Goal: Task Accomplishment & Management: Manage account settings

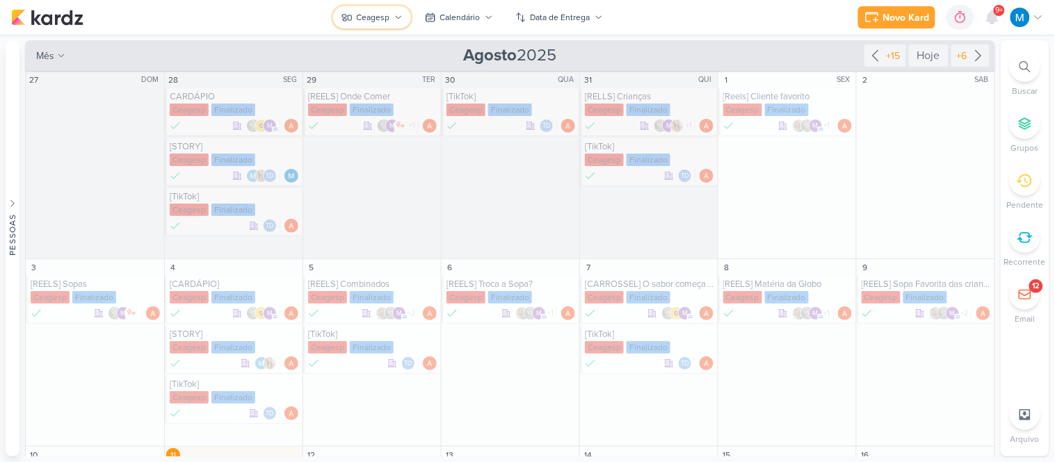
click at [391, 15] on button "Ceagesp" at bounding box center [372, 17] width 78 height 22
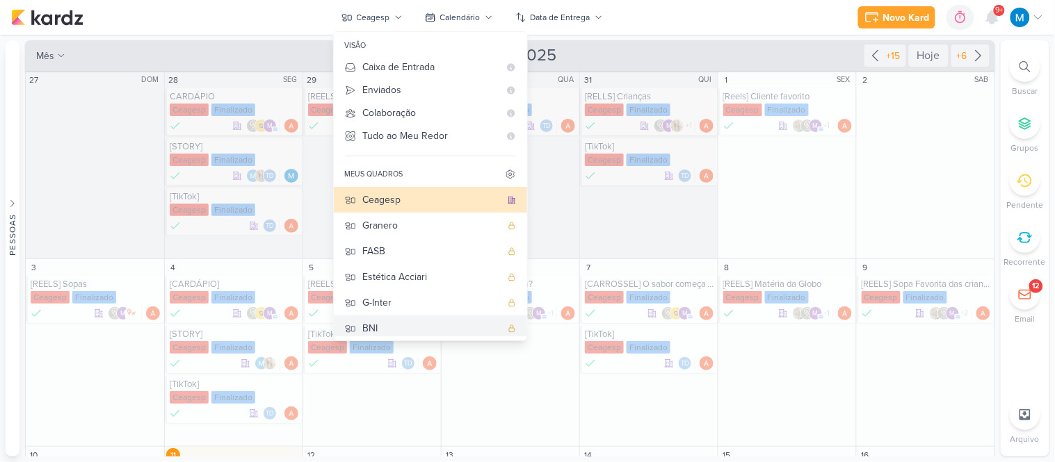
click at [405, 327] on div "BNI" at bounding box center [432, 328] width 138 height 15
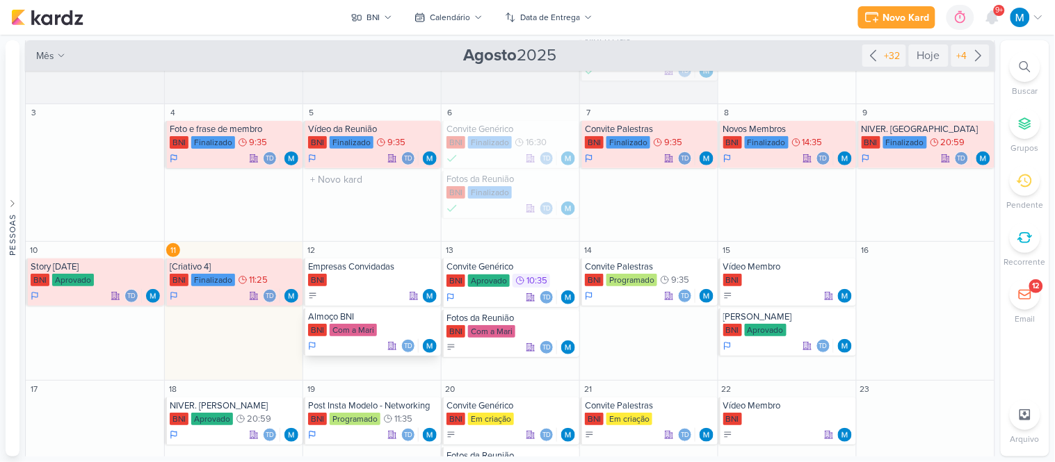
scroll to position [154, 0]
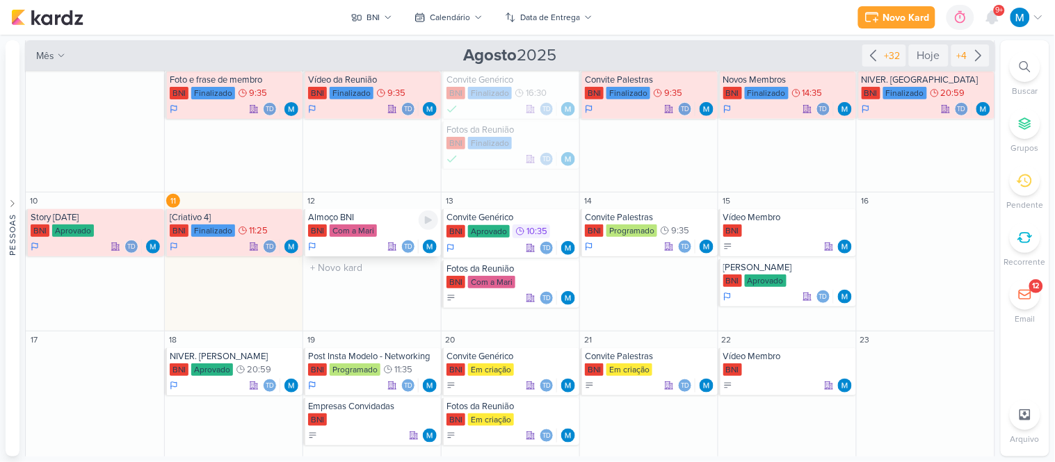
click at [336, 216] on div "Almoço BNI" at bounding box center [373, 217] width 130 height 11
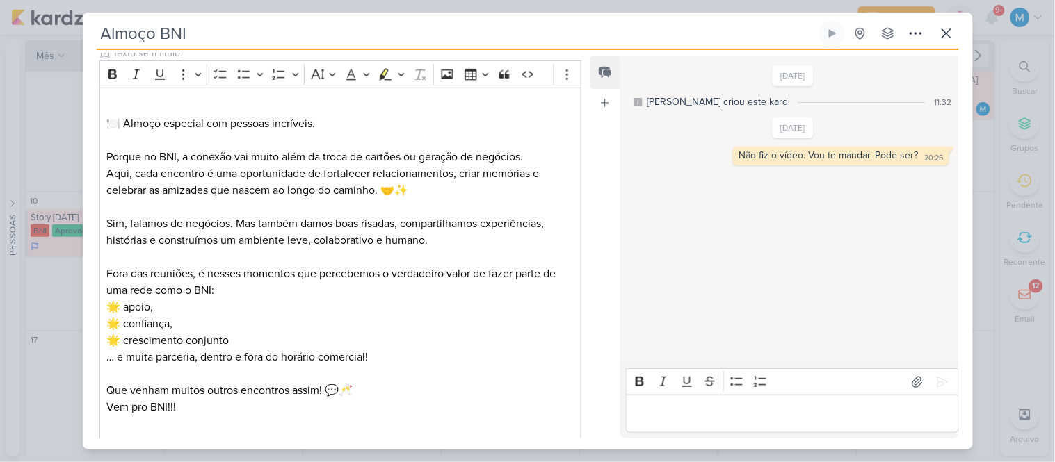
scroll to position [386, 0]
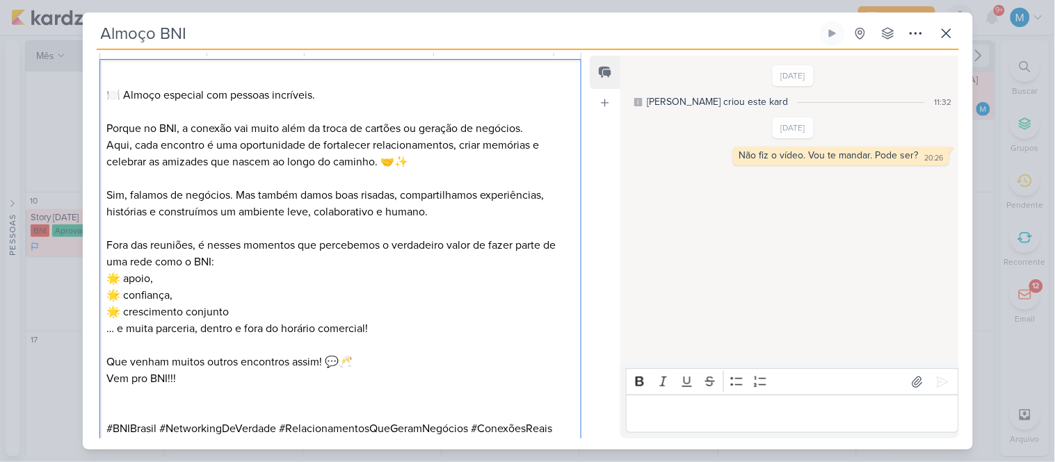
click at [350, 96] on p "⁠⁠⁠⁠⁠⁠⁠ 🍽️ Almoço especial com pessoas incríveis." at bounding box center [339, 86] width 467 height 33
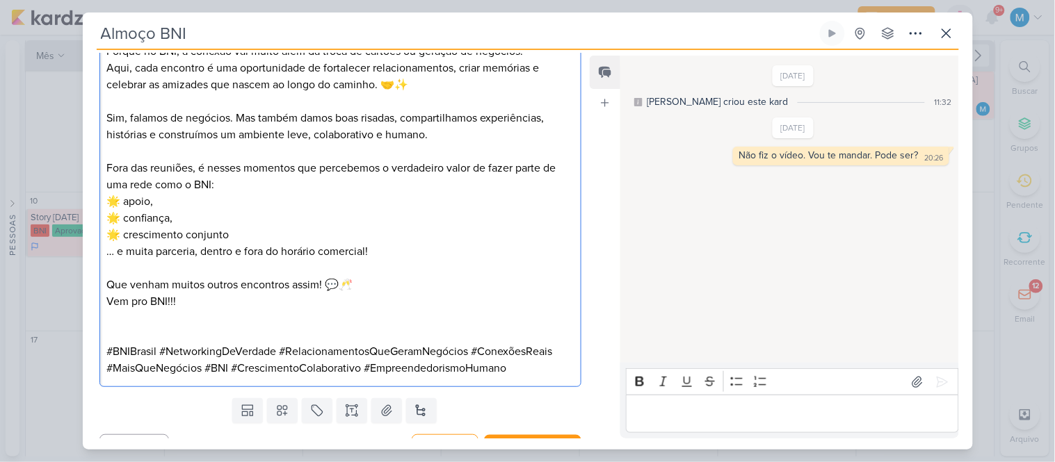
click at [277, 335] on p "Editor editing area: main" at bounding box center [339, 335] width 467 height 17
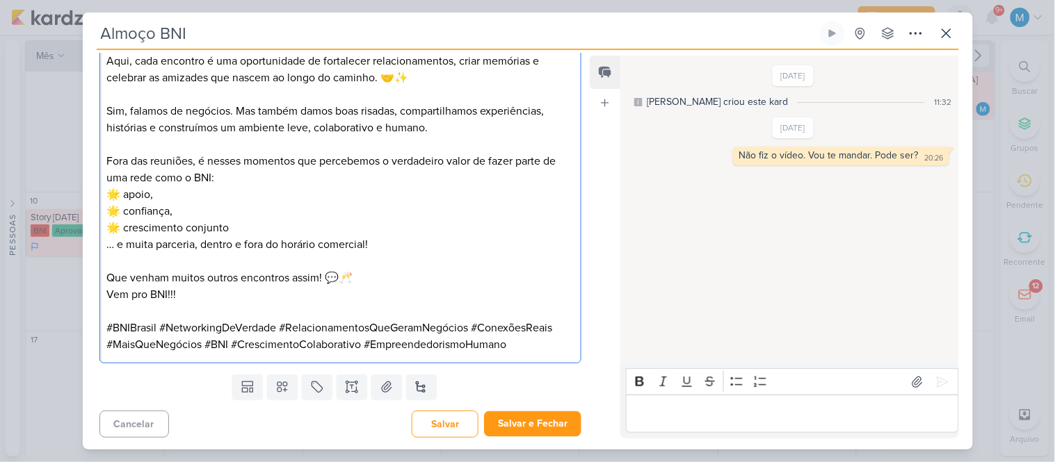
scroll to position [473, 0]
click at [672, 415] on p "Editor editing area: main" at bounding box center [792, 414] width 318 height 17
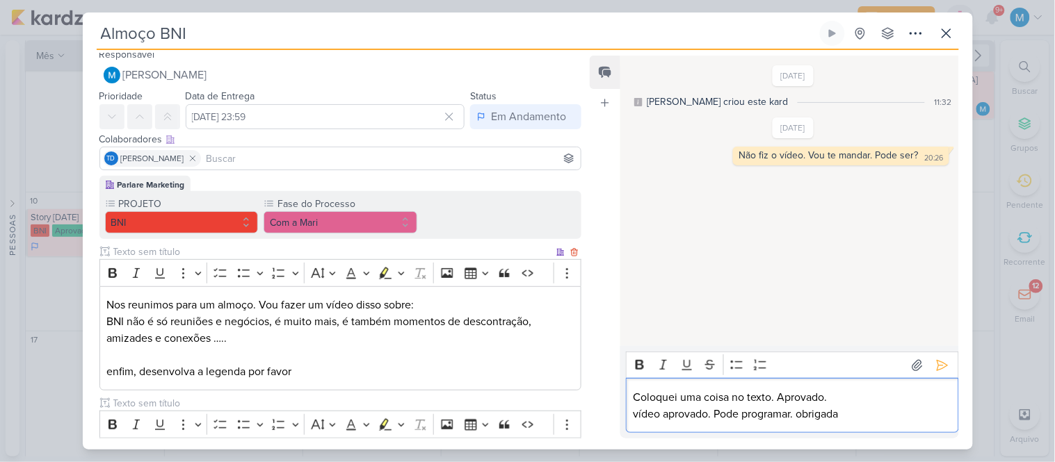
scroll to position [0, 0]
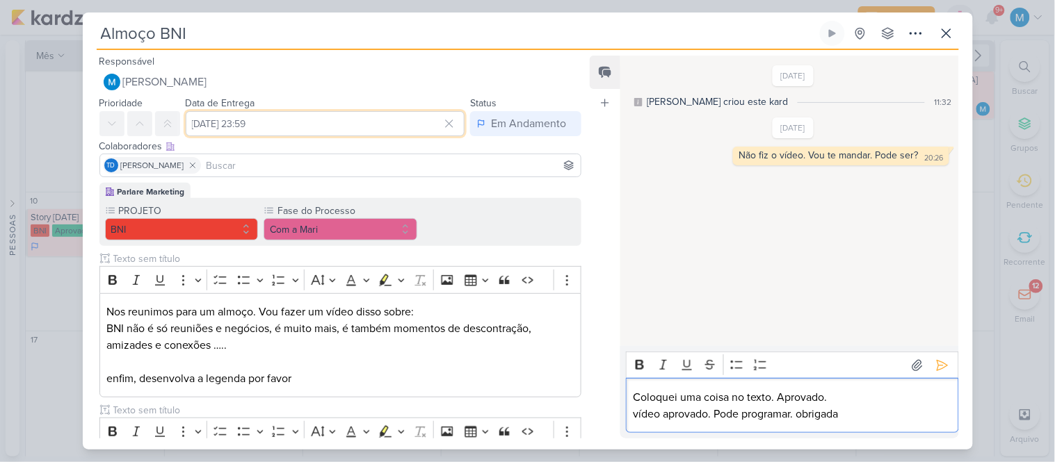
click at [314, 127] on input "[DATE] 23:59" at bounding box center [326, 123] width 280 height 25
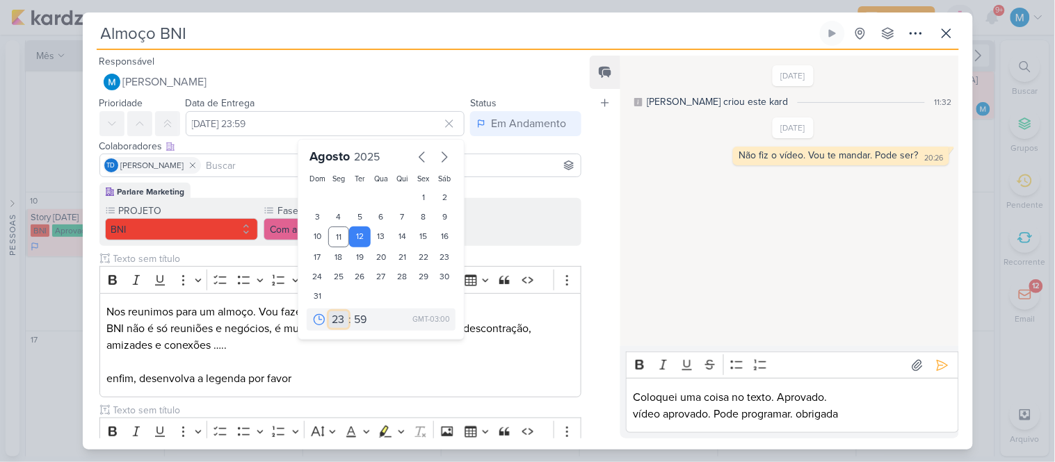
click at [334, 325] on select "00 01 02 03 04 05 06 07 08 09 10 11 12 13 14 15 16 17 18 19 20 21 22 23" at bounding box center [338, 320] width 19 height 17
select select "9"
click at [329, 312] on select "00 01 02 03 04 05 06 07 08 09 10 11 12 13 14 15 16 17 18 19 20 21 22 23" at bounding box center [338, 320] width 19 height 17
type input "[DATE] 09:59"
click at [357, 318] on select "00 05 10 15 20 25 30 35 40 45 50 55 59" at bounding box center [360, 320] width 19 height 17
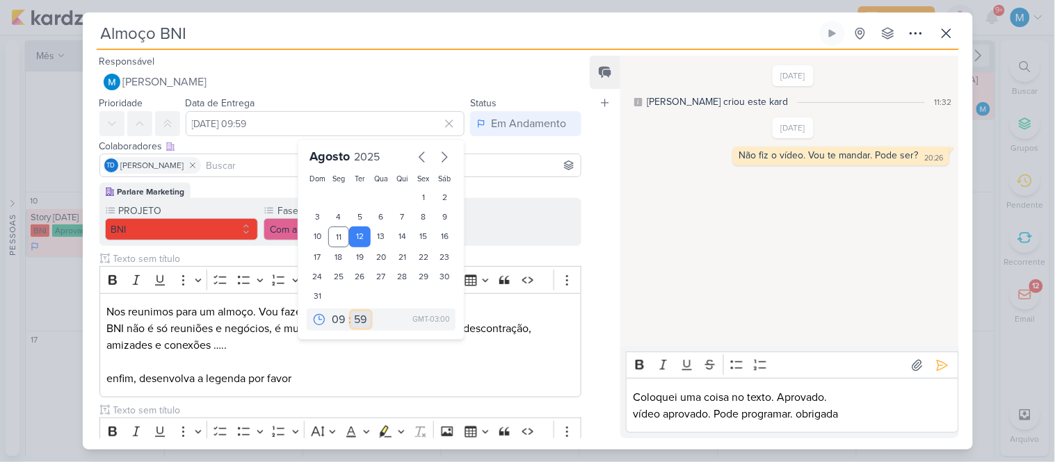
select select "35"
click at [351, 312] on select "00 05 10 15 20 25 30 35 40 45 50 55 59" at bounding box center [360, 320] width 19 height 17
type input "[DATE] 09:35"
drag, startPoint x: 508, startPoint y: 382, endPoint x: 448, endPoint y: 359, distance: 65.0
click at [508, 382] on p "enfim, desenvolva a legenda por favor" at bounding box center [339, 379] width 467 height 17
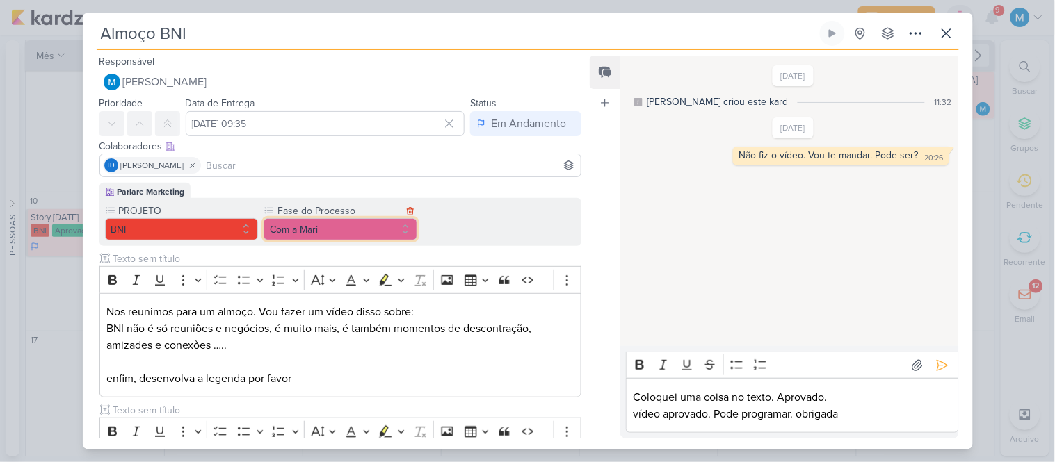
click at [353, 236] on button "Com a Mari" at bounding box center [341, 229] width 154 height 22
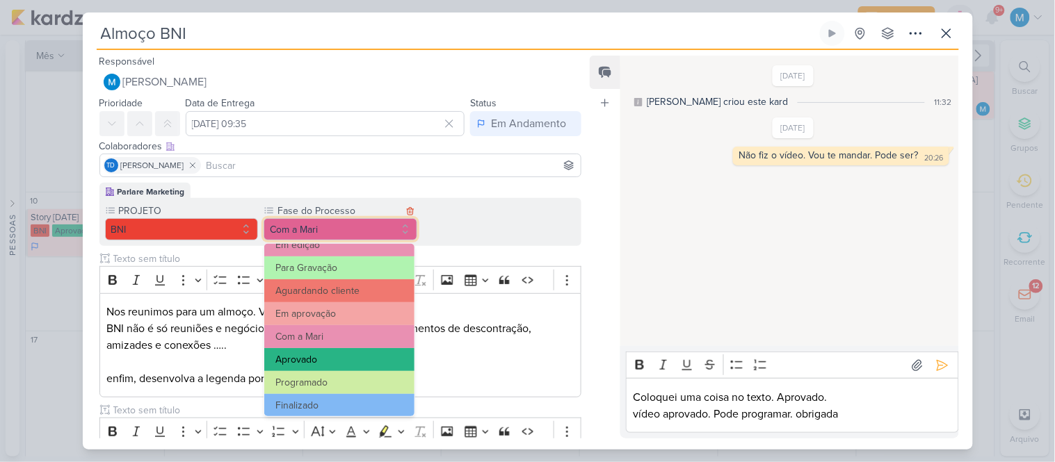
scroll to position [134, 0]
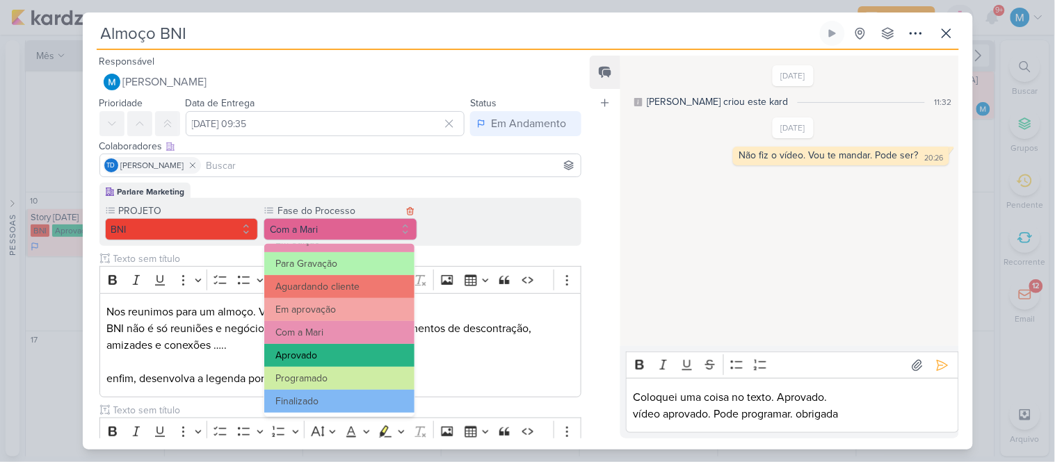
click at [322, 355] on button "Aprovado" at bounding box center [339, 355] width 150 height 23
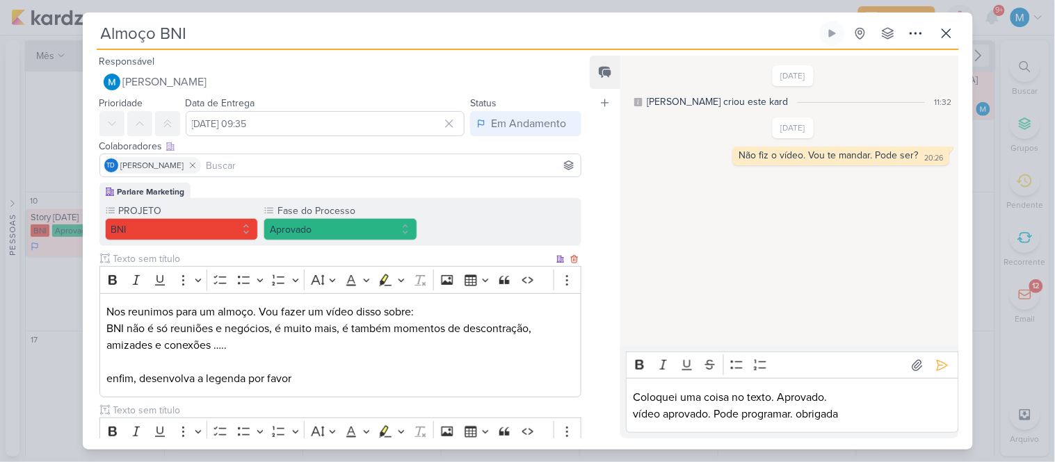
click at [551, 356] on p "Editor editing area: main" at bounding box center [339, 362] width 467 height 17
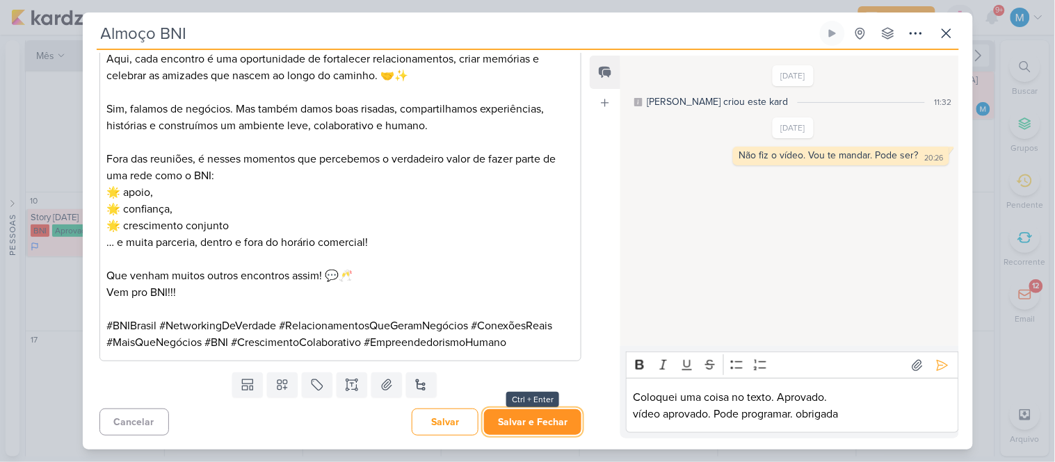
click at [566, 420] on button "Salvar e Fechar" at bounding box center [532, 423] width 97 height 26
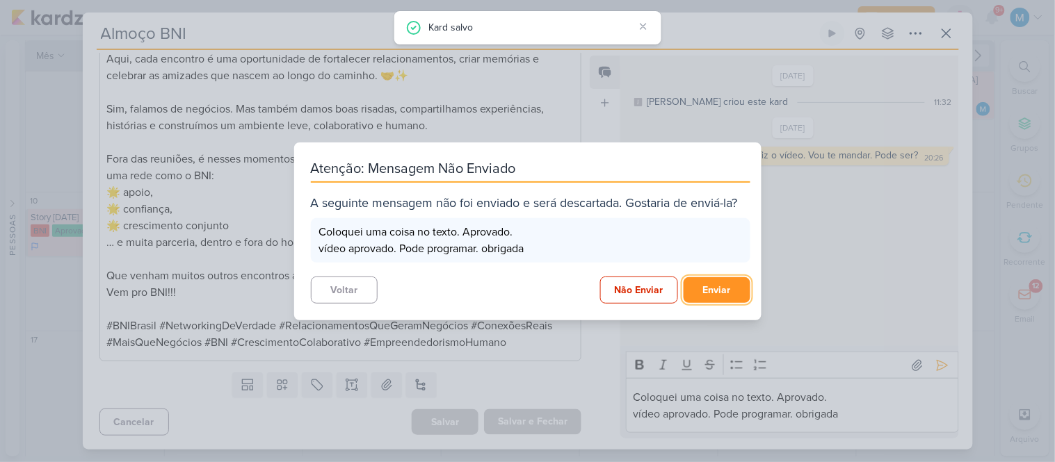
click at [718, 285] on button "Enviar" at bounding box center [717, 290] width 67 height 26
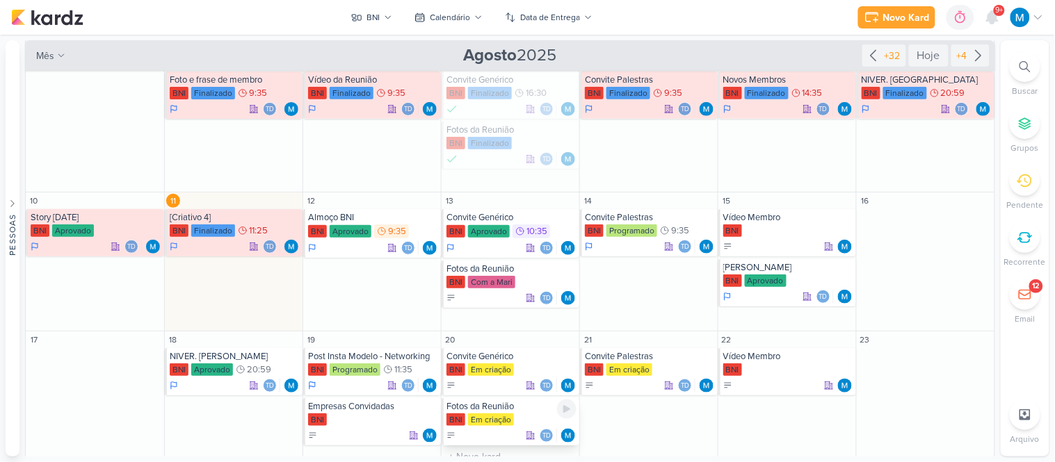
scroll to position [0, 0]
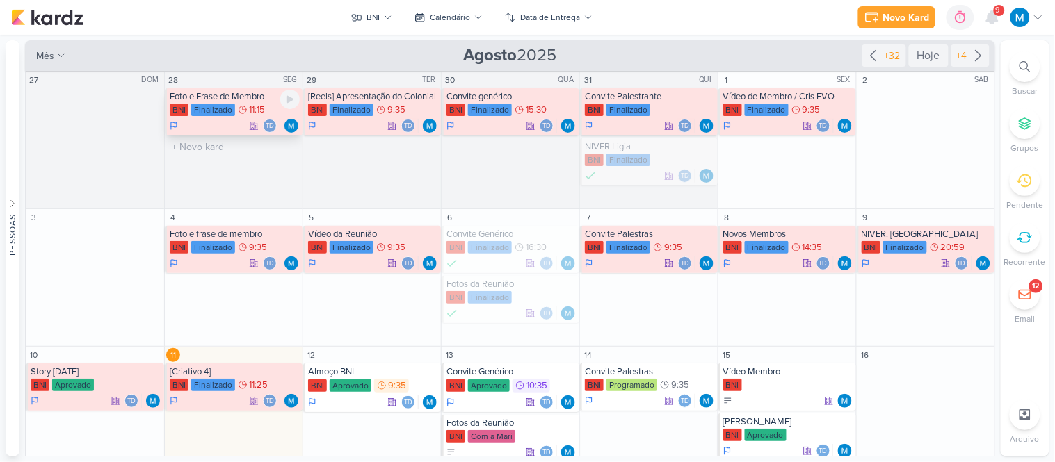
click at [248, 97] on div "Foto e Frase de Membro" at bounding box center [235, 96] width 130 height 11
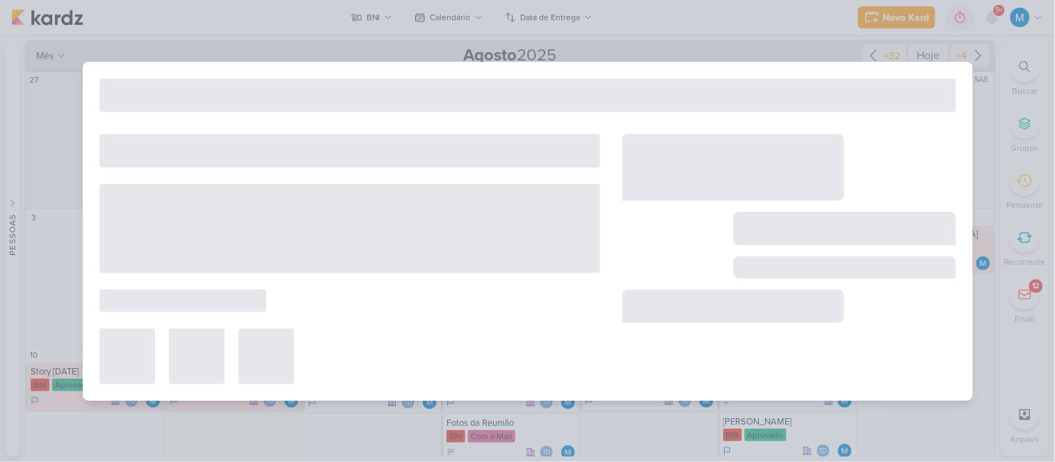
type input "Foto e Frase de Membro"
type input "[DATE] 11:15"
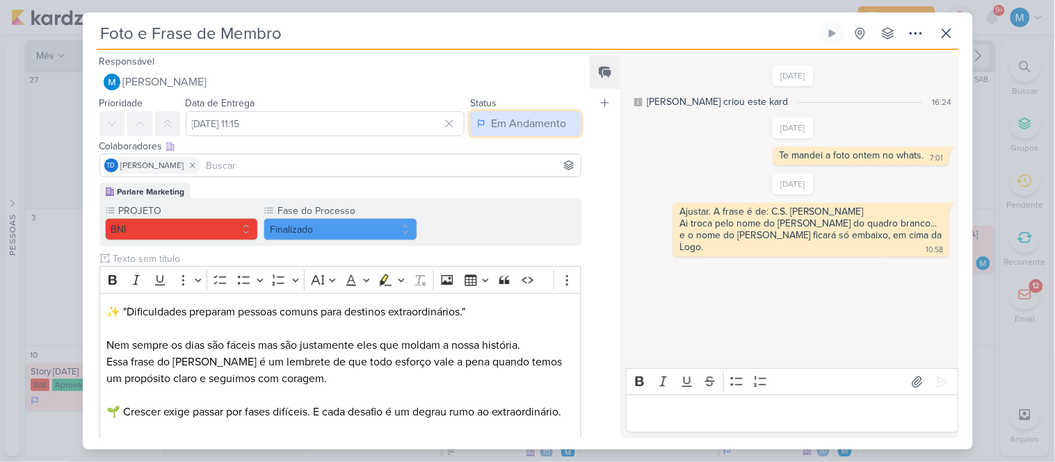
click at [503, 123] on div "Em Andamento" at bounding box center [528, 123] width 75 height 17
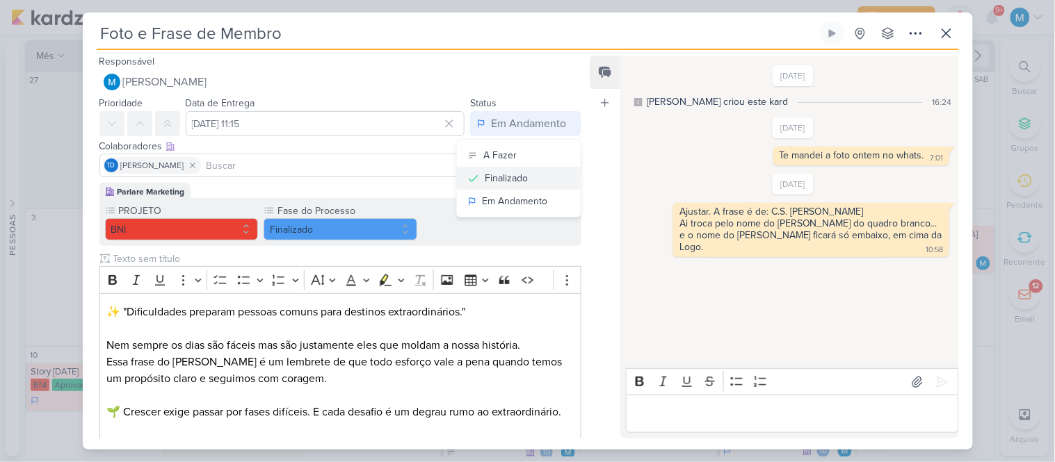
click at [512, 181] on div "Finalizado" at bounding box center [506, 178] width 43 height 15
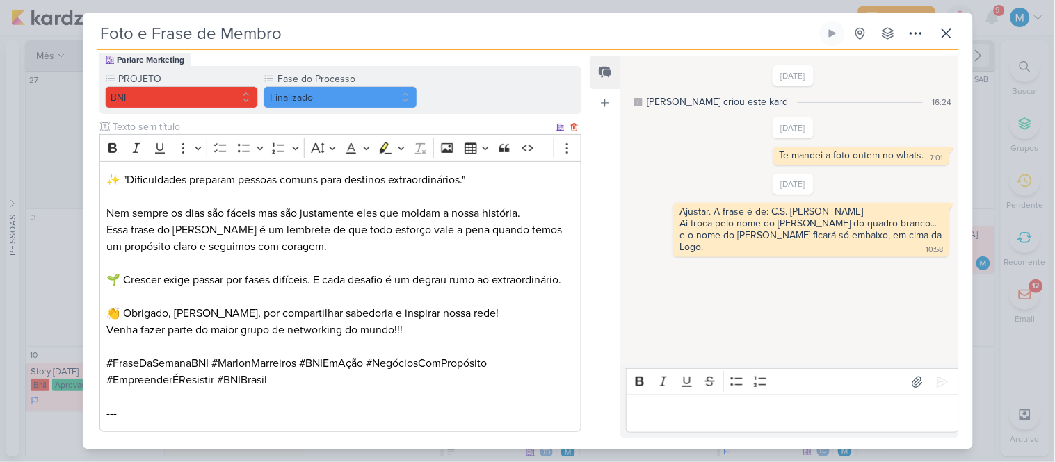
scroll to position [301, 0]
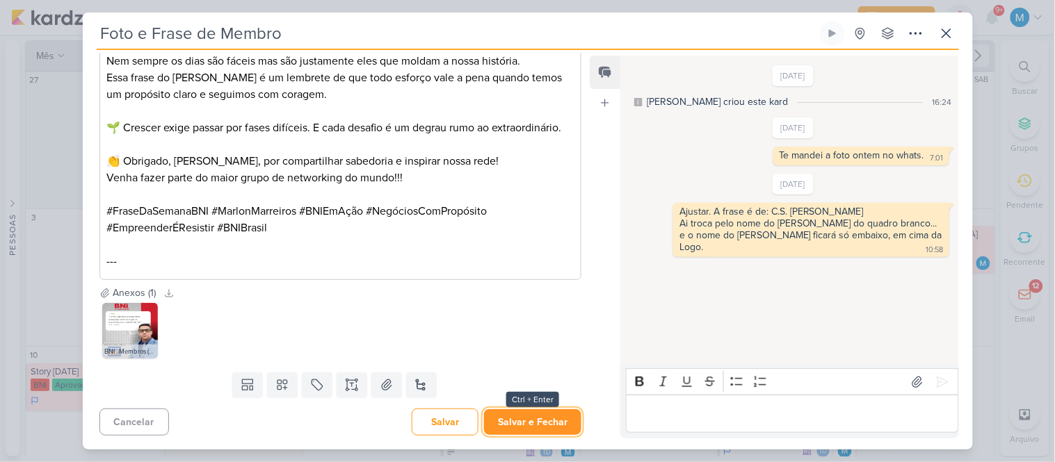
click at [535, 433] on button "Salvar e Fechar" at bounding box center [532, 423] width 97 height 26
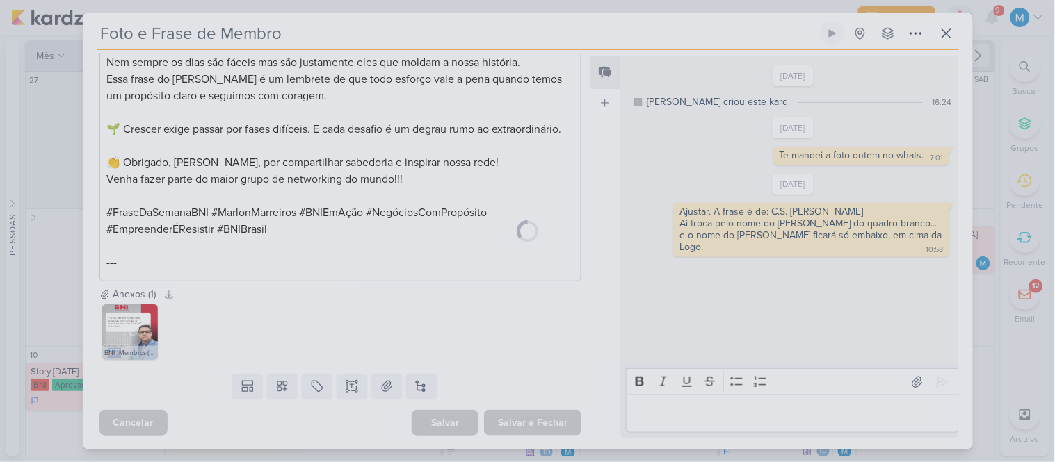
scroll to position [300, 0]
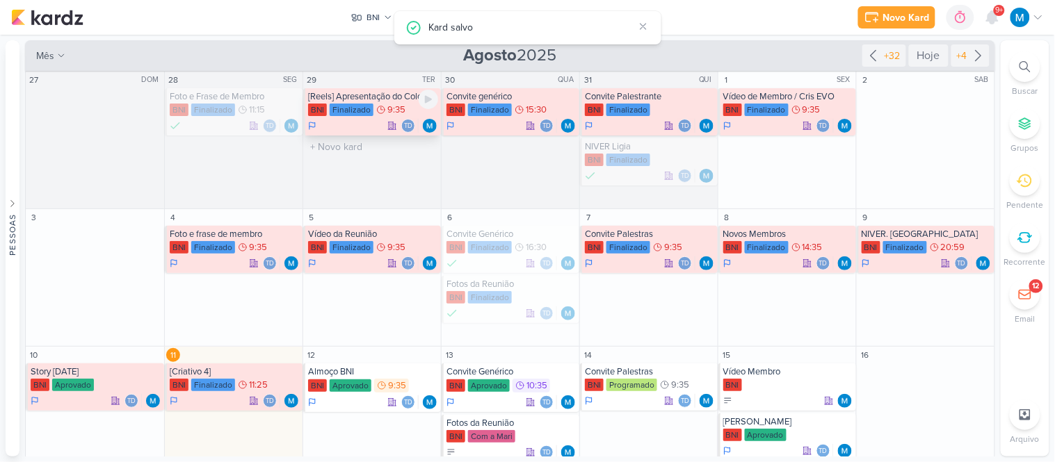
click at [392, 106] on span "9:35" at bounding box center [396, 110] width 18 height 10
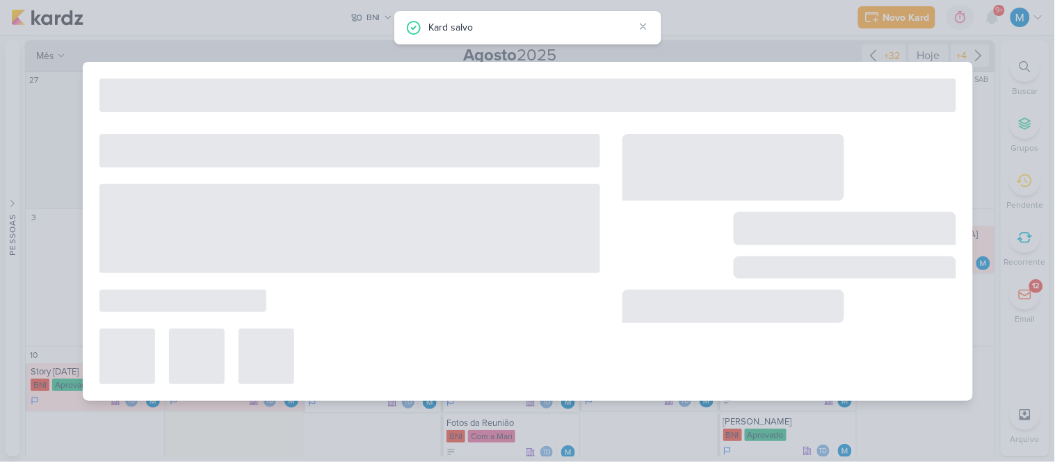
type input "[Reels] Apresentação do Colonial"
type input "[DATE] 09:35"
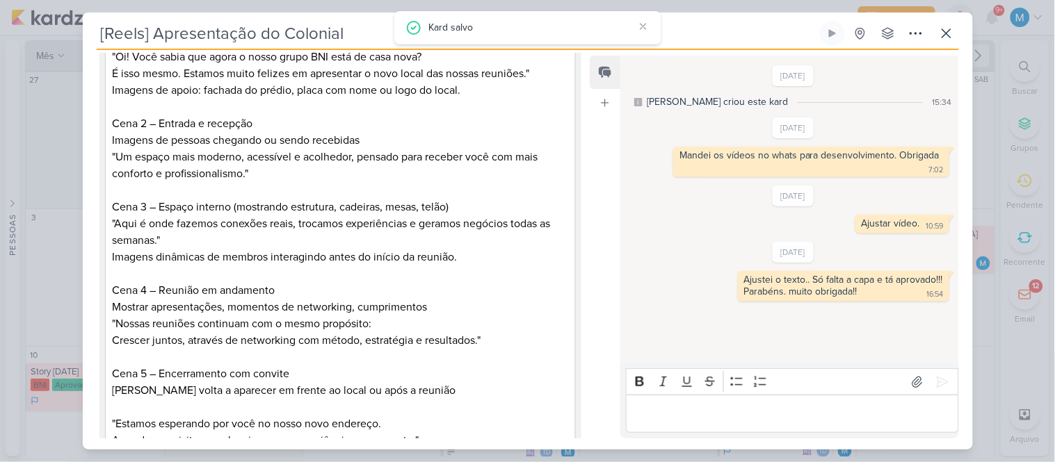
scroll to position [0, 0]
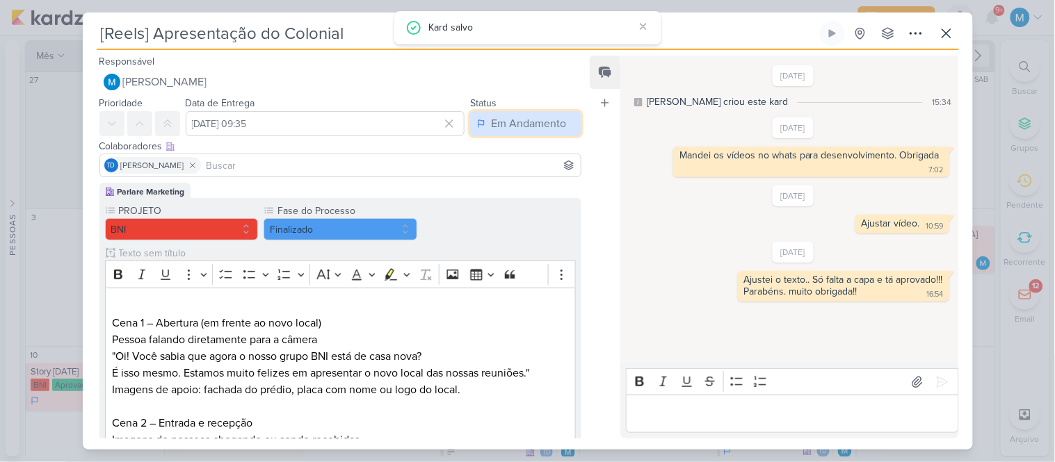
click at [529, 126] on div "Em Andamento" at bounding box center [528, 123] width 75 height 17
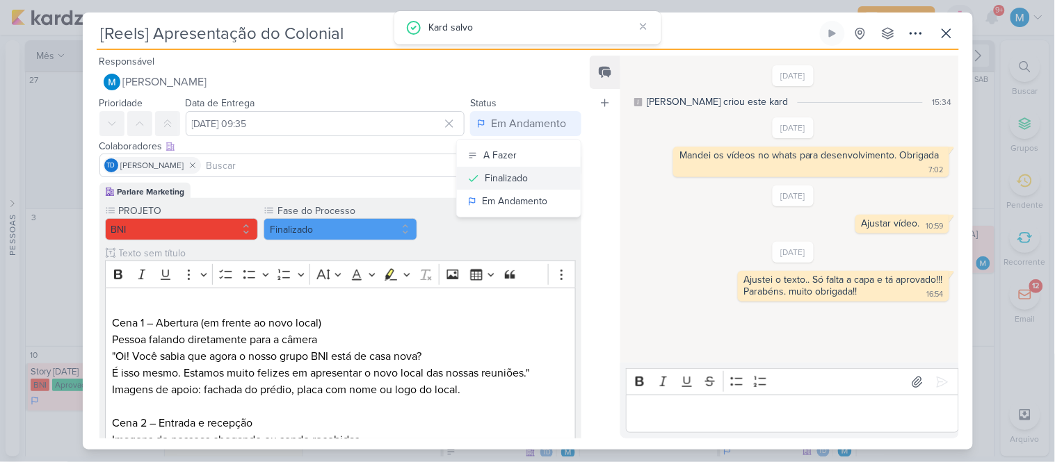
click at [520, 179] on div "Finalizado" at bounding box center [506, 178] width 43 height 15
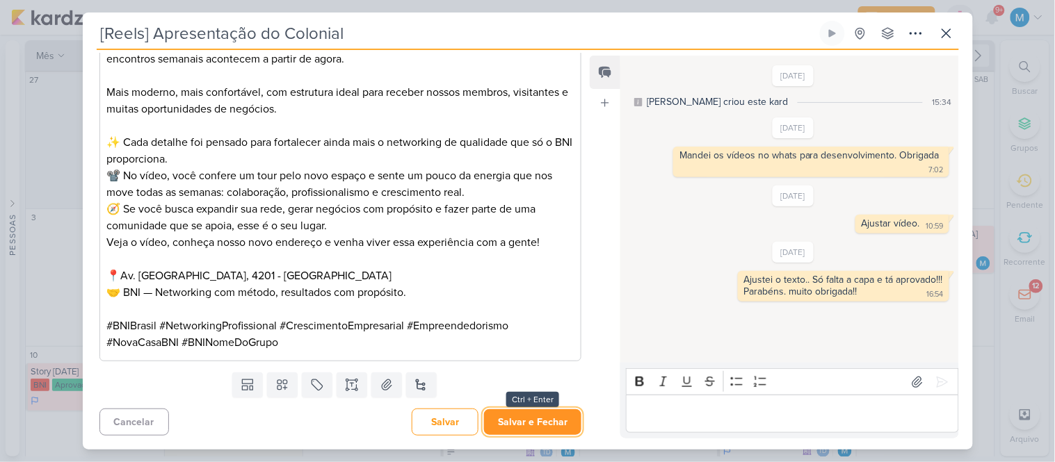
click at [544, 415] on button "Salvar e Fechar" at bounding box center [532, 423] width 97 height 26
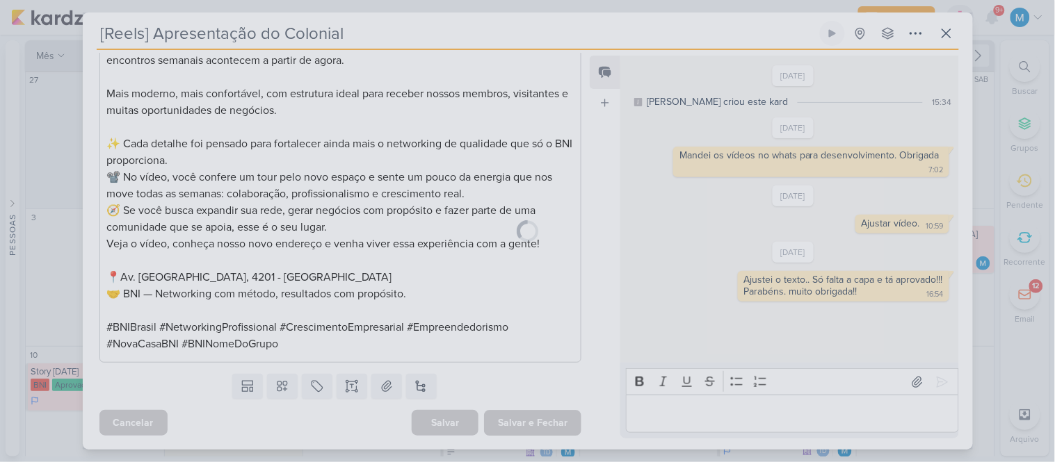
scroll to position [888, 0]
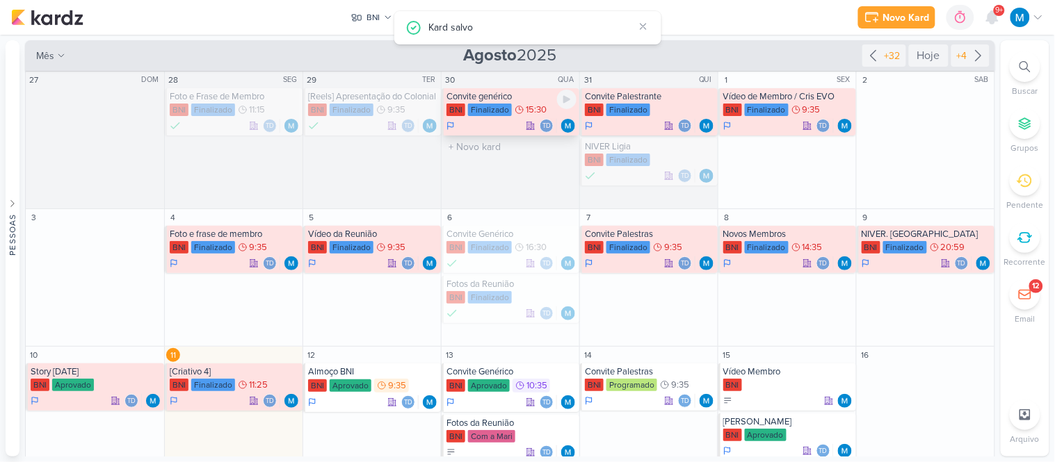
click at [508, 95] on div "Convite genérico" at bounding box center [511, 96] width 130 height 11
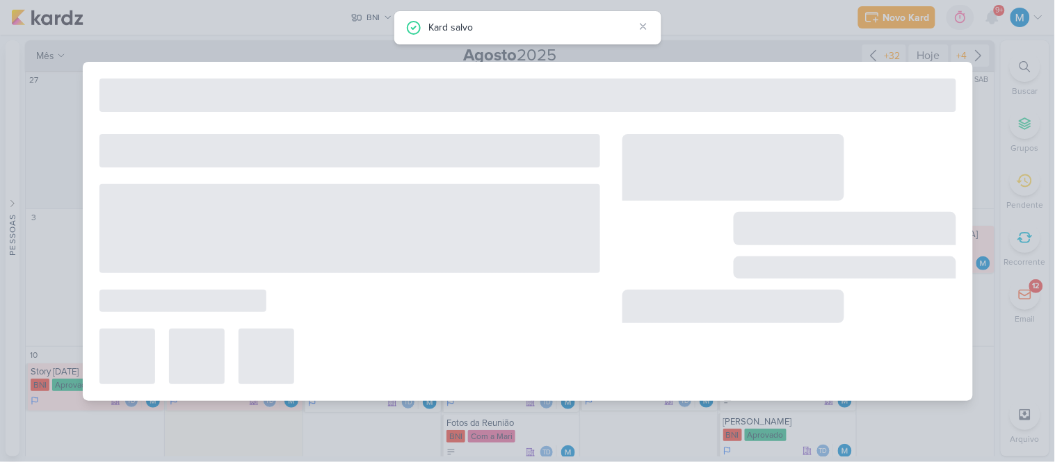
type input "Convite genérico"
type input "[DATE] 15:30"
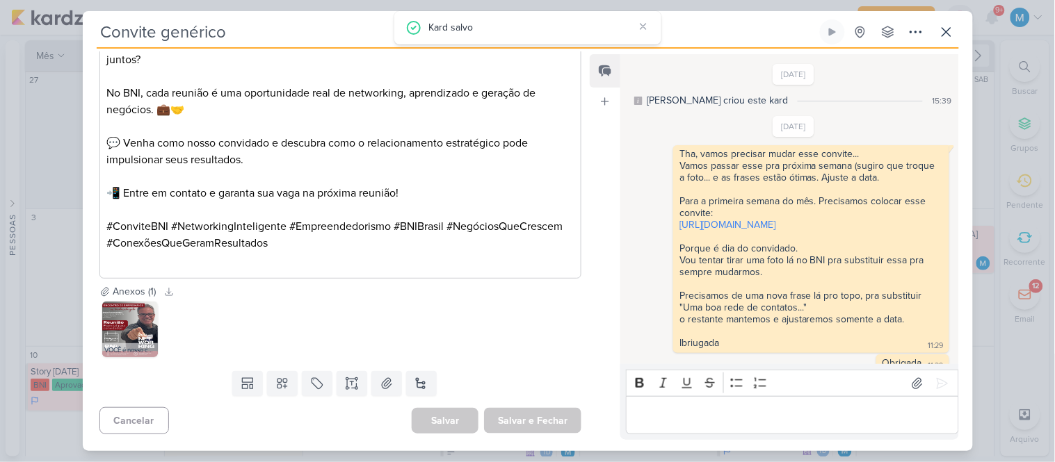
scroll to position [490, 0]
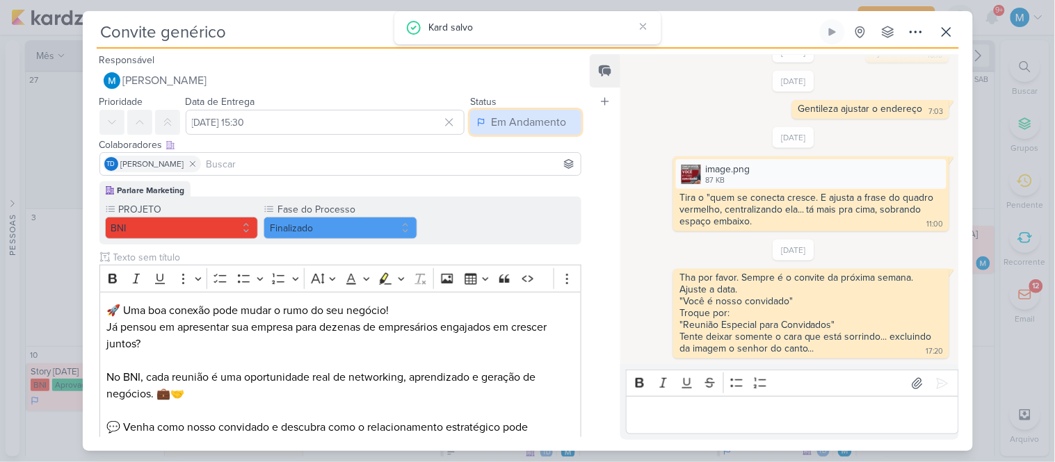
click at [524, 125] on div "Em Andamento" at bounding box center [528, 122] width 75 height 17
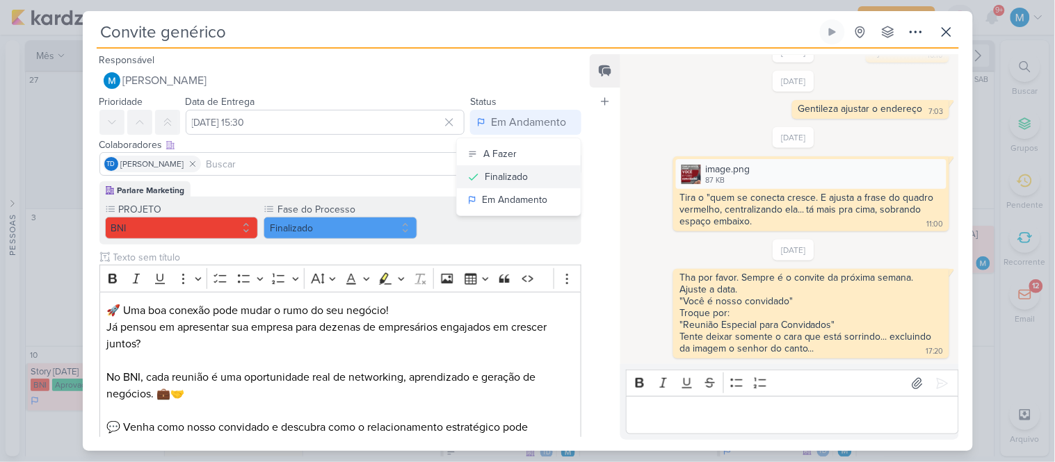
click at [517, 179] on div "Finalizado" at bounding box center [506, 177] width 43 height 15
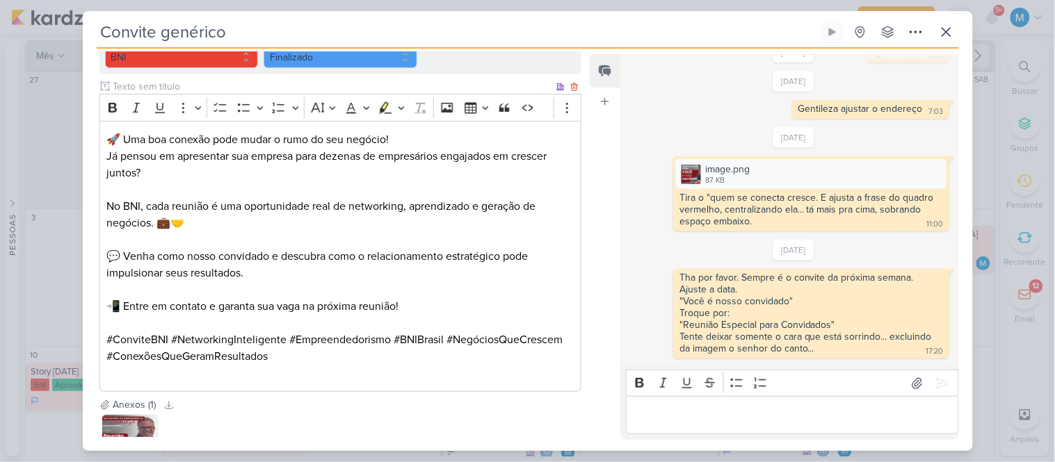
scroll to position [285, 0]
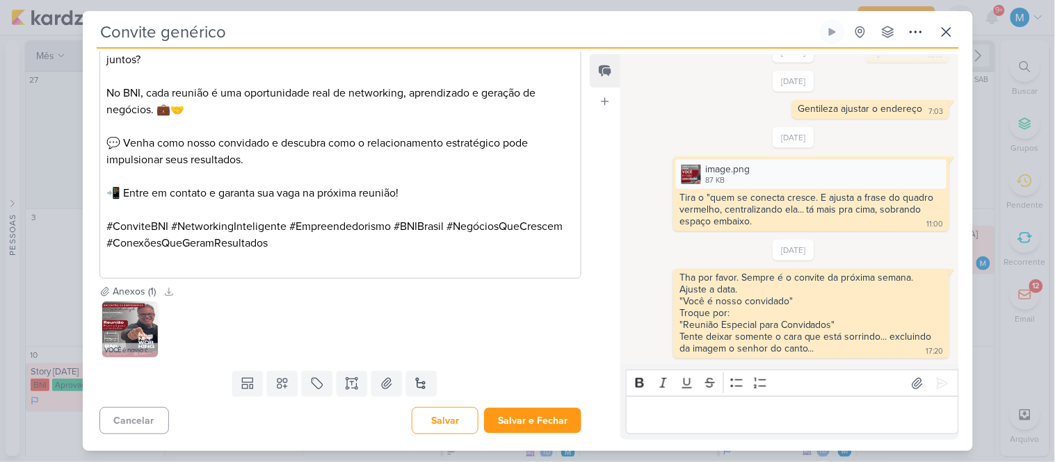
click at [549, 436] on div "Responsável [PERSON_NAME] Nenhum contato encontrado create new contact Novo Con…" at bounding box center [335, 244] width 505 height 386
click at [549, 421] on button "Salvar e Fechar" at bounding box center [532, 421] width 97 height 26
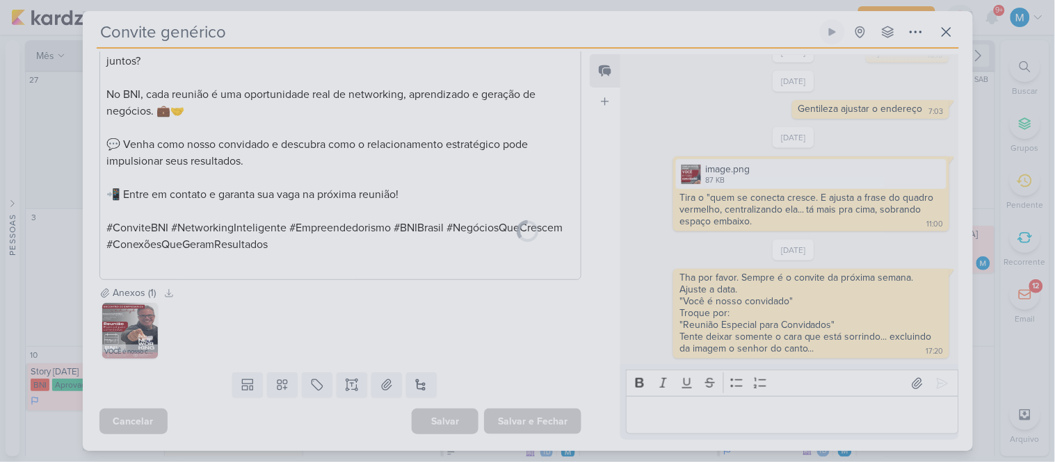
scroll to position [283, 0]
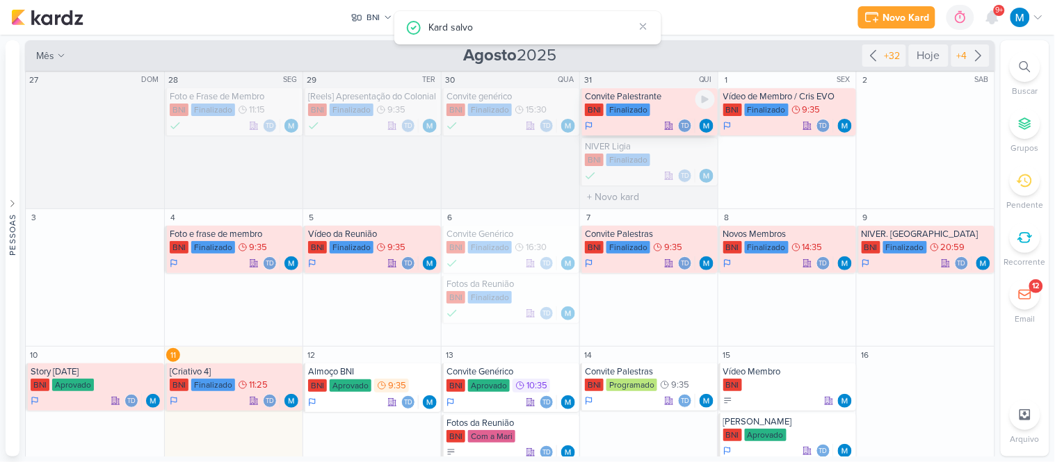
click at [648, 95] on div "Convite Palestrante" at bounding box center [650, 96] width 130 height 11
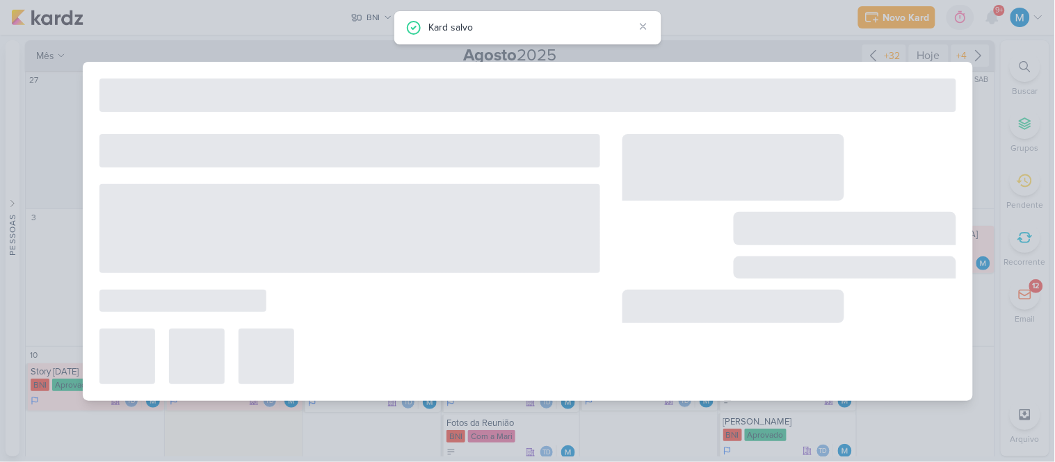
type input "Convite Palestrante"
type input "[DATE] 23:59"
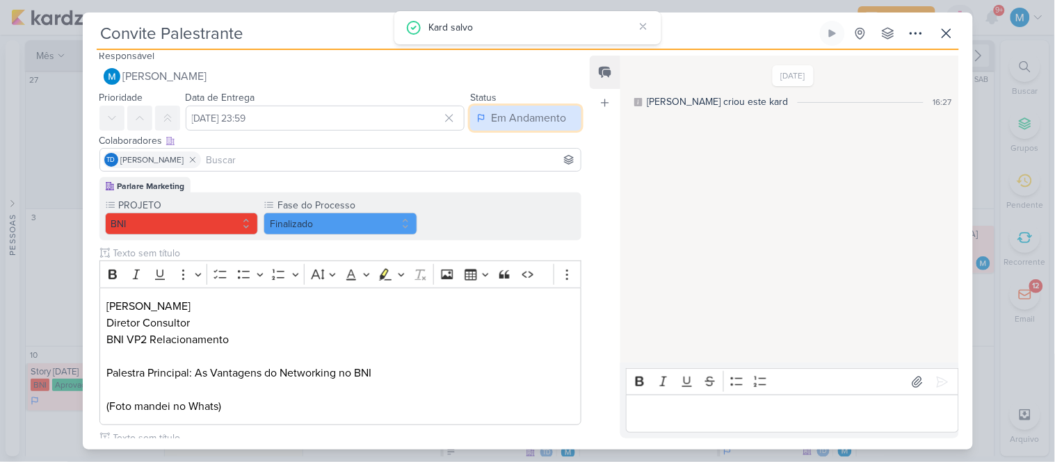
click at [525, 116] on div "Em Andamento" at bounding box center [528, 118] width 75 height 17
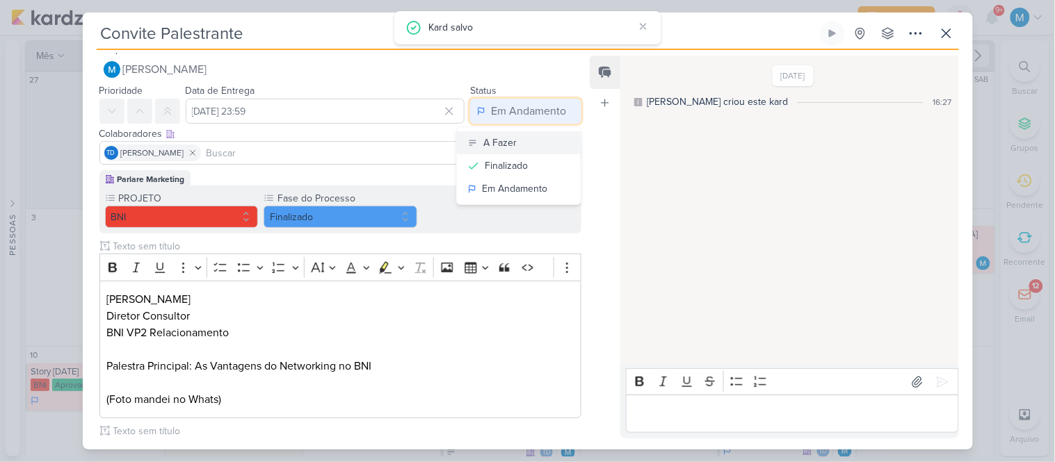
scroll to position [0, 0]
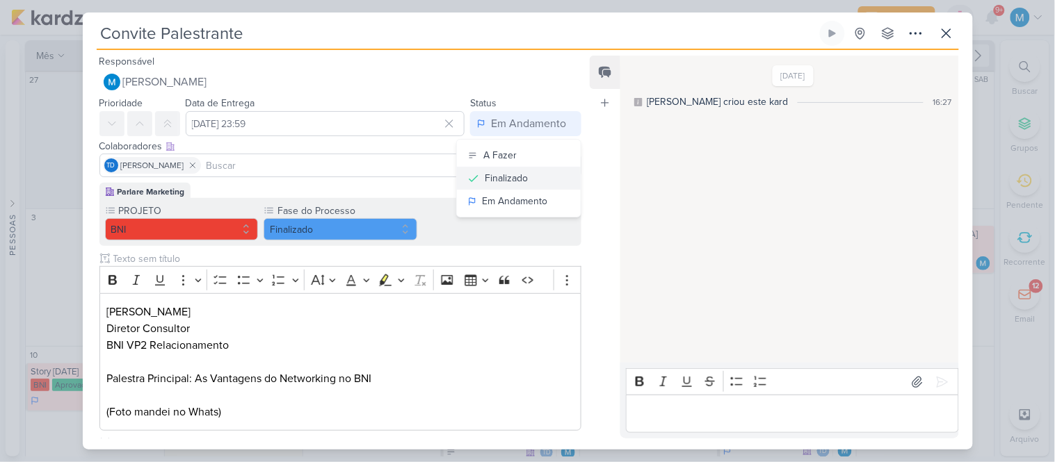
click at [509, 179] on div "Finalizado" at bounding box center [506, 178] width 43 height 15
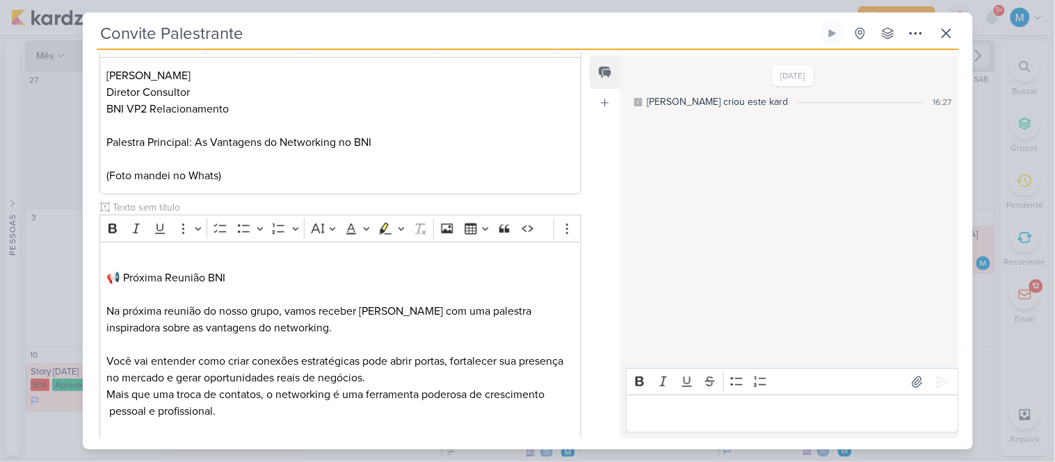
scroll to position [570, 0]
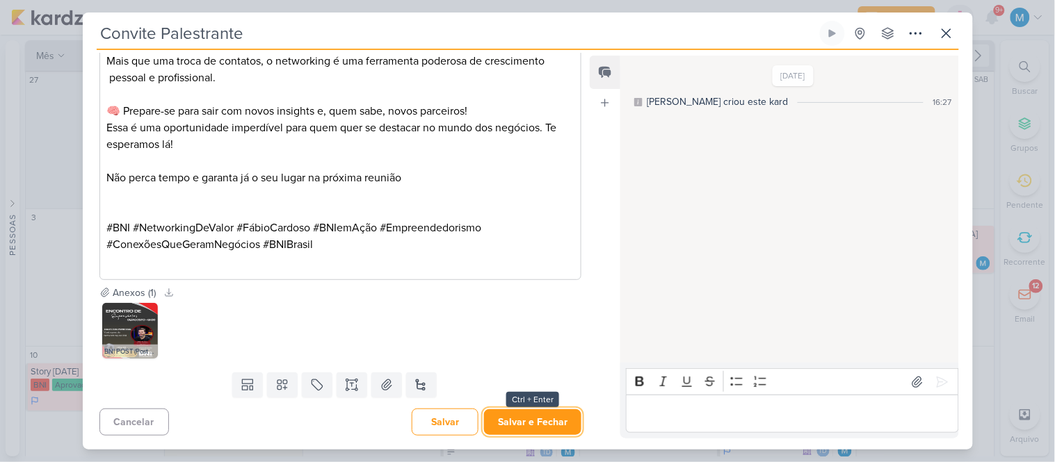
click at [555, 423] on button "Salvar e Fechar" at bounding box center [532, 423] width 97 height 26
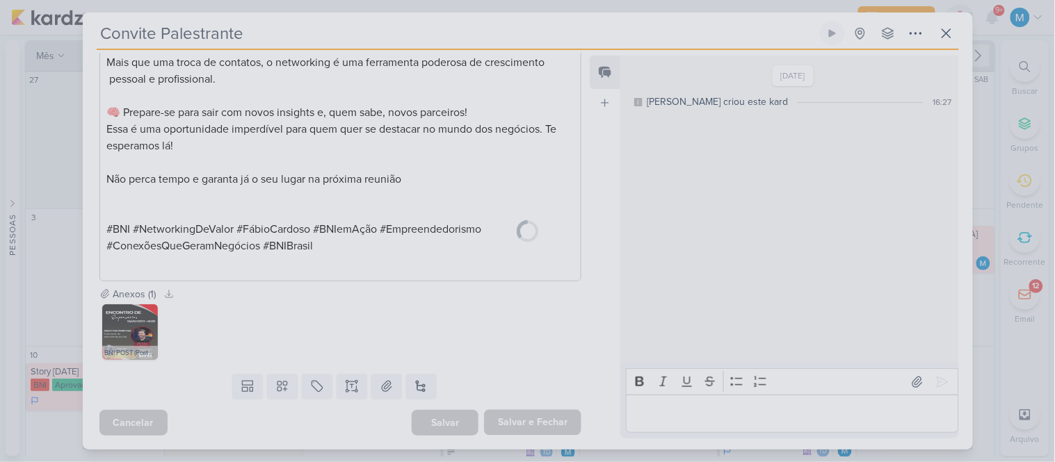
scroll to position [568, 0]
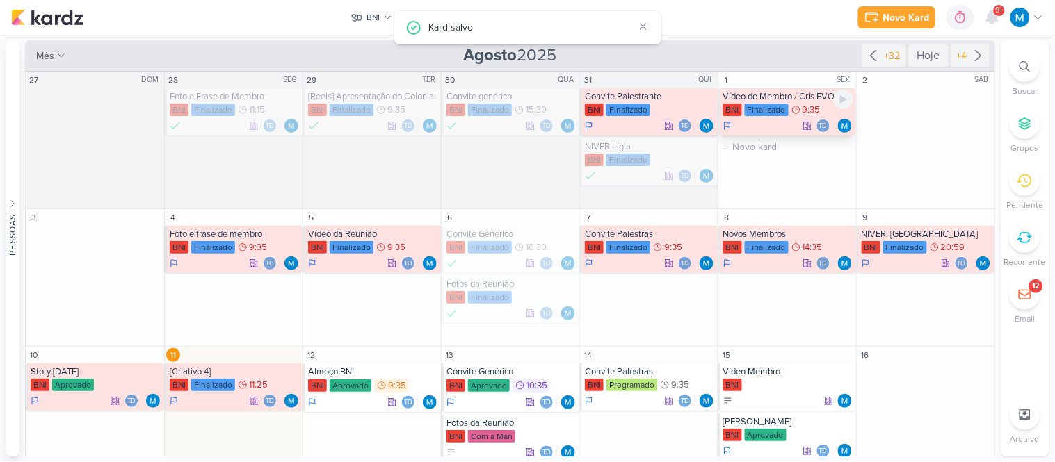
click at [756, 94] on div "Vídeo de Membro / Cris EVO" at bounding box center [788, 96] width 130 height 11
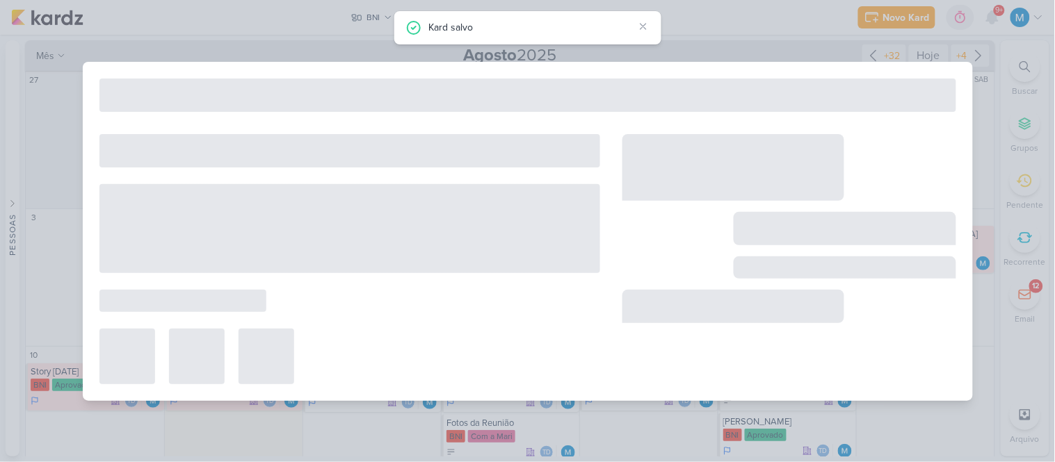
type input "Vídeo de Membro / Cris EVO"
type input "[DATE] 09:35"
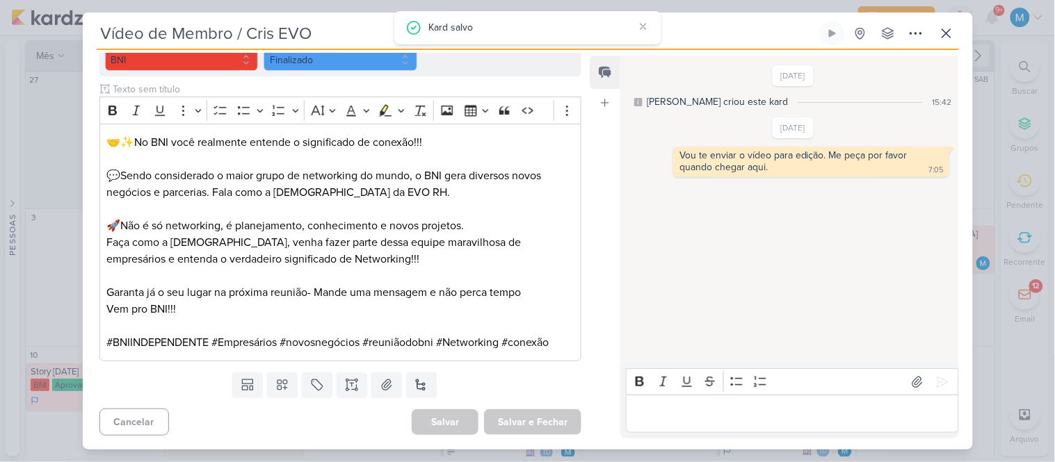
scroll to position [0, 0]
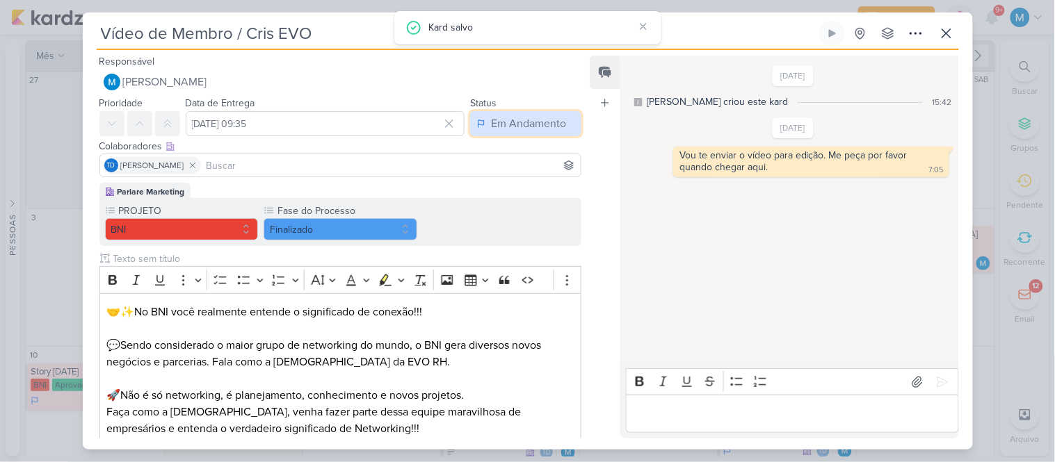
click at [527, 119] on div "Em Andamento" at bounding box center [528, 123] width 75 height 17
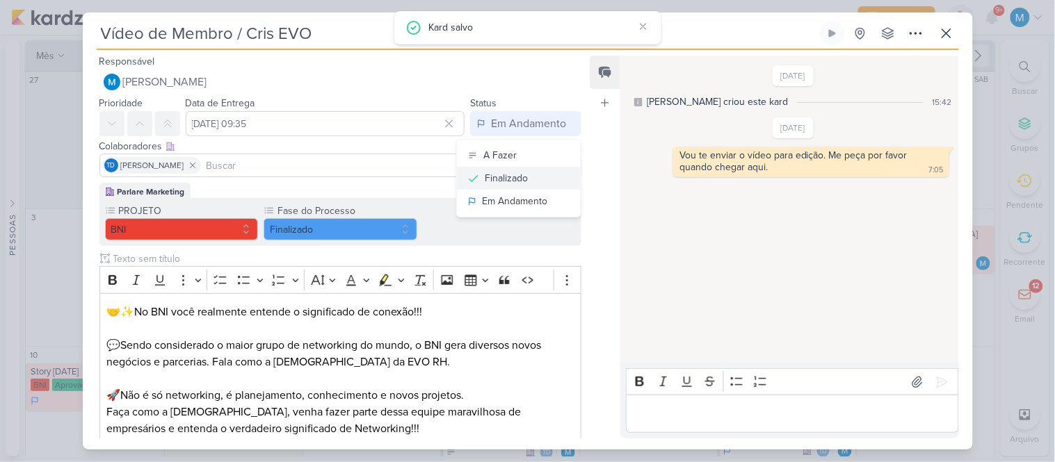
click at [517, 181] on div "Finalizado" at bounding box center [506, 178] width 43 height 15
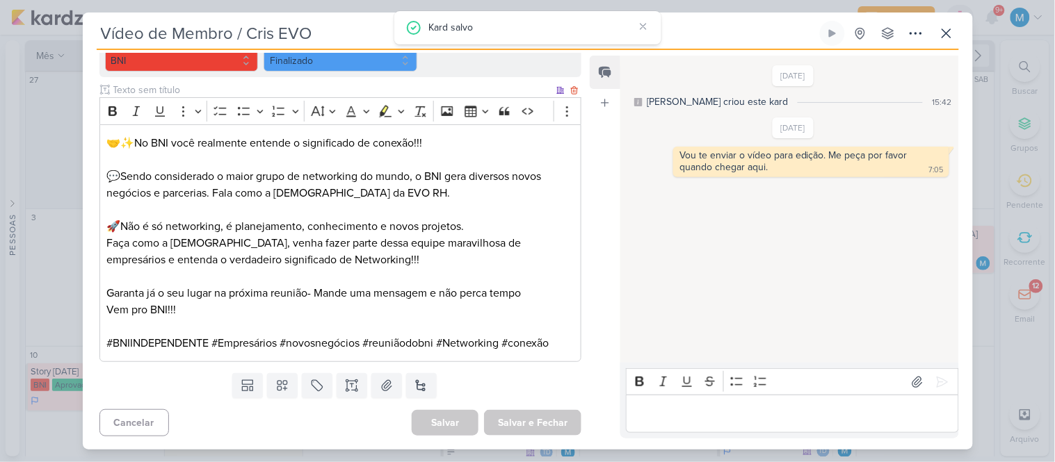
scroll to position [170, 0]
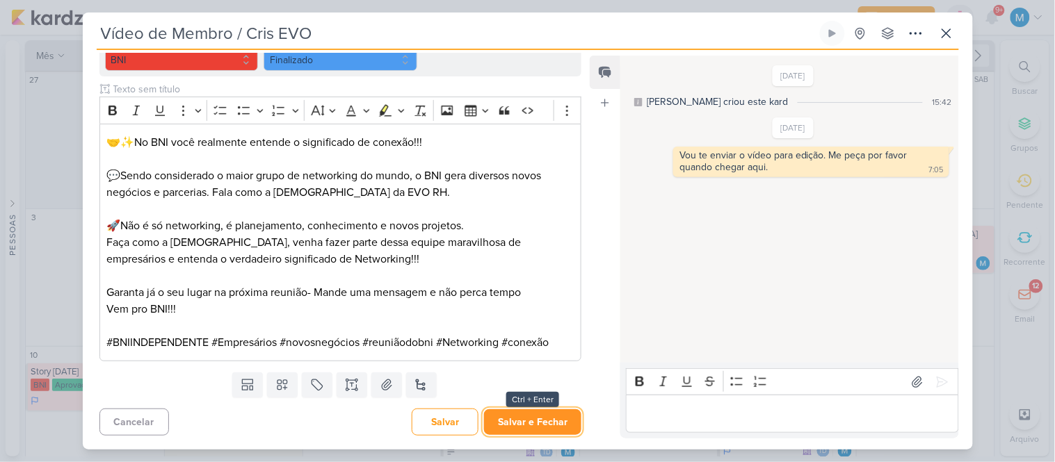
click at [546, 423] on button "Salvar e Fechar" at bounding box center [532, 423] width 97 height 26
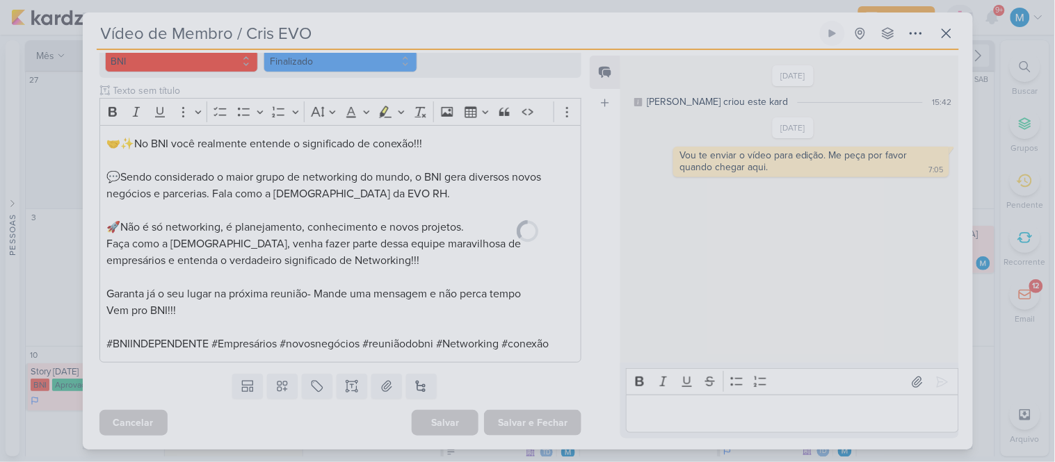
scroll to position [168, 0]
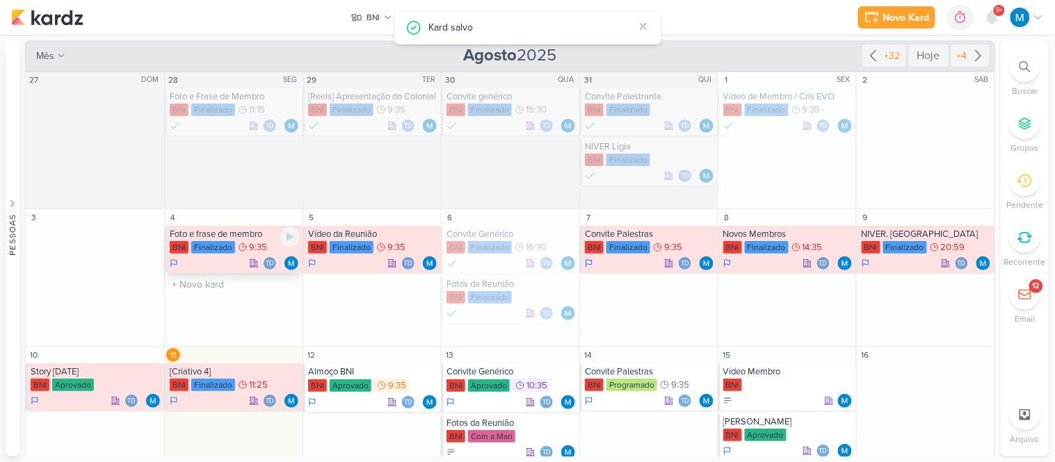
click at [242, 233] on div "Foto e frase de membro" at bounding box center [235, 234] width 130 height 11
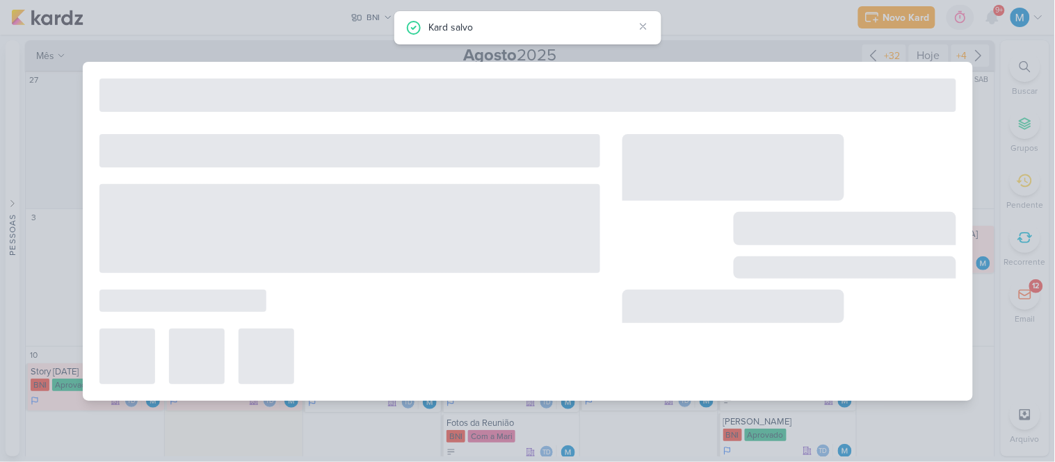
type input "Foto e frase de membro"
type input "[DATE] 09:35"
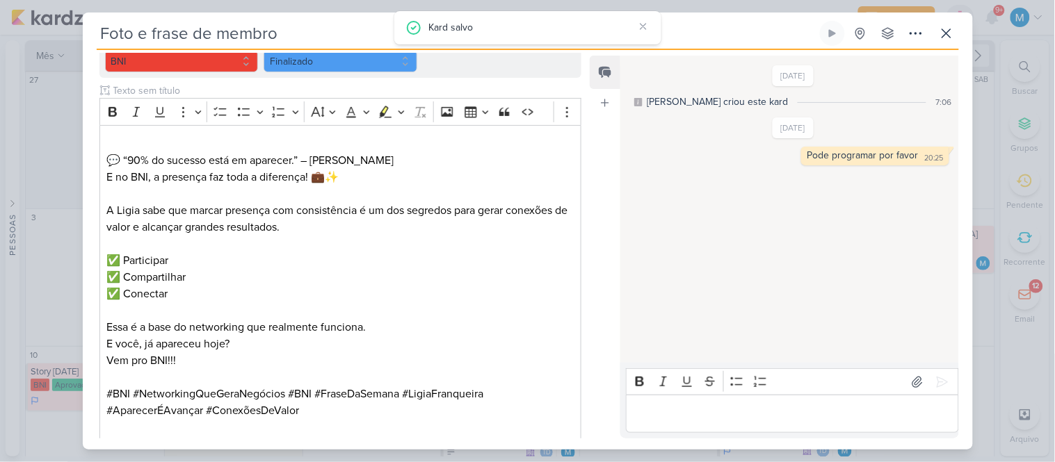
scroll to position [0, 0]
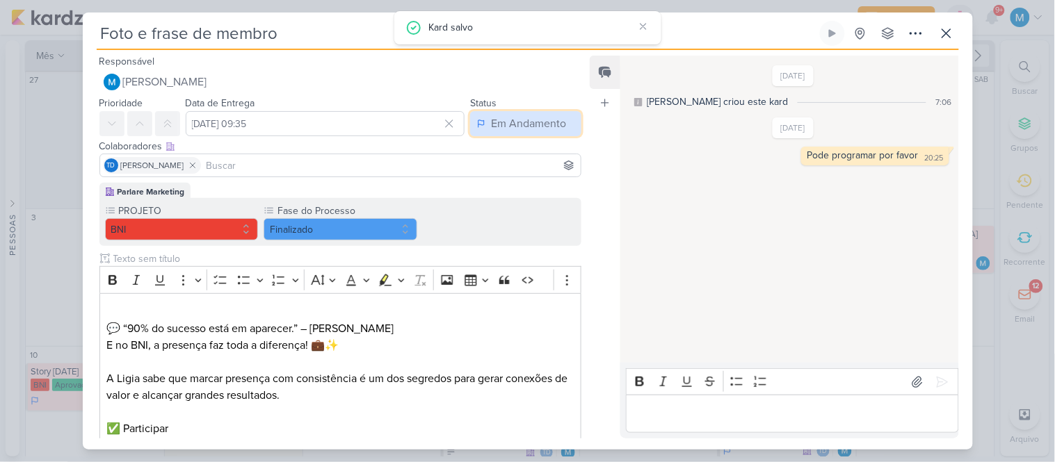
click at [512, 126] on div "Em Andamento" at bounding box center [528, 123] width 75 height 17
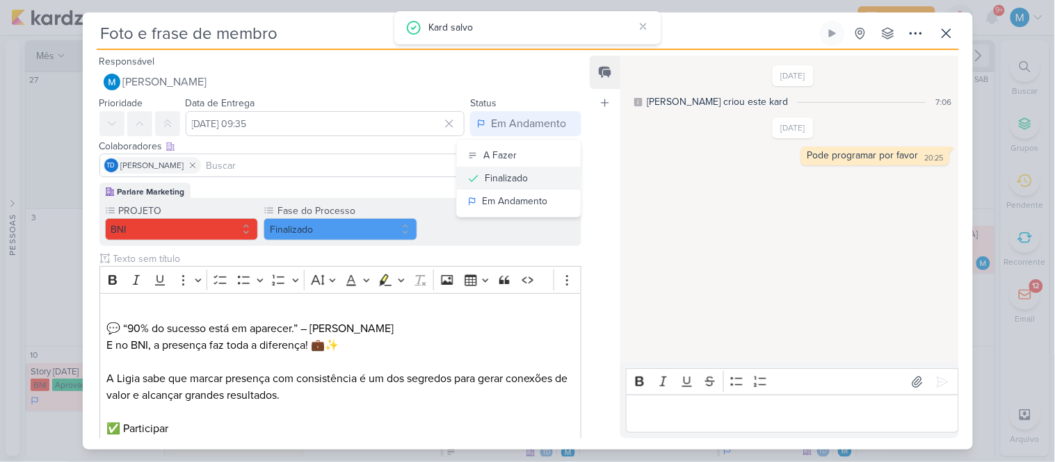
click at [511, 174] on div "Finalizado" at bounding box center [506, 178] width 43 height 15
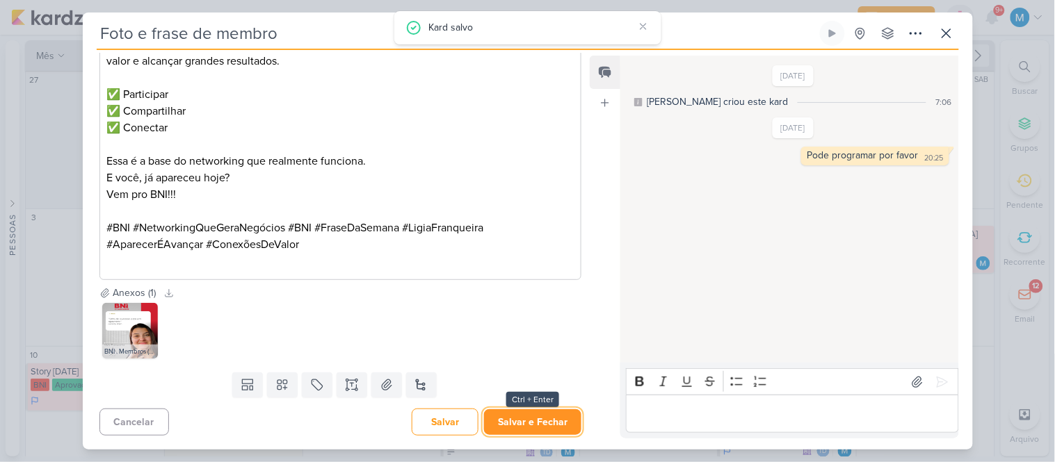
click at [550, 426] on button "Salvar e Fechar" at bounding box center [532, 423] width 97 height 26
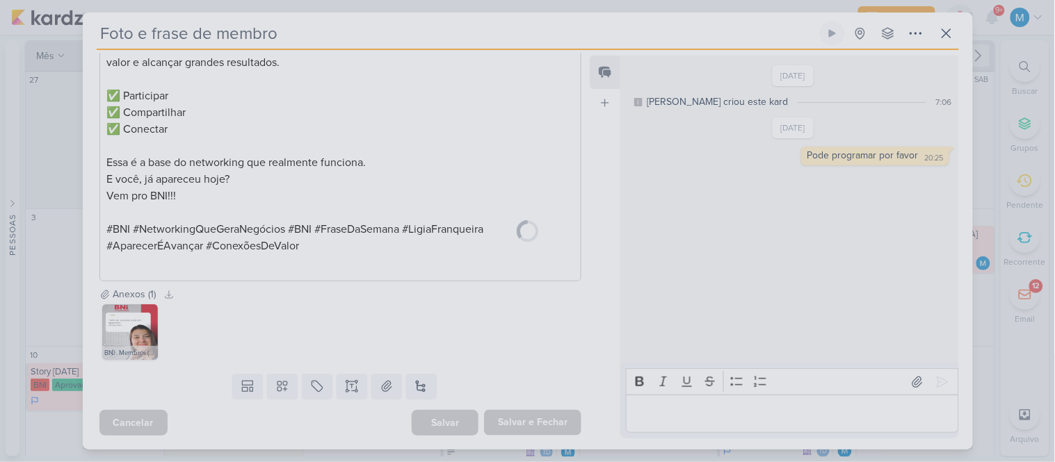
scroll to position [332, 0]
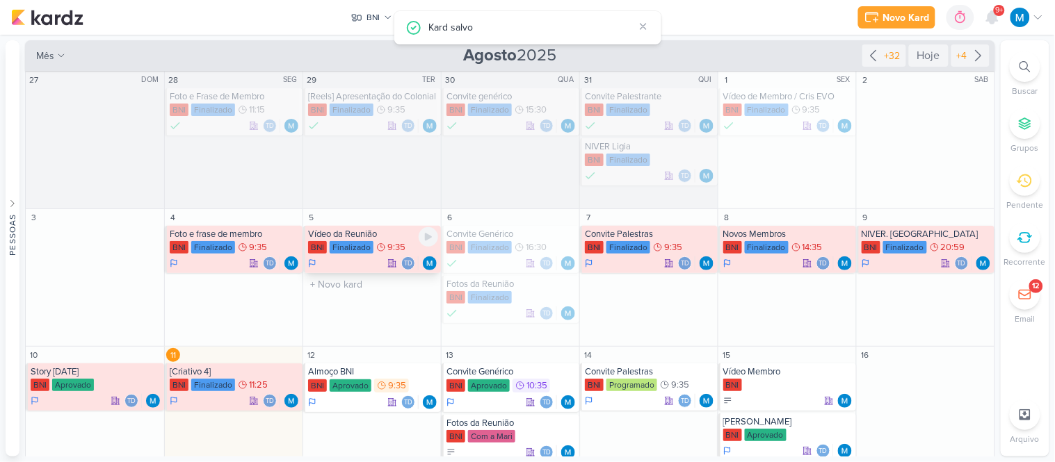
click at [379, 240] on div "Vídeo da Reunião BNI Finalizado 9:35 Td" at bounding box center [372, 249] width 138 height 47
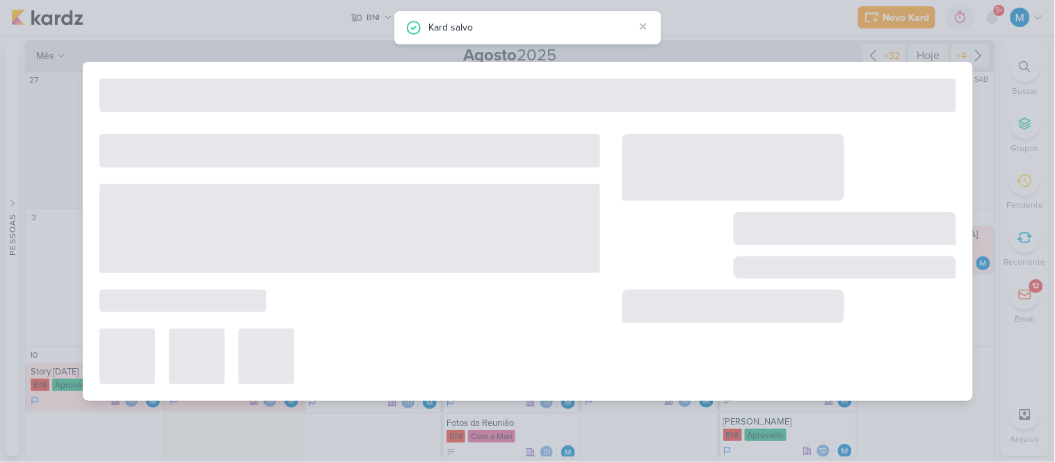
type input "Vídeo da Reunião"
type input "[DATE] 09:35"
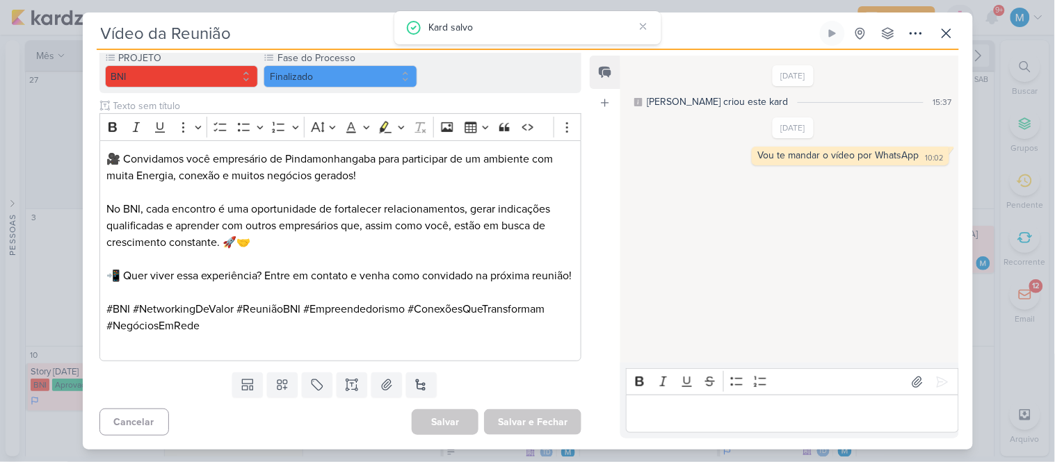
scroll to position [0, 0]
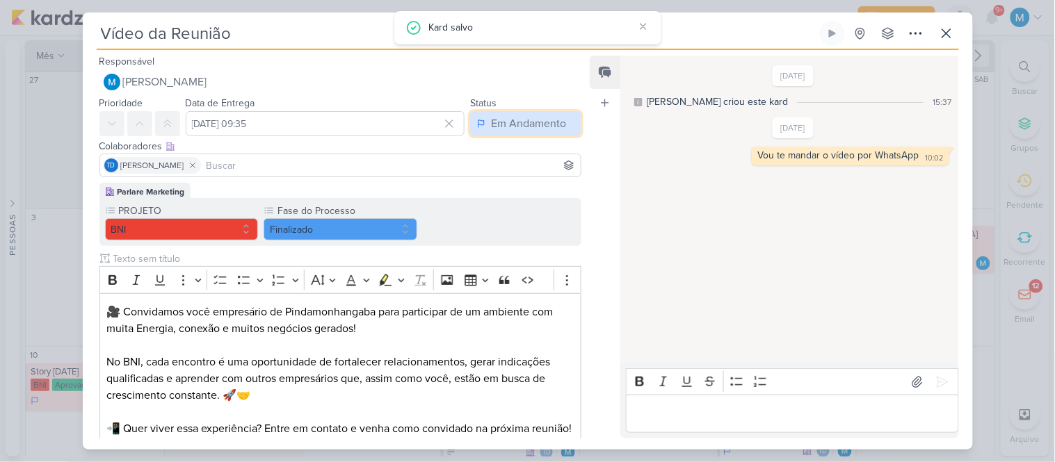
click at [540, 118] on div "Em Andamento" at bounding box center [528, 123] width 75 height 17
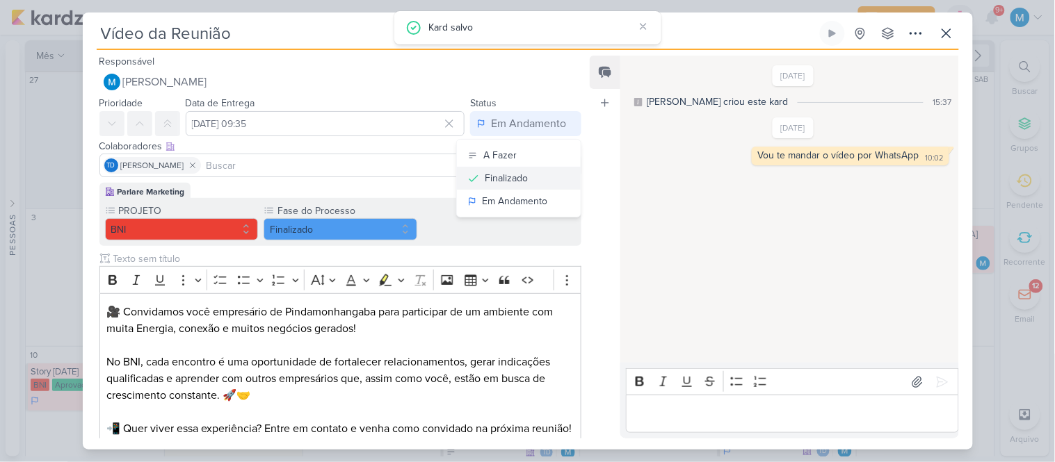
click at [522, 172] on div "Finalizado" at bounding box center [506, 178] width 43 height 15
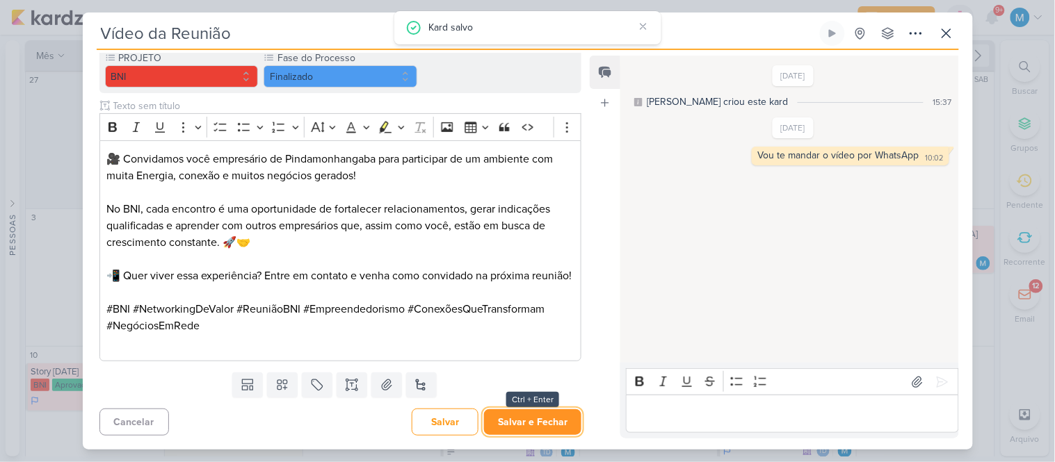
click at [544, 424] on button "Salvar e Fechar" at bounding box center [532, 423] width 97 height 26
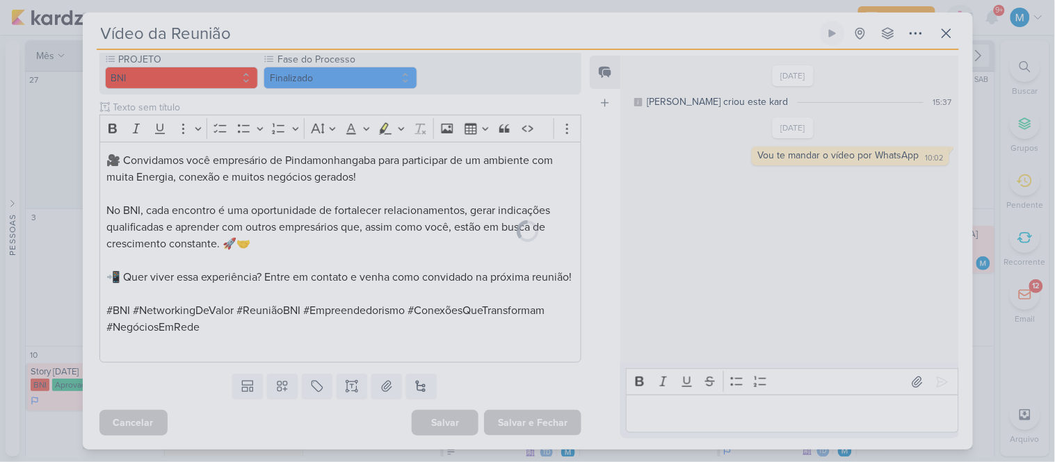
scroll to position [168, 0]
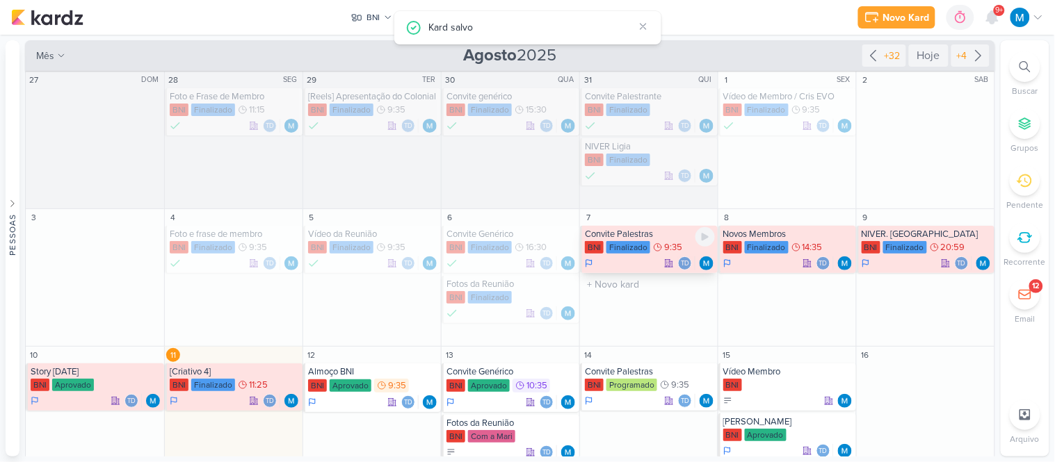
click at [670, 234] on div "Convite Palestras" at bounding box center [650, 234] width 130 height 11
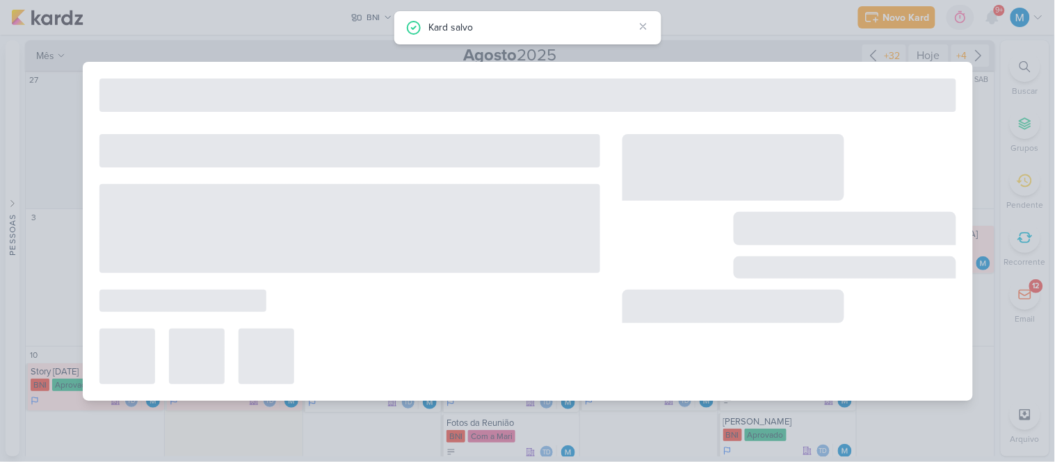
type input "Convite Palestras"
type input "[DATE] 09:35"
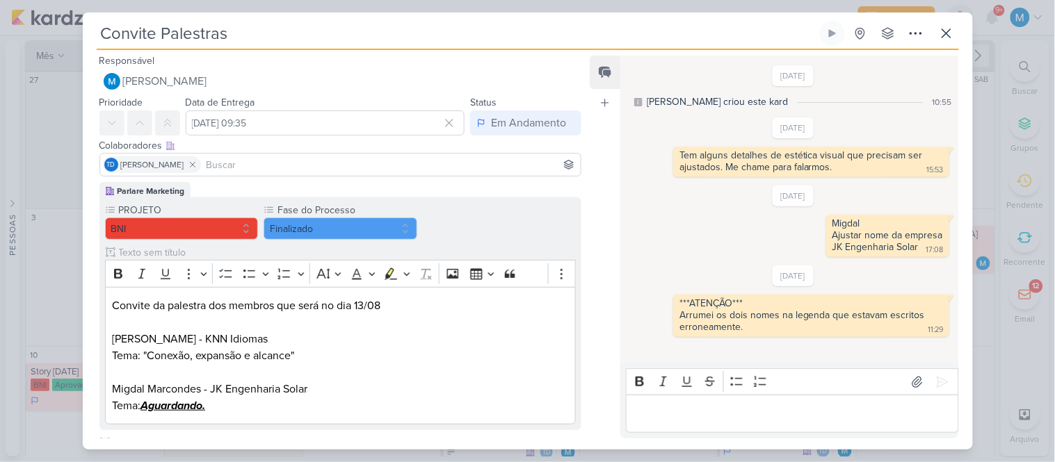
scroll to position [0, 0]
click at [519, 120] on div "Em Andamento" at bounding box center [528, 123] width 75 height 17
click at [525, 179] on button "Finalizado" at bounding box center [519, 178] width 124 height 23
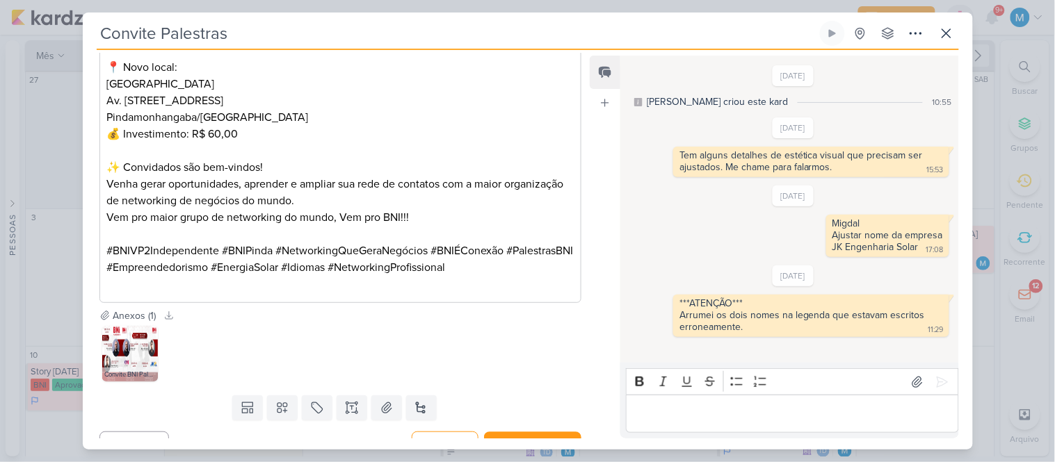
scroll to position [654, 0]
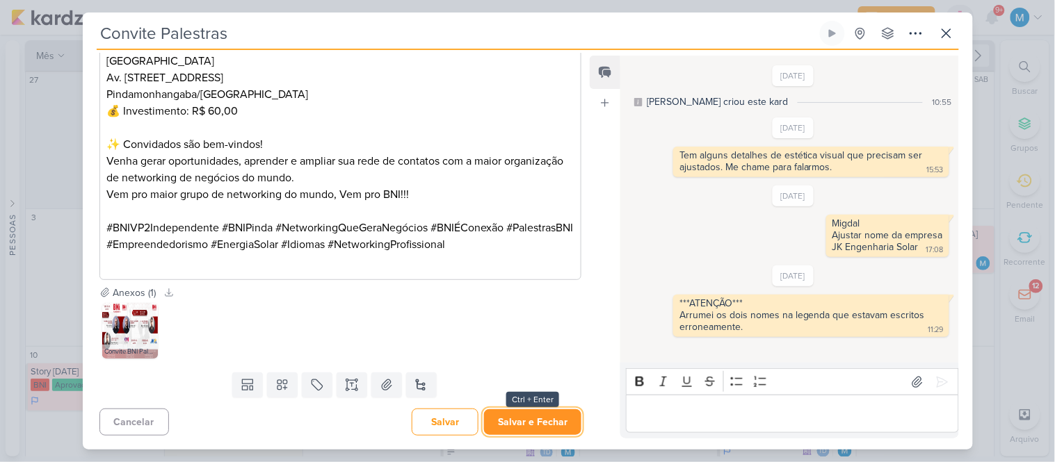
click at [536, 433] on button "Salvar e Fechar" at bounding box center [532, 423] width 97 height 26
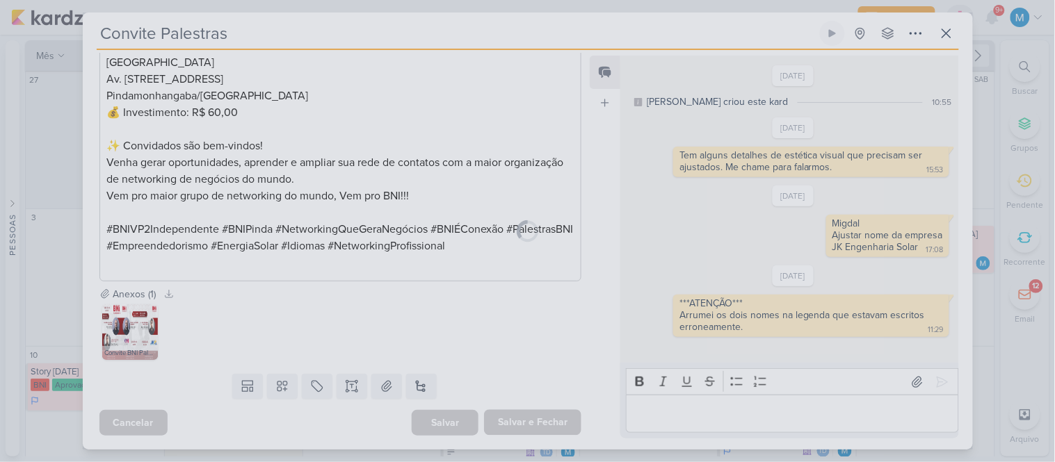
scroll to position [652, 0]
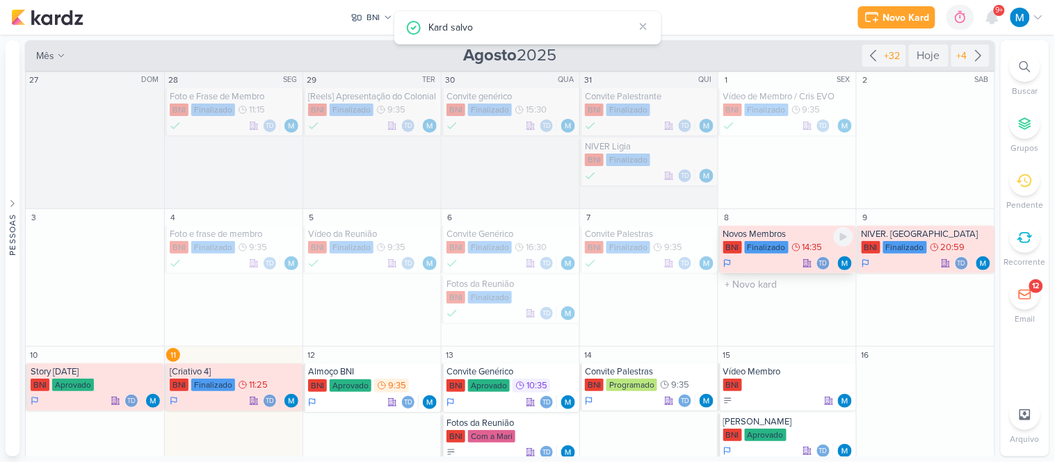
click at [772, 238] on div "Novos Membros" at bounding box center [788, 234] width 130 height 11
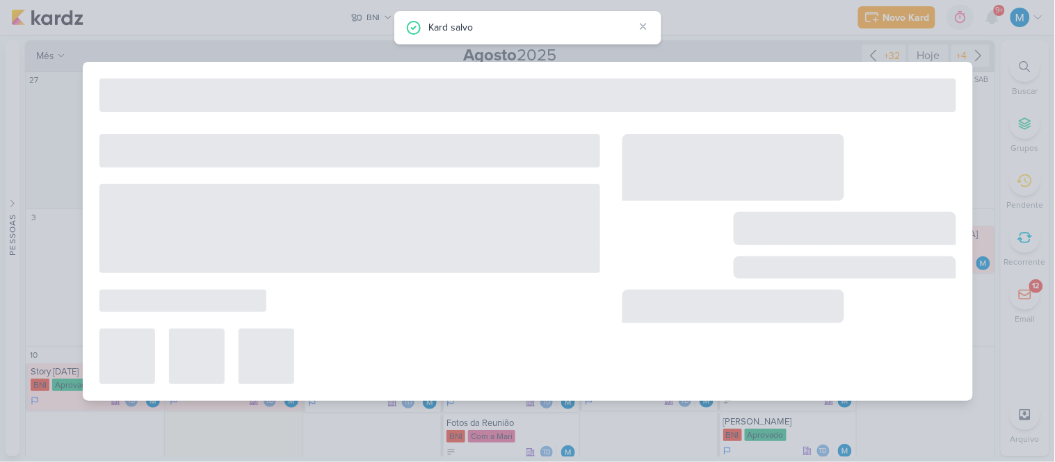
type input "Novos Membros"
type input "[DATE] 14:35"
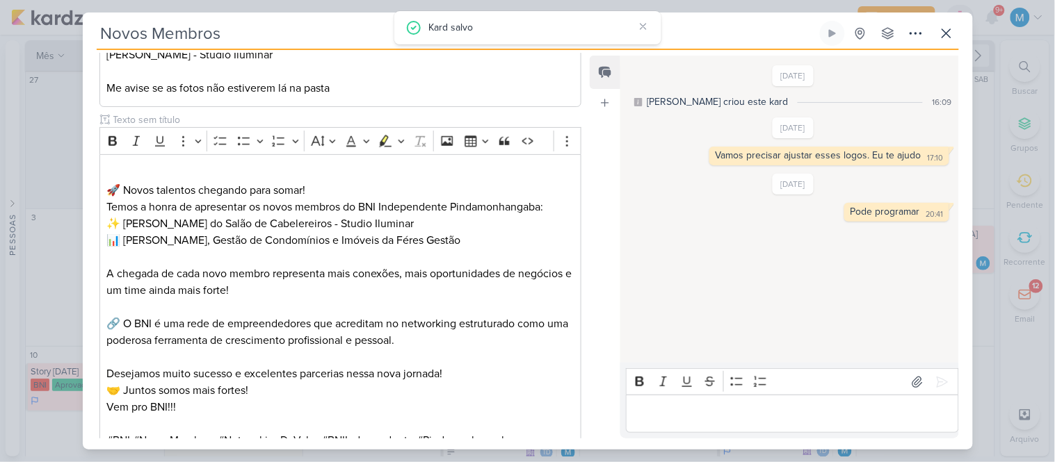
scroll to position [0, 0]
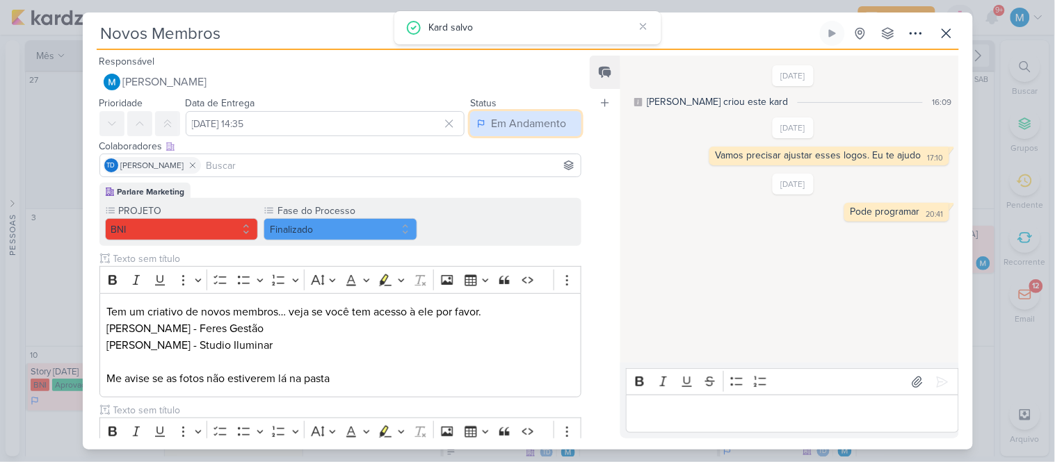
click at [532, 129] on div "Em Andamento" at bounding box center [528, 123] width 75 height 17
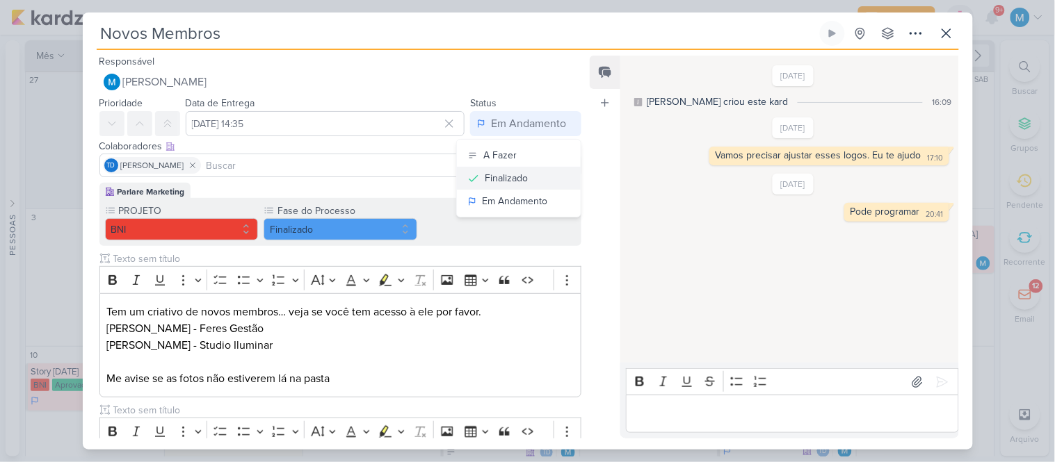
click at [520, 177] on div "Finalizado" at bounding box center [506, 178] width 43 height 15
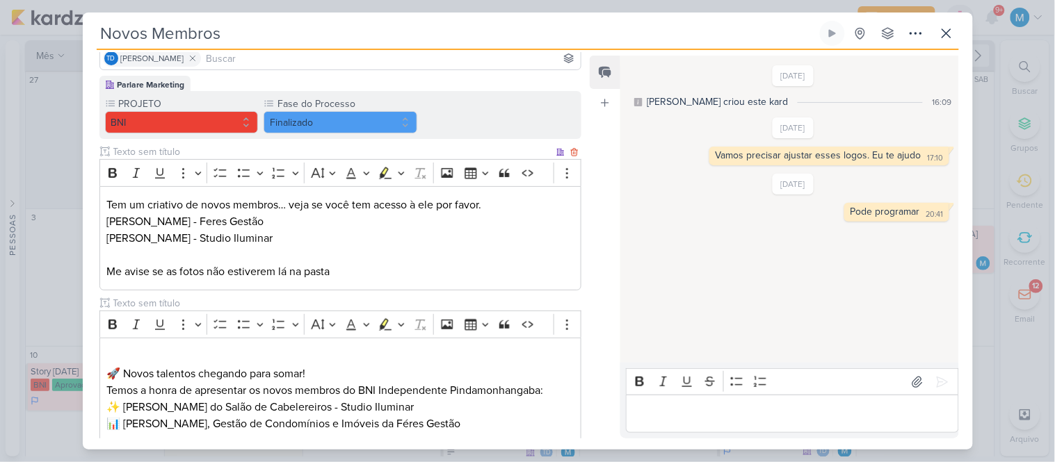
scroll to position [520, 0]
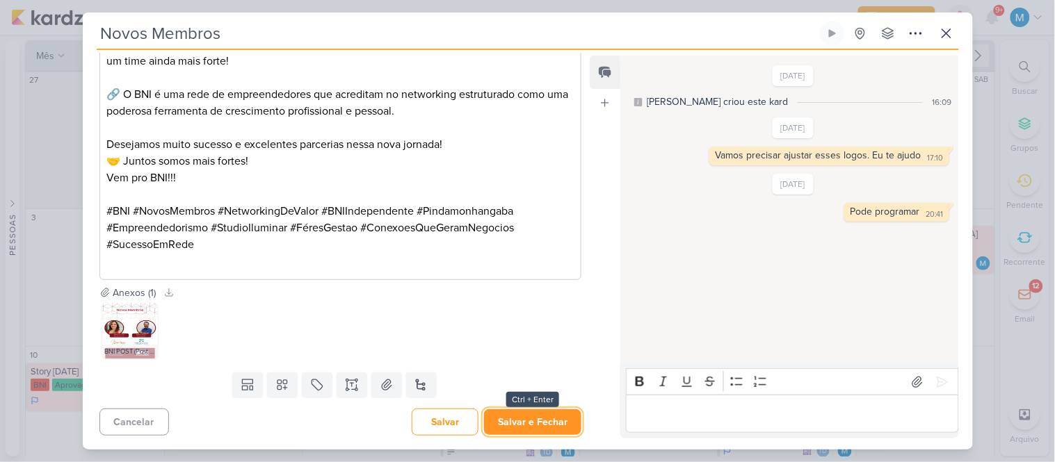
drag, startPoint x: 558, startPoint y: 422, endPoint x: 732, endPoint y: 407, distance: 174.5
click at [558, 421] on button "Salvar e Fechar" at bounding box center [532, 423] width 97 height 26
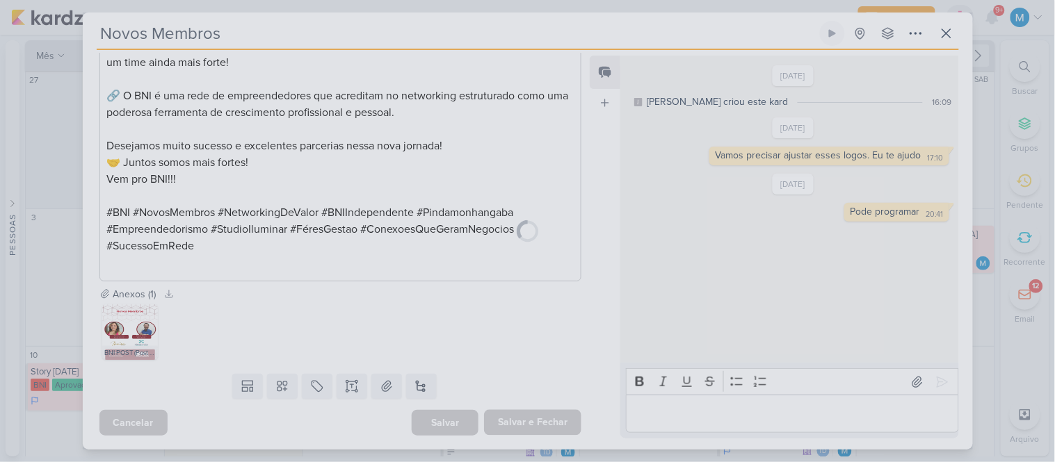
scroll to position [519, 0]
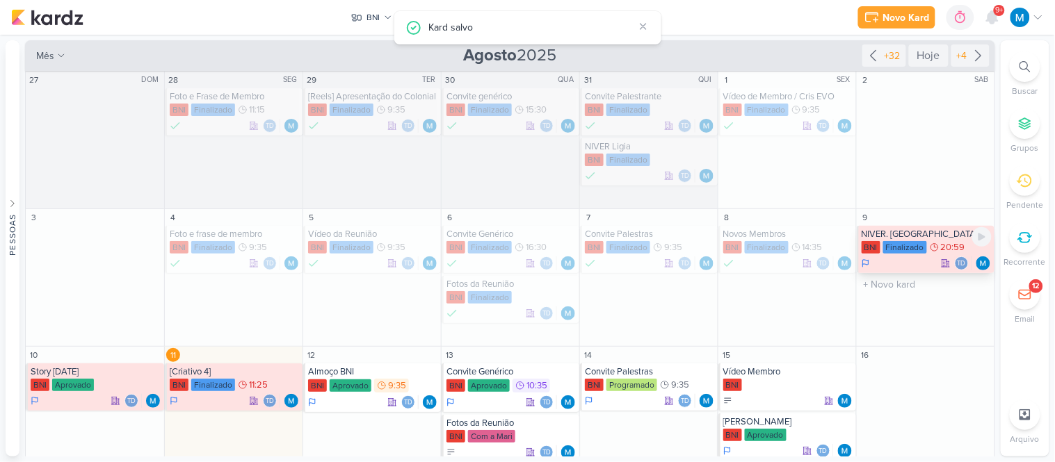
click at [893, 235] on div "NIVER. [GEOGRAPHIC_DATA]" at bounding box center [927, 234] width 130 height 11
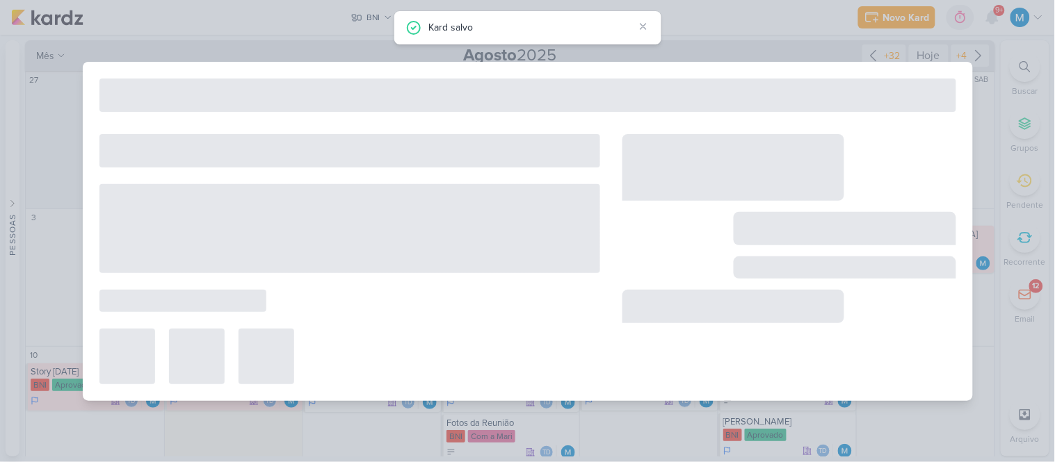
type input "NIVER. [GEOGRAPHIC_DATA]"
type input "[DATE] 20:59"
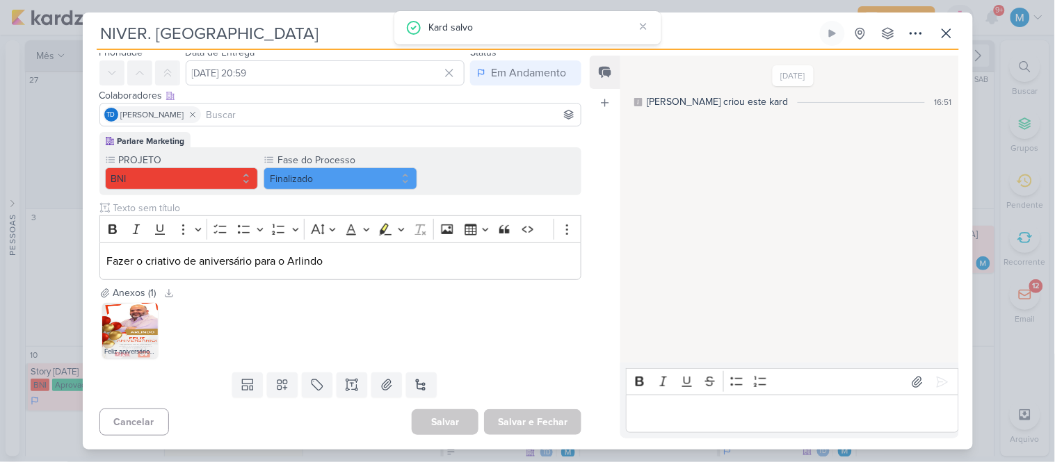
scroll to position [0, 0]
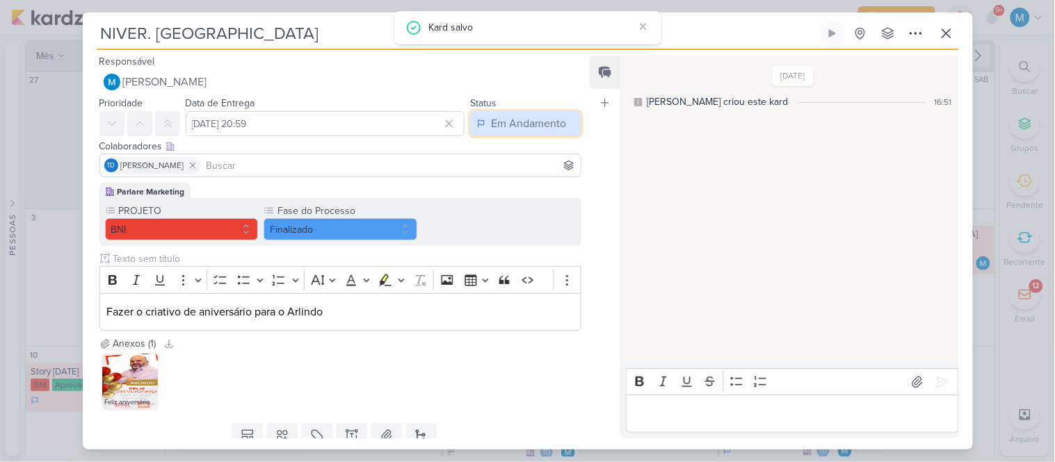
click at [524, 124] on div "Em Andamento" at bounding box center [528, 123] width 75 height 17
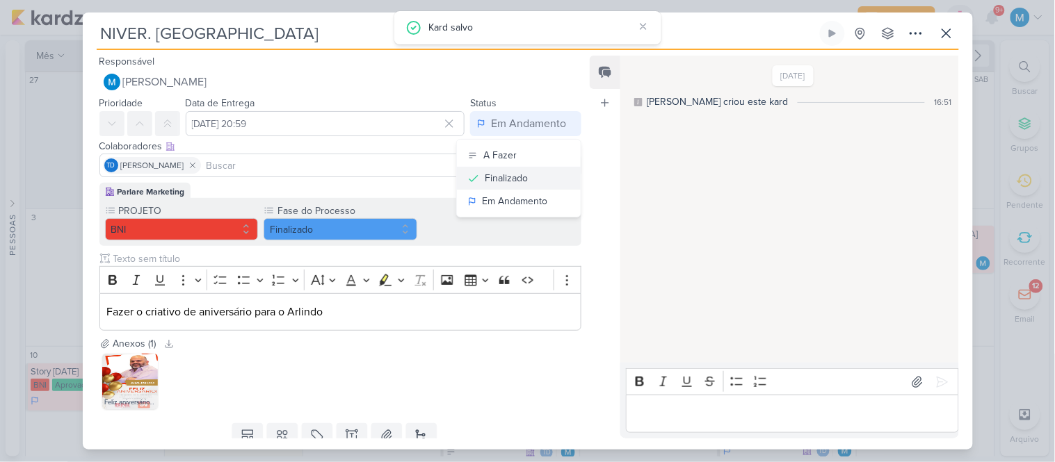
click at [522, 175] on div "Finalizado" at bounding box center [506, 178] width 43 height 15
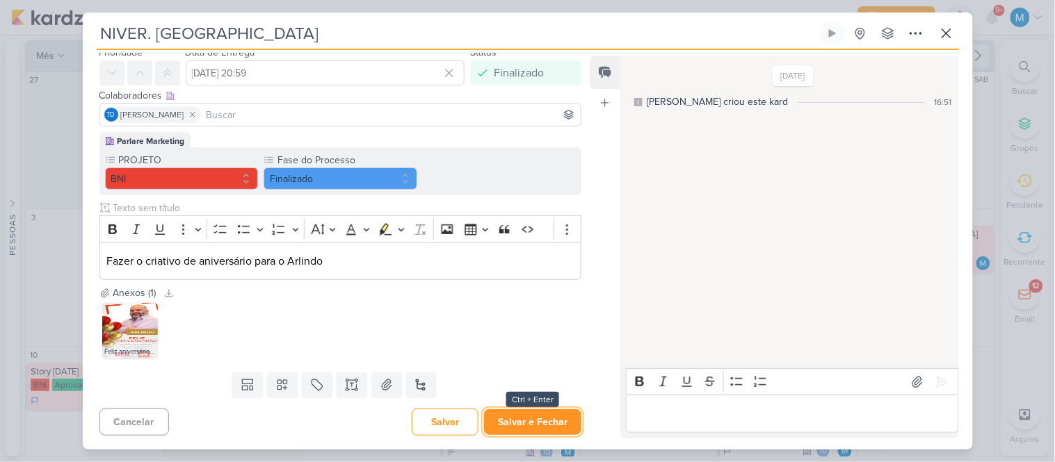
click at [550, 419] on button "Salvar e Fechar" at bounding box center [532, 423] width 97 height 26
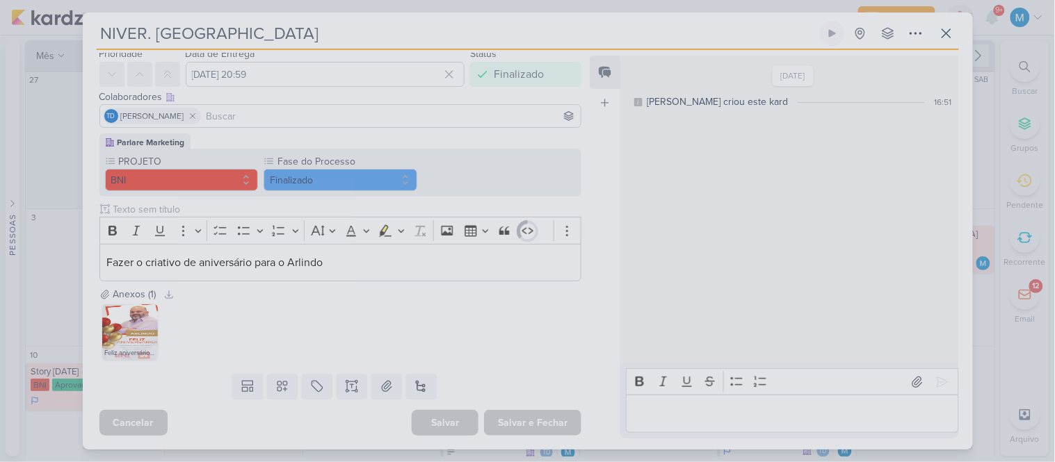
scroll to position [49, 0]
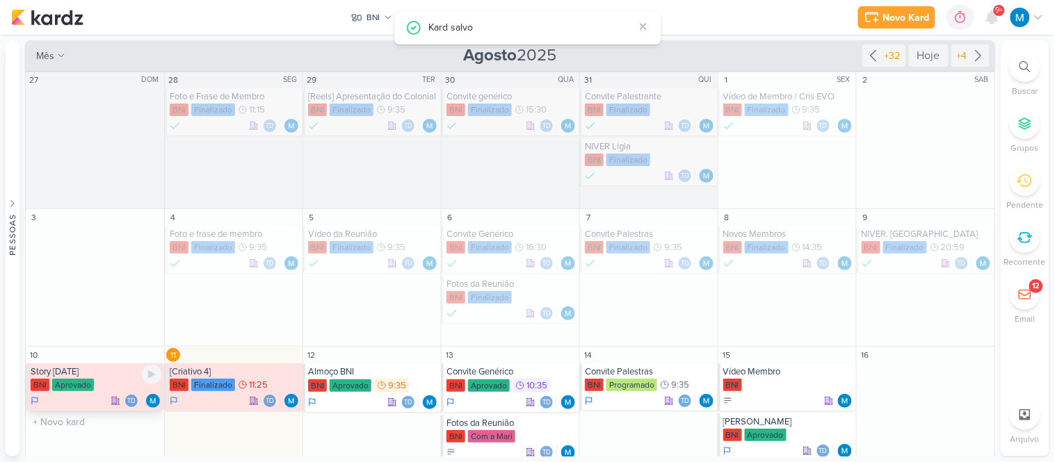
click at [100, 374] on div "Story [DATE]" at bounding box center [96, 371] width 131 height 11
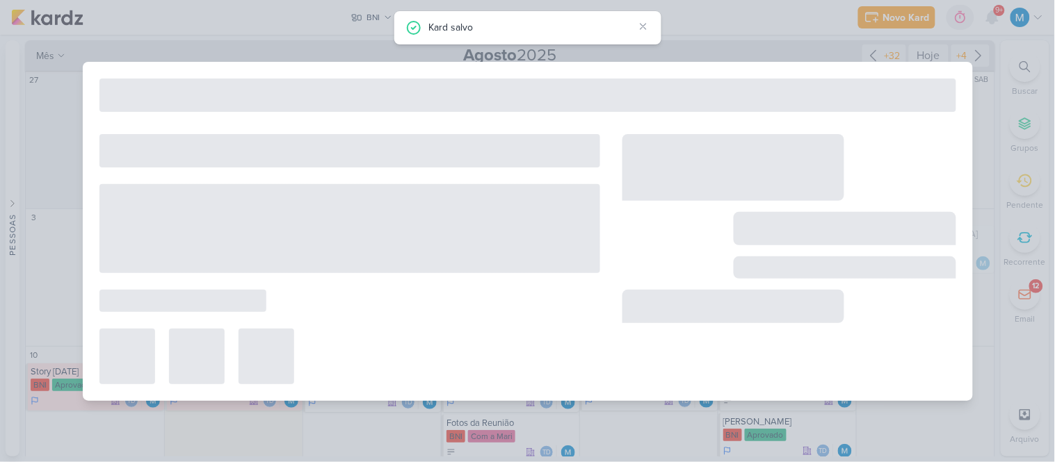
type input "Story [DATE]"
type input "[DATE] 23:59"
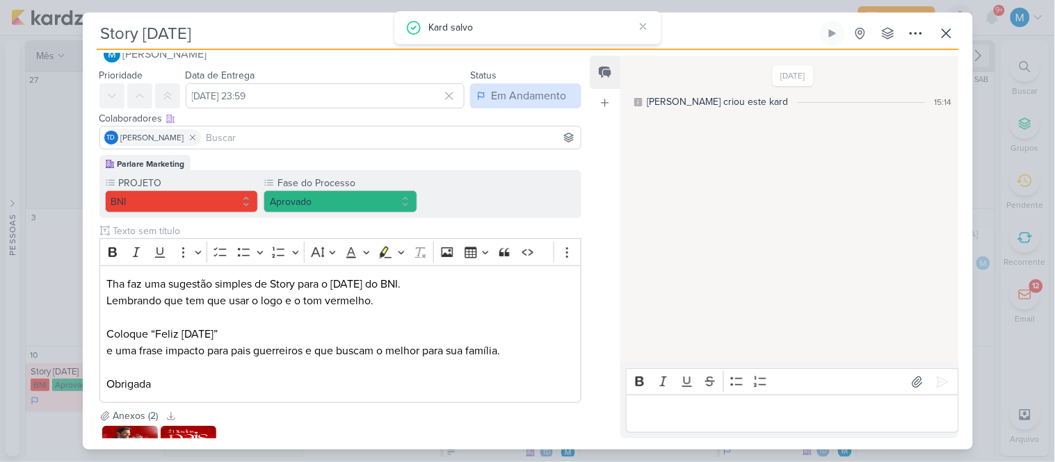
scroll to position [0, 0]
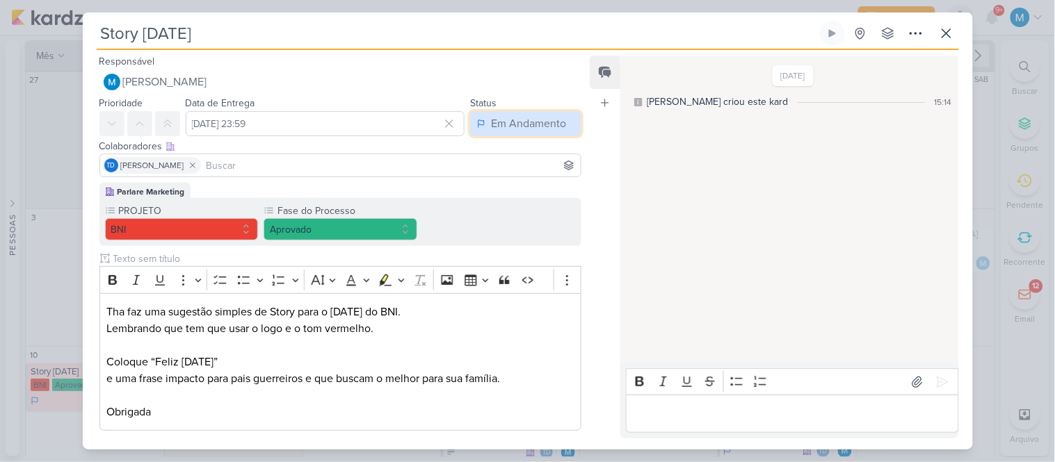
click at [502, 112] on button "Em Andamento" at bounding box center [525, 123] width 111 height 25
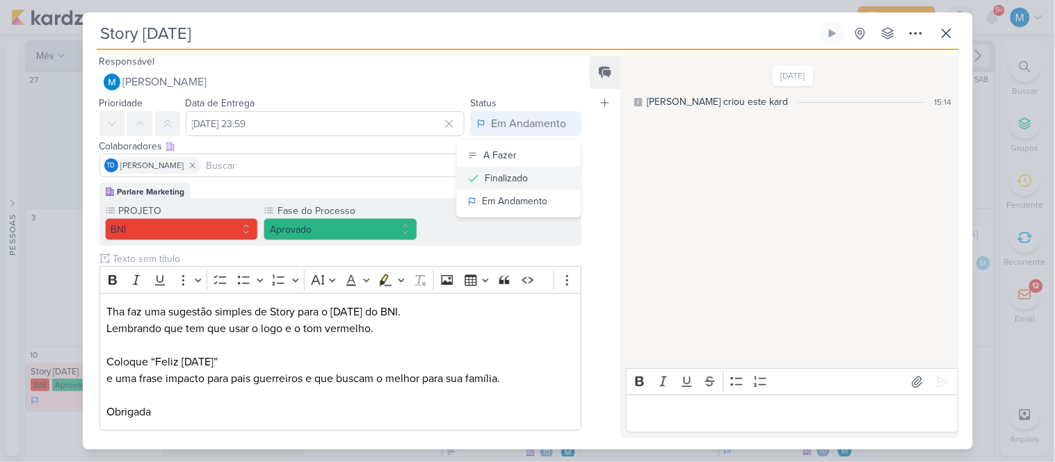
click at [506, 178] on div "Finalizado" at bounding box center [506, 178] width 43 height 15
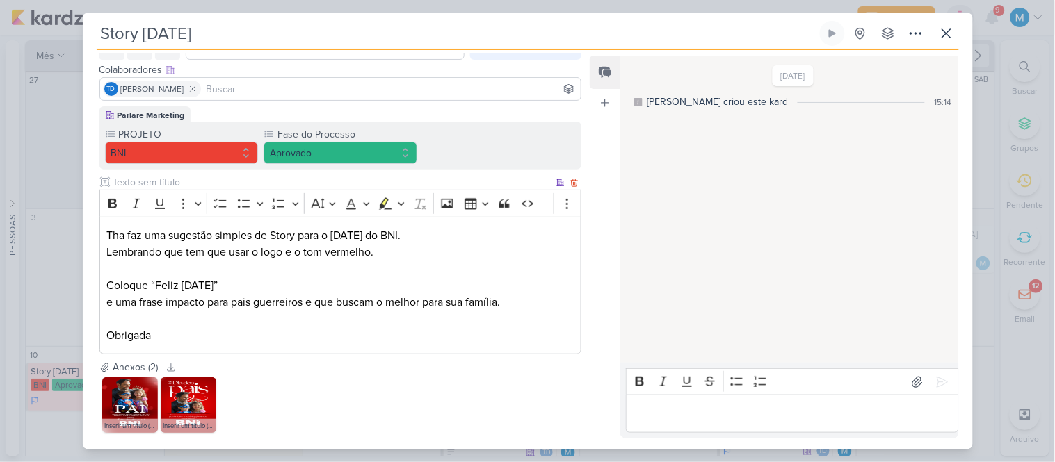
scroll to position [151, 0]
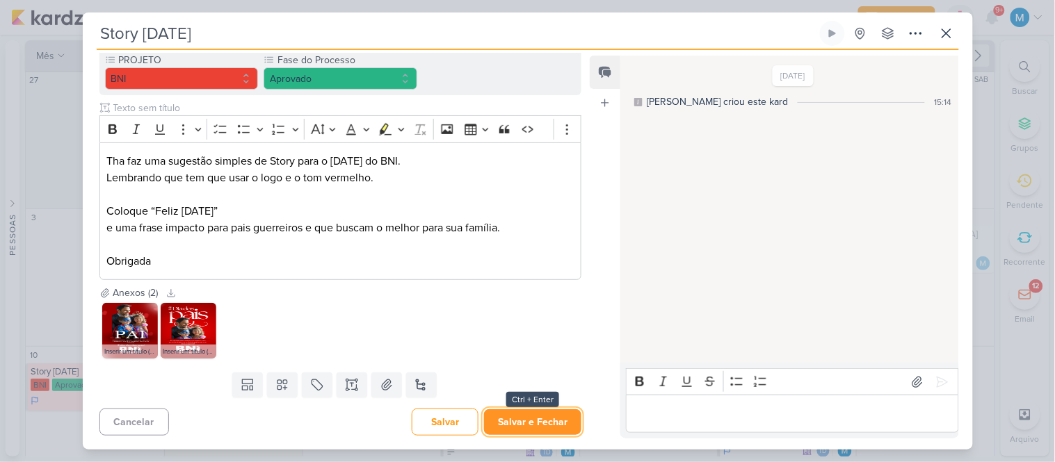
click at [554, 412] on button "Salvar e Fechar" at bounding box center [532, 423] width 97 height 26
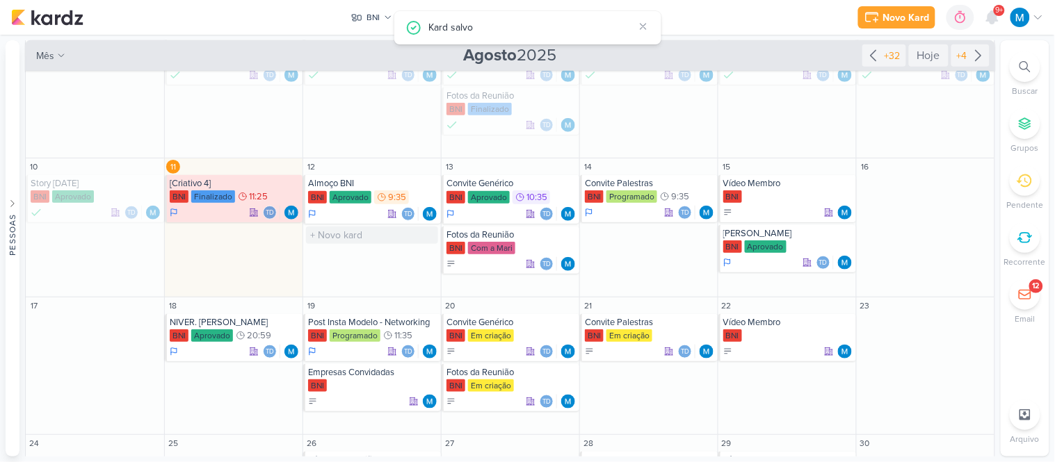
scroll to position [232, 0]
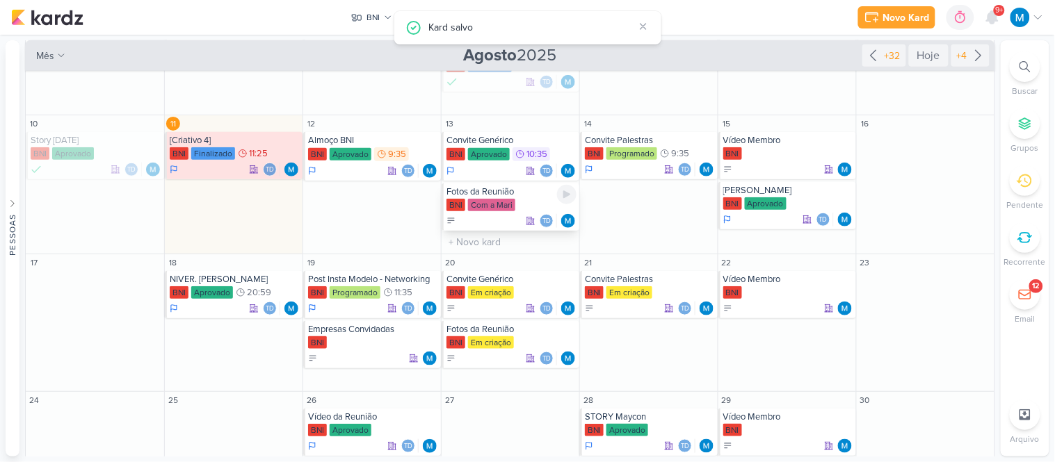
click at [467, 196] on div "Fotos da Reunião" at bounding box center [511, 191] width 130 height 11
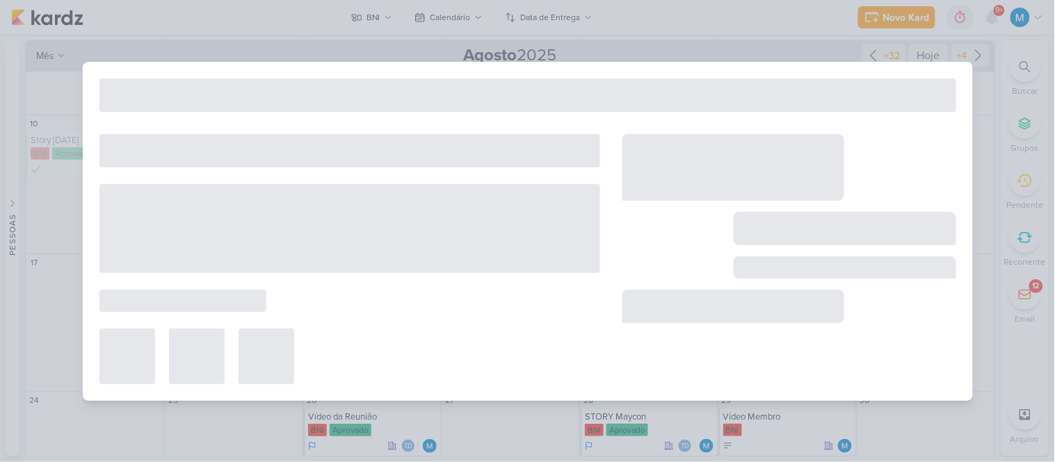
type input "Fotos da Reunião"
type input "[DATE] 23:59"
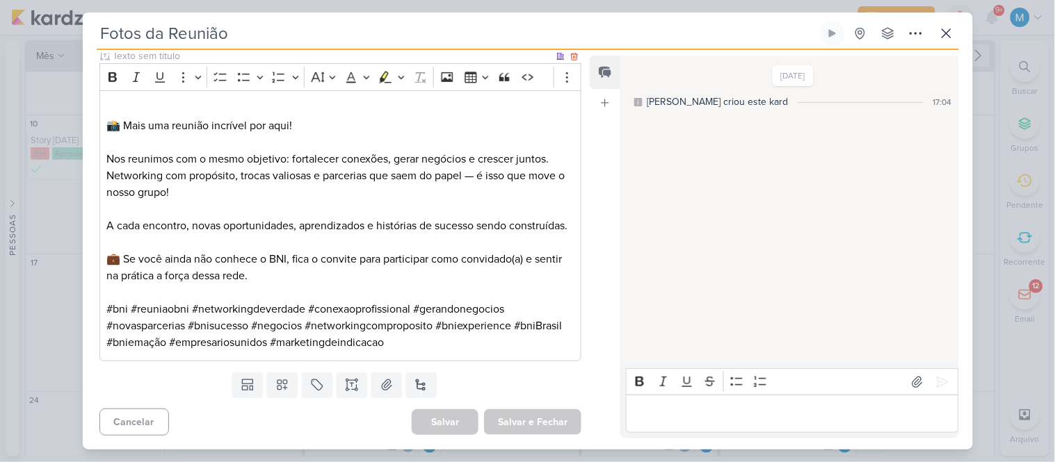
scroll to position [0, 0]
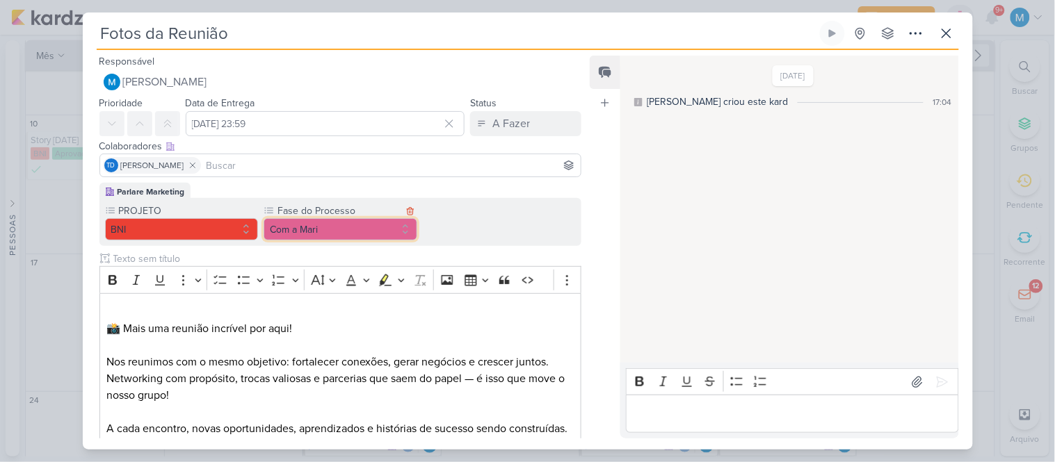
click at [382, 224] on button "Com a Mari" at bounding box center [341, 229] width 154 height 22
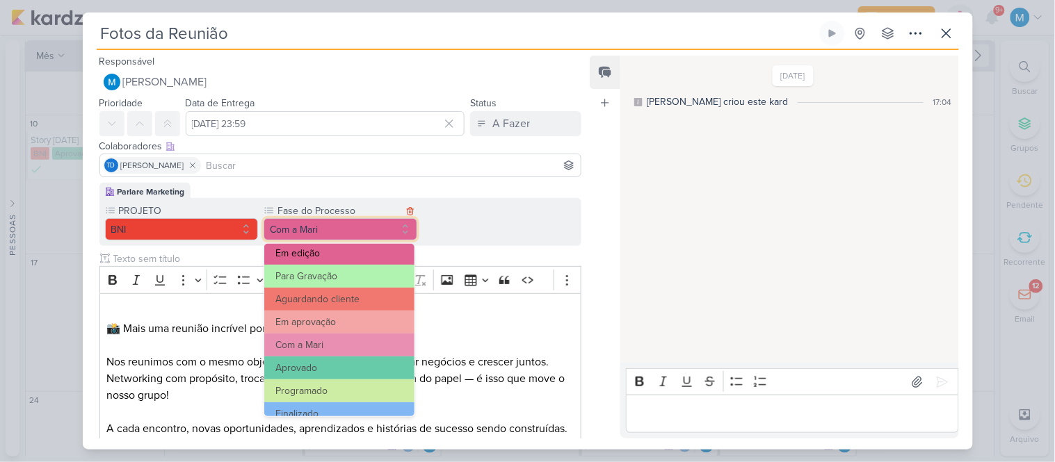
scroll to position [134, 0]
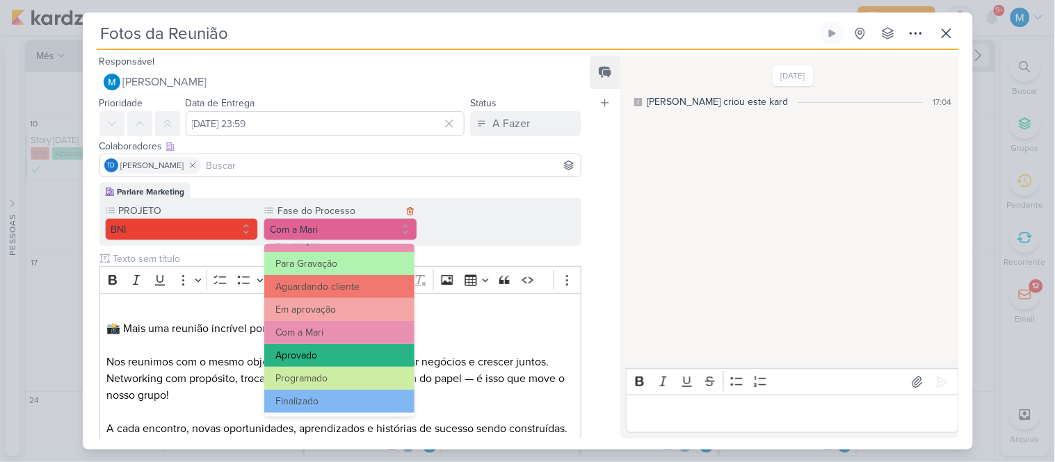
click at [330, 346] on button "Aprovado" at bounding box center [339, 355] width 150 height 23
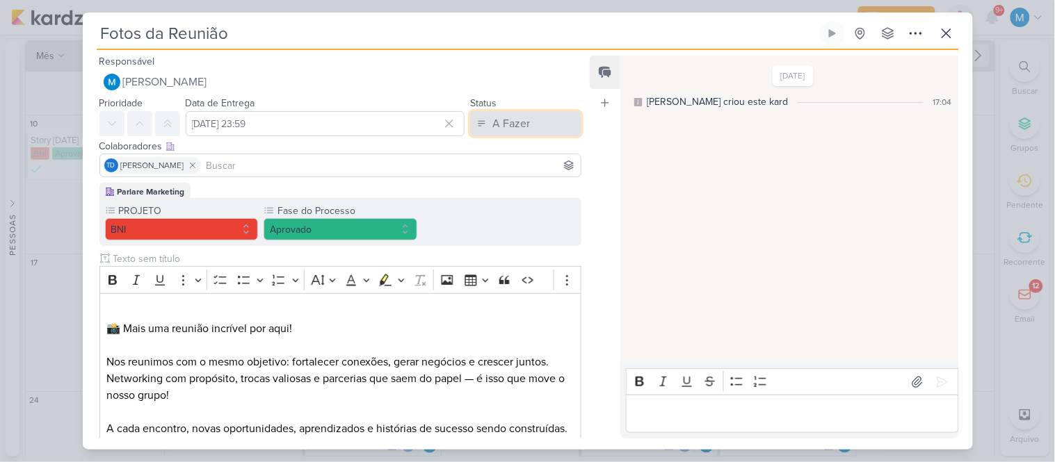
click at [528, 131] on button "A Fazer" at bounding box center [525, 123] width 111 height 25
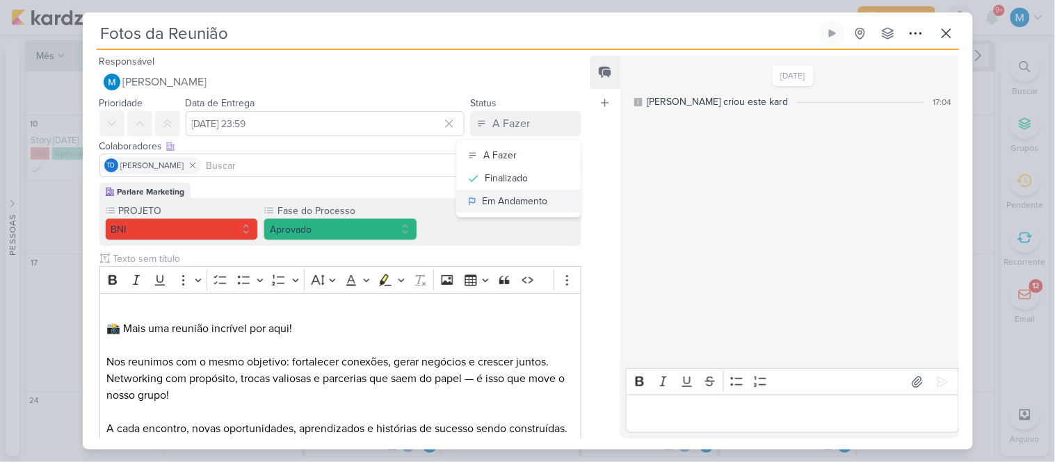
click at [529, 199] on div "Em Andamento" at bounding box center [514, 201] width 65 height 15
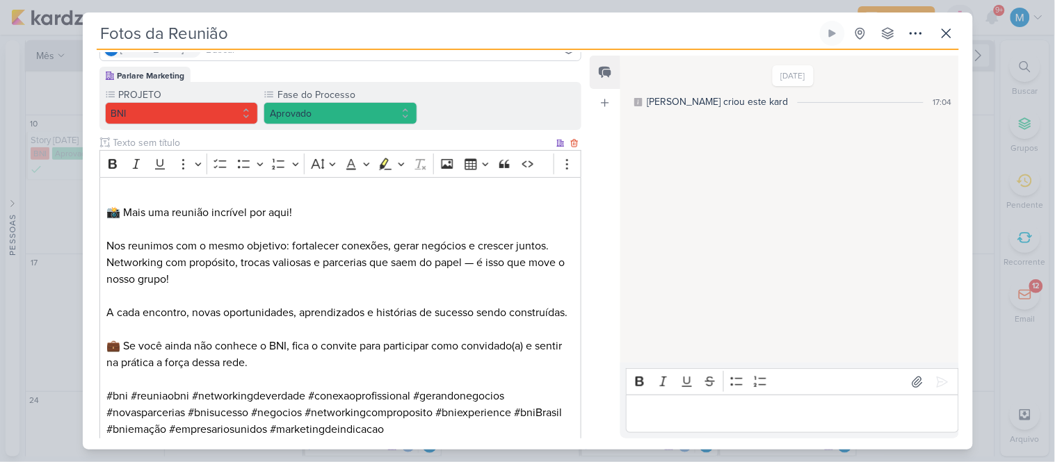
scroll to position [220, 0]
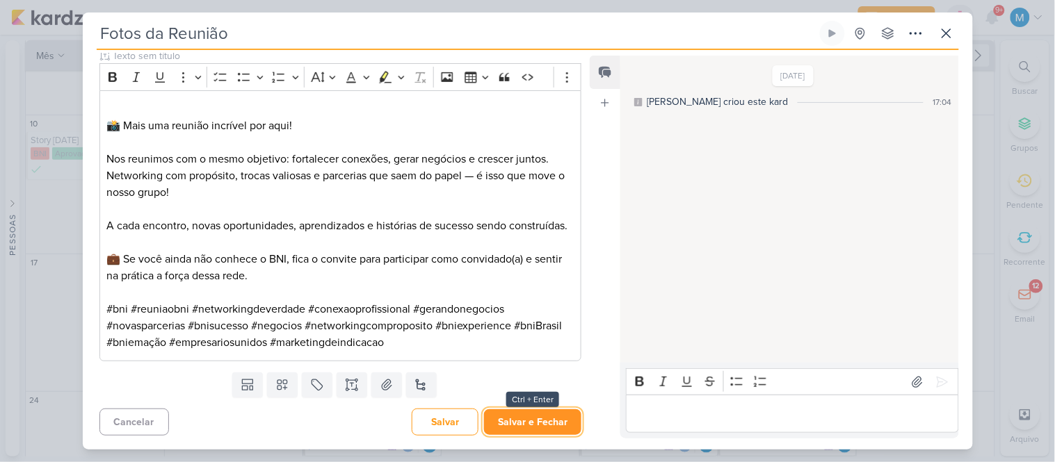
click at [551, 420] on button "Salvar e Fechar" at bounding box center [532, 423] width 97 height 26
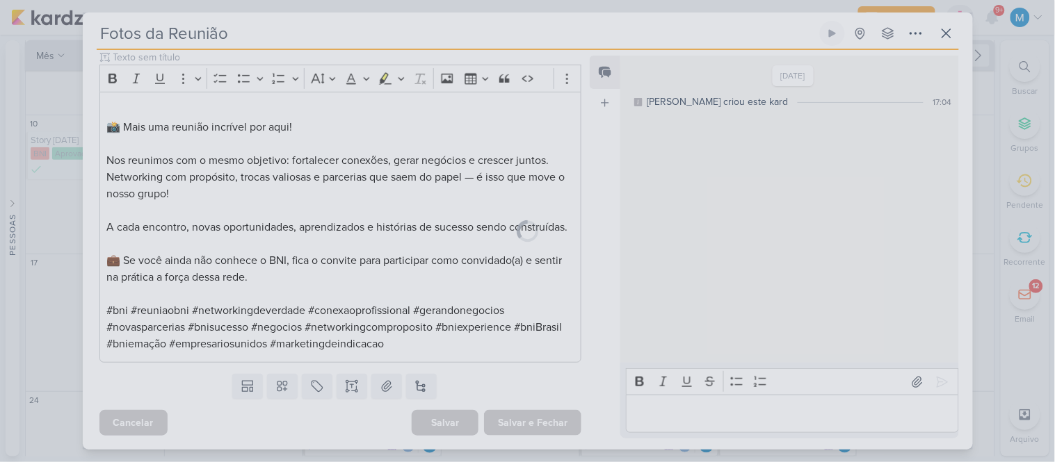
scroll to position [218, 0]
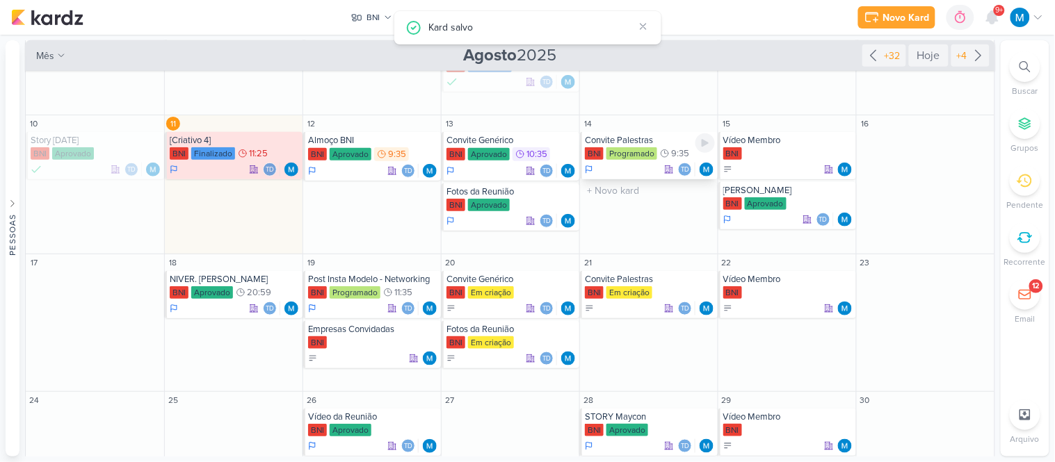
click at [620, 138] on div "Convite Palestras" at bounding box center [650, 140] width 130 height 11
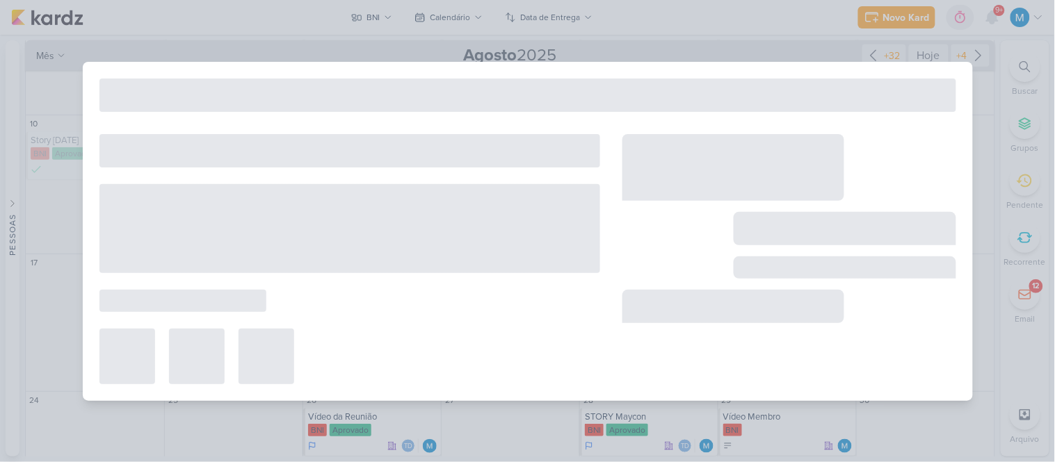
type input "Convite Palestras"
type input "[DATE] 09:35"
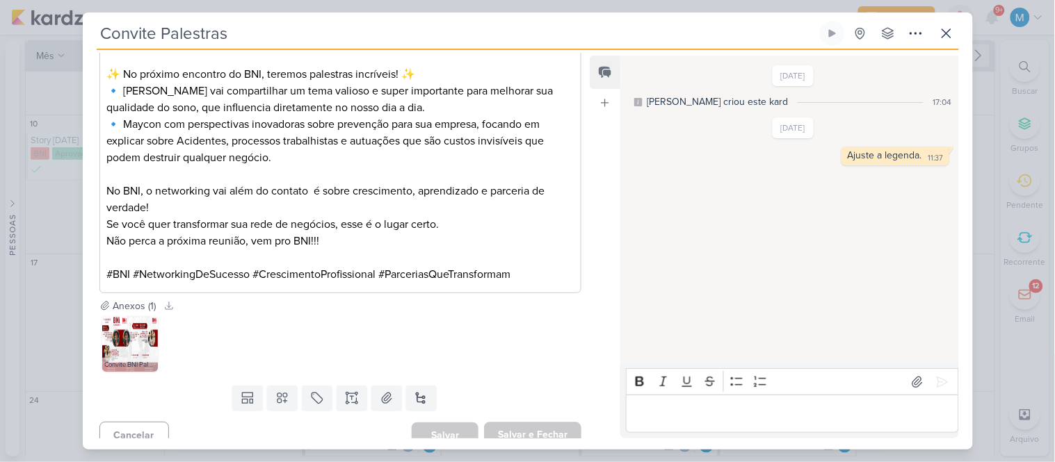
scroll to position [587, 0]
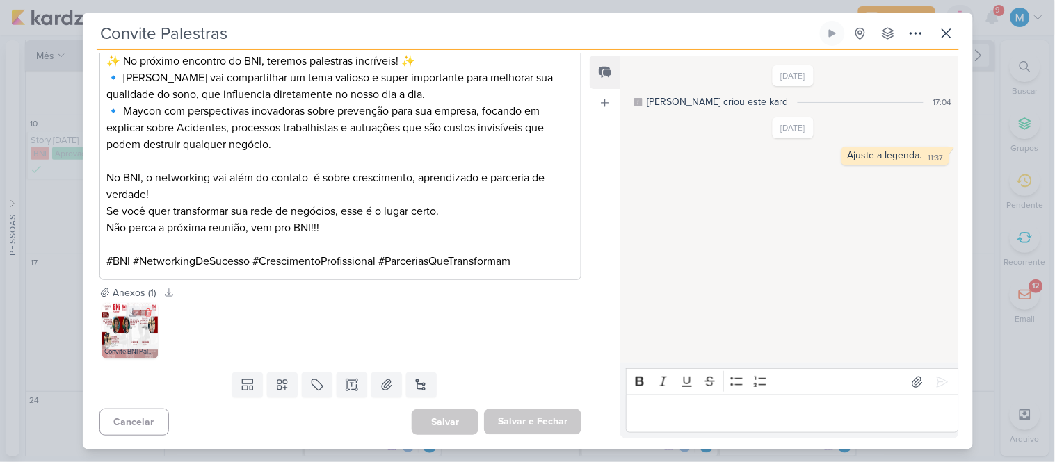
click at [127, 342] on img at bounding box center [130, 331] width 56 height 56
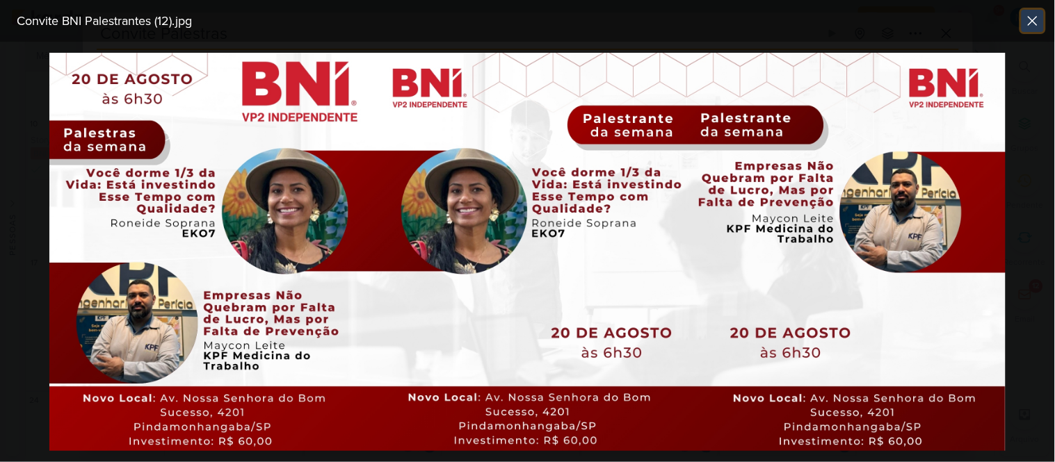
click at [1037, 22] on icon at bounding box center [1032, 21] width 17 height 17
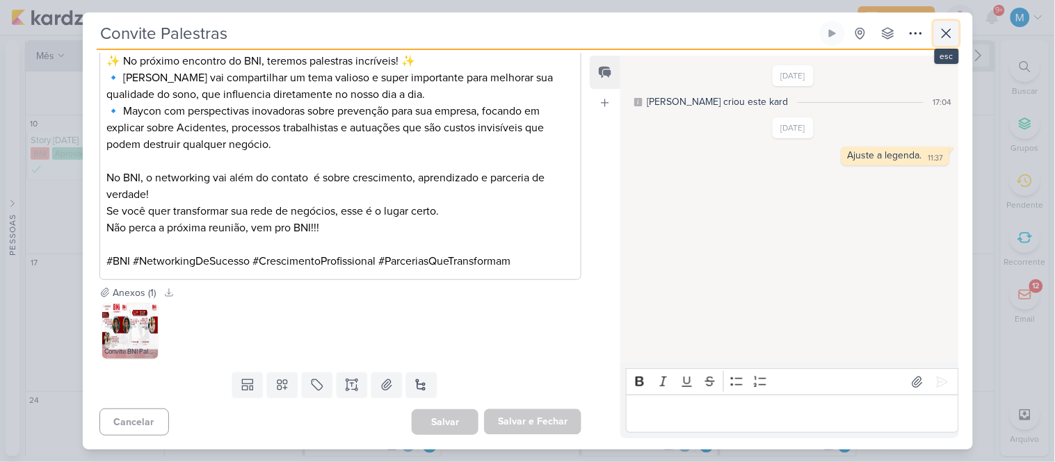
click at [951, 35] on icon at bounding box center [946, 33] width 17 height 17
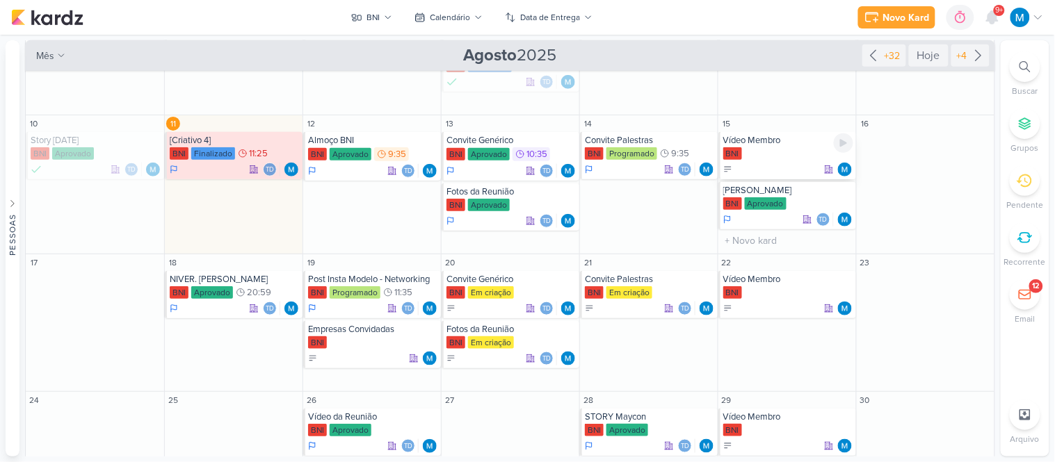
click at [776, 147] on div "BNI" at bounding box center [788, 154] width 130 height 14
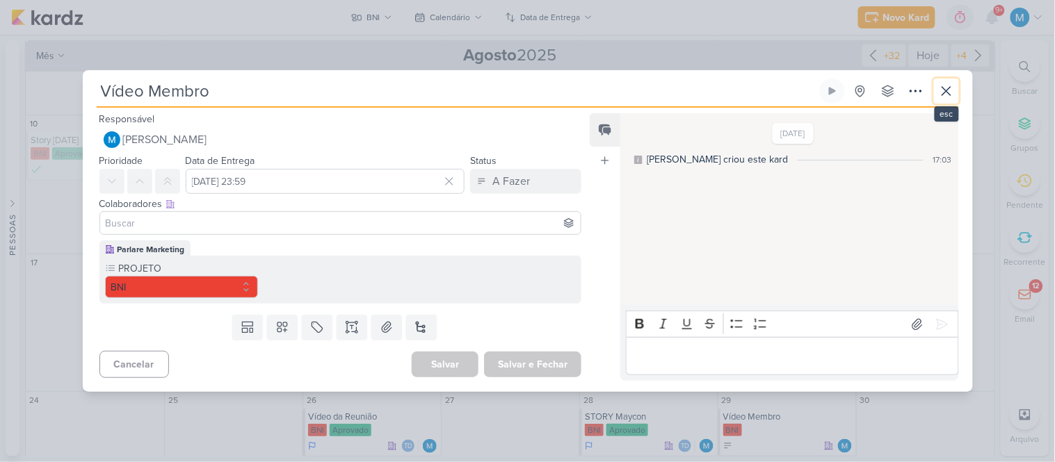
click at [954, 91] on button at bounding box center [946, 91] width 25 height 25
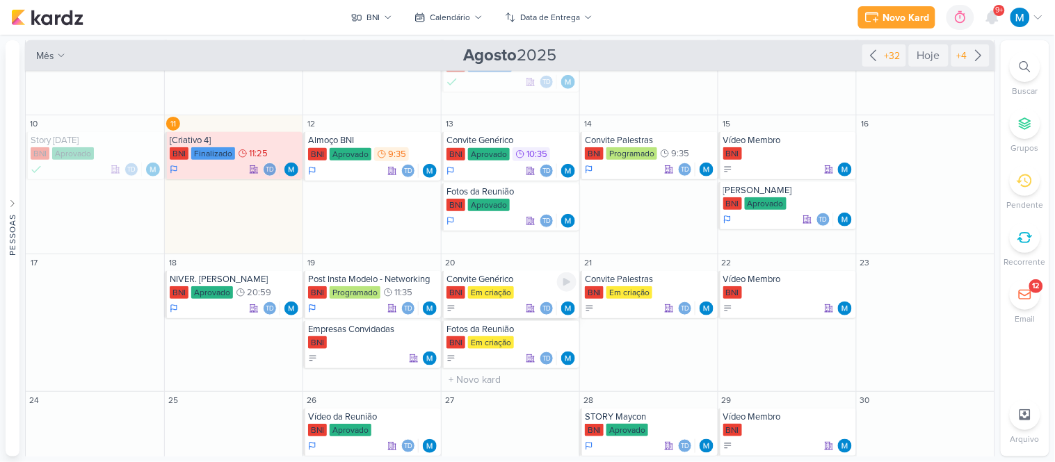
click at [501, 280] on div "Convite Genérico" at bounding box center [511, 279] width 130 height 11
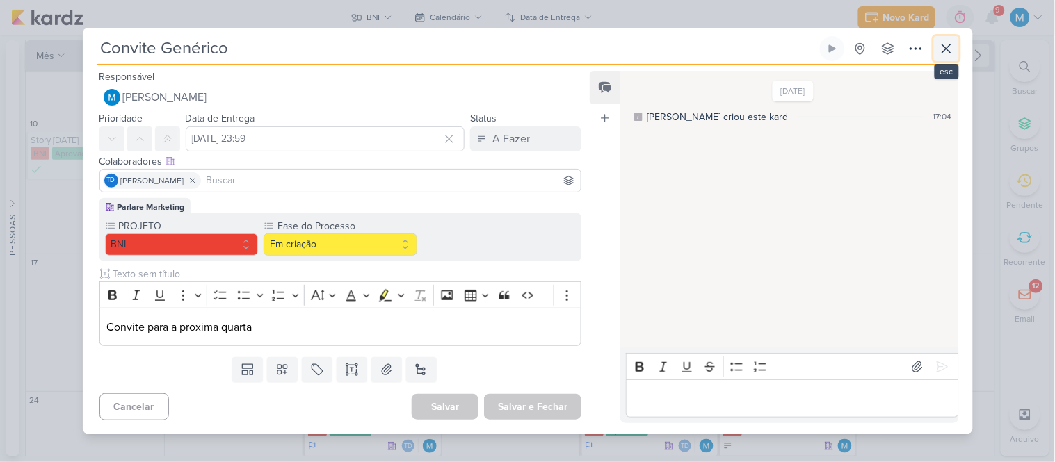
click at [949, 54] on icon at bounding box center [946, 48] width 17 height 17
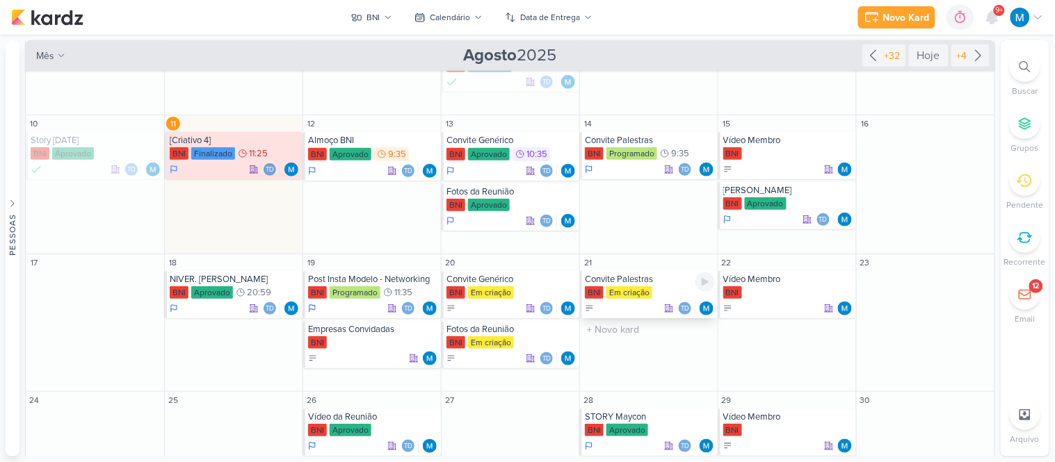
click at [629, 278] on div "Convite Palestras" at bounding box center [650, 279] width 130 height 11
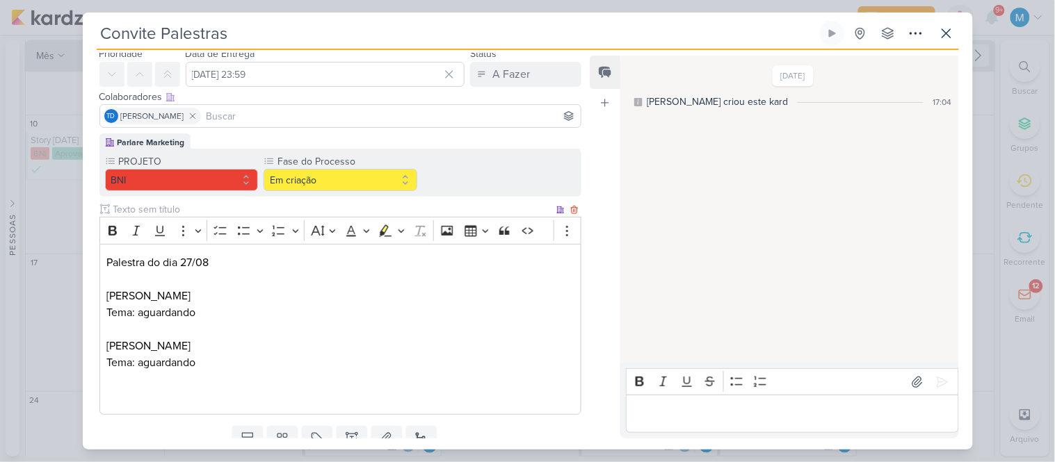
scroll to position [77, 0]
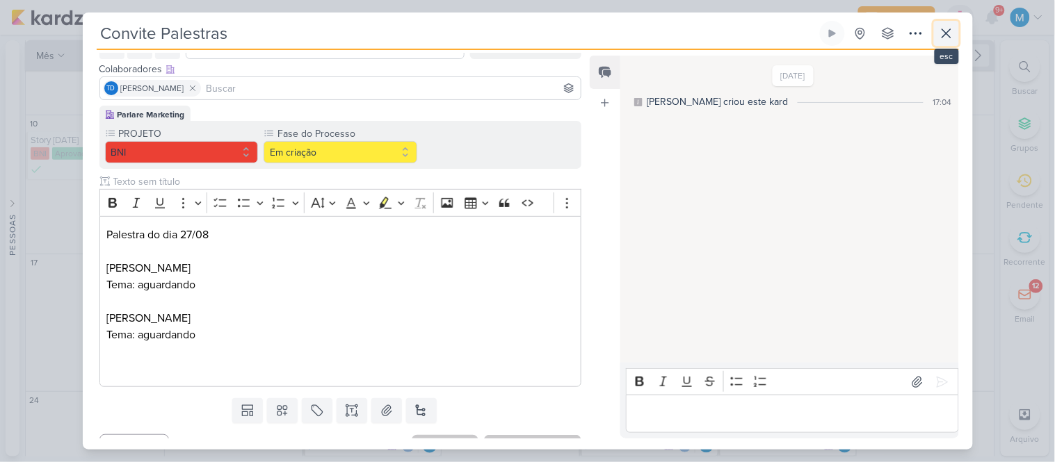
click at [954, 36] on icon at bounding box center [946, 33] width 17 height 17
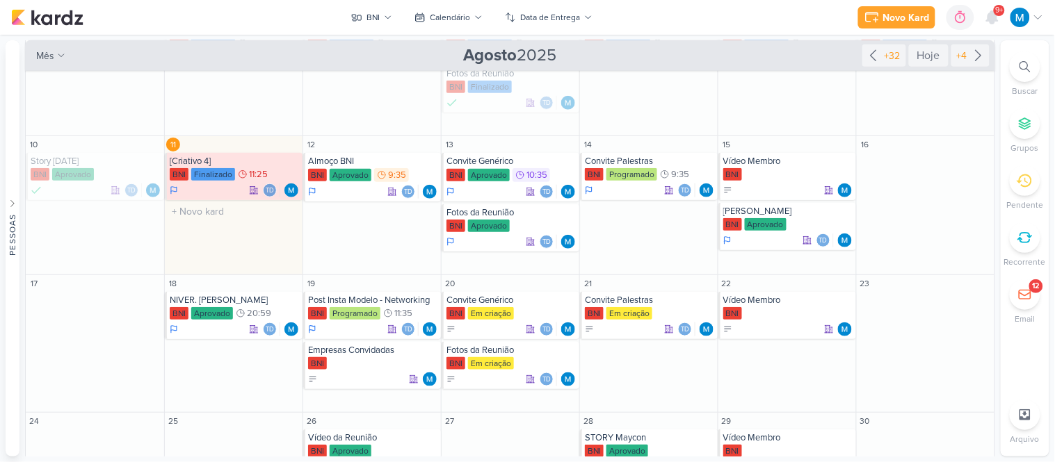
scroll to position [265, 0]
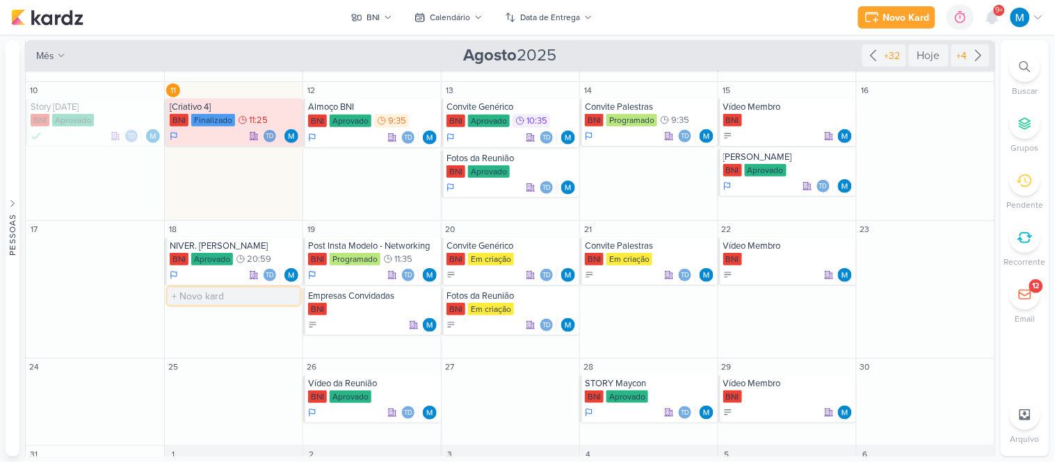
click at [200, 299] on input "text" at bounding box center [234, 296] width 132 height 17
type input "Foto e Frase do Membro"
click at [207, 303] on div "BNI" at bounding box center [235, 310] width 130 height 14
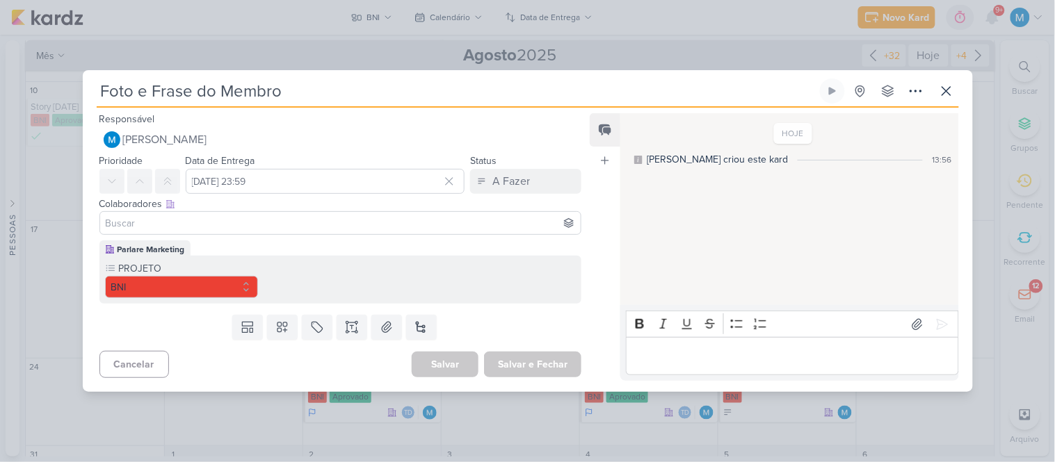
click at [211, 227] on input at bounding box center [341, 223] width 476 height 17
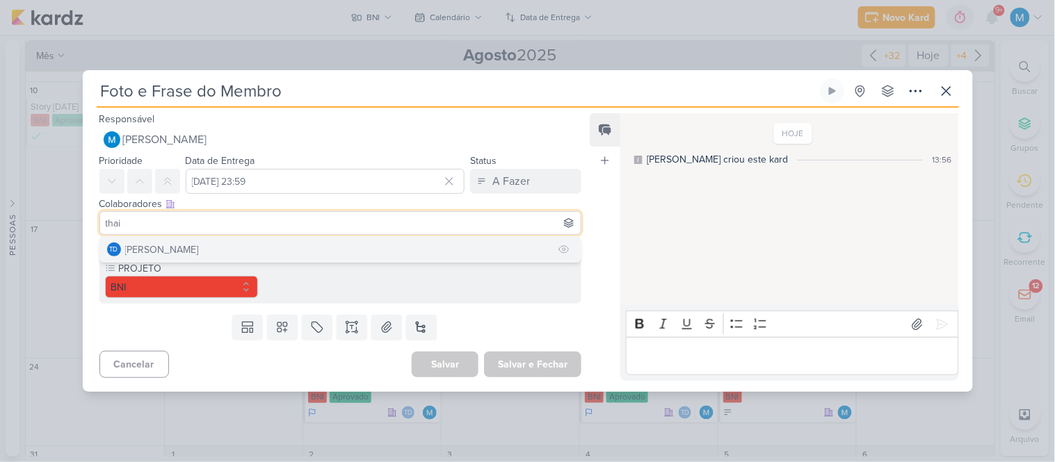
type input "thai"
click at [210, 247] on button "Td Thais de carvalho" at bounding box center [340, 249] width 481 height 25
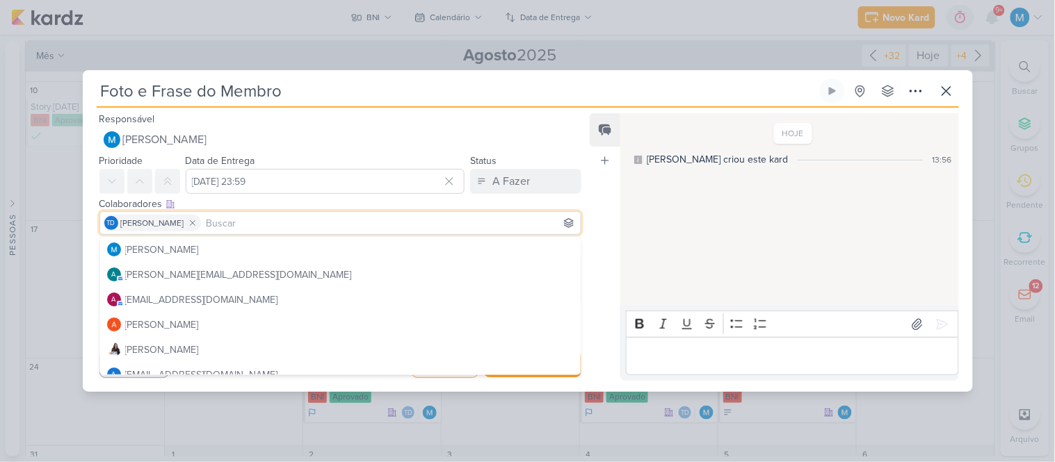
drag, startPoint x: 311, startPoint y: 92, endPoint x: 4, endPoint y: 80, distance: 306.9
click at [4, 80] on div "Foto e Frase do Membro Criado por mim" at bounding box center [527, 231] width 1055 height 462
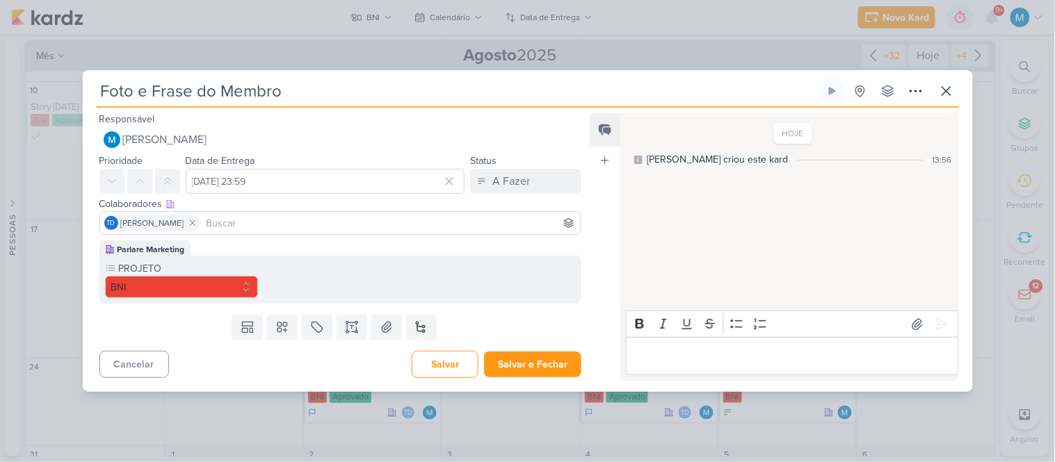
click at [609, 246] on div "Feed Atrelar email Solte o email para atrelar ao kard" at bounding box center [605, 247] width 31 height 268
click at [532, 378] on div "Salvar Salvar e Fechar Ctrl + Enter" at bounding box center [497, 364] width 170 height 27
click at [558, 362] on button "Salvar e Fechar" at bounding box center [532, 365] width 97 height 26
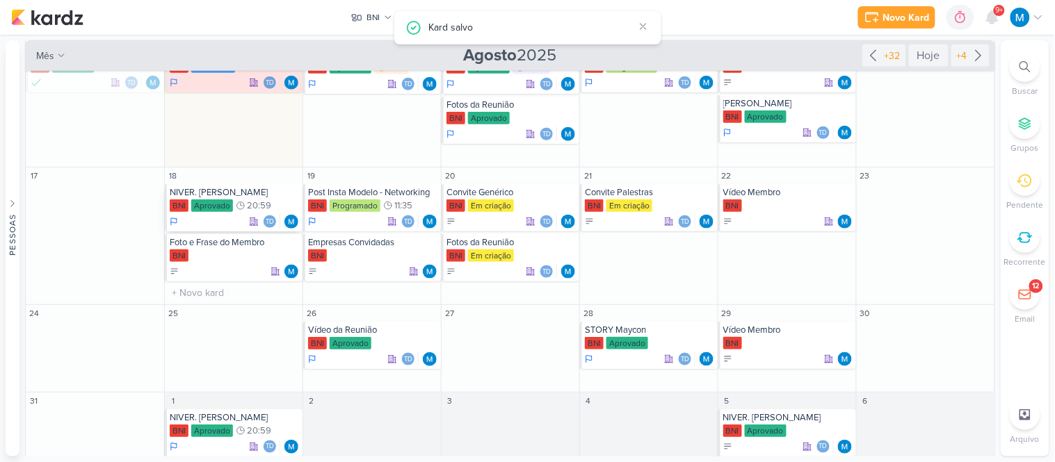
scroll to position [342, 0]
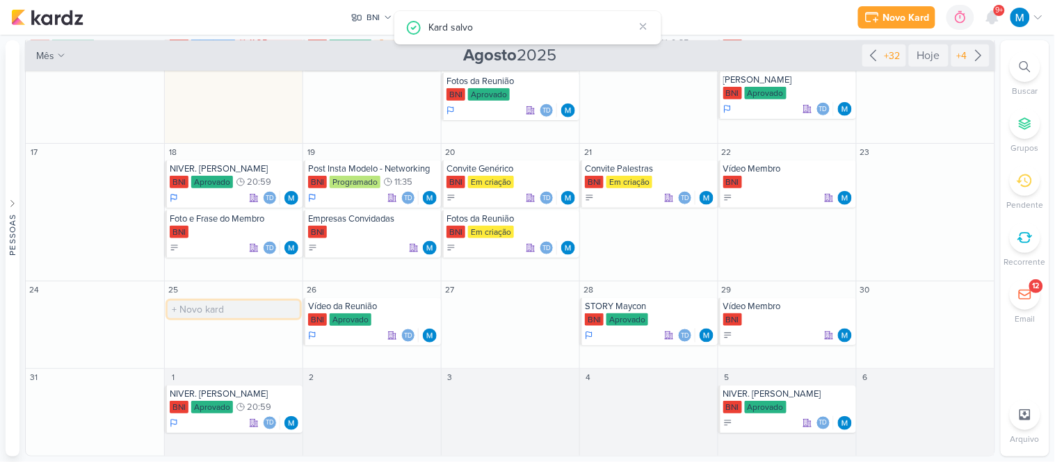
click at [211, 305] on input "text" at bounding box center [234, 309] width 132 height 17
paste input "Foto e Frase do Membro"
type input "Foto e Frase do Membro"
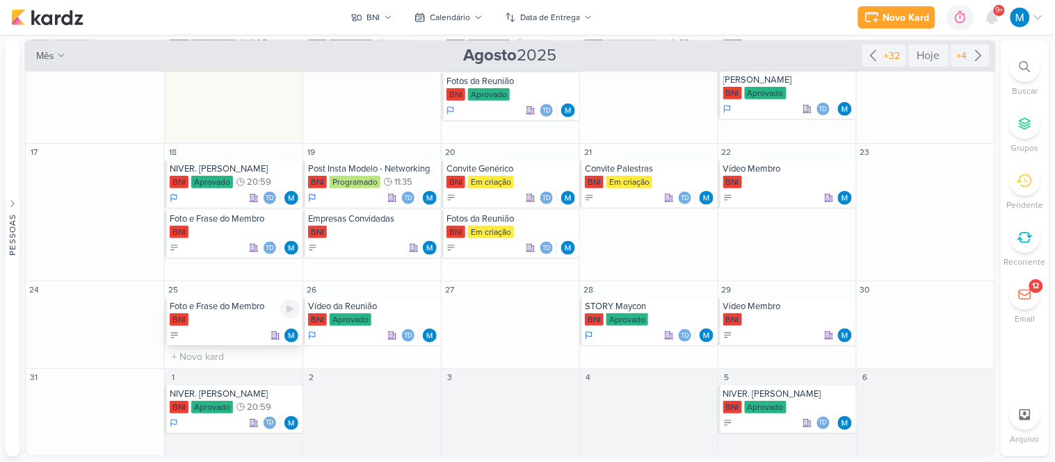
click at [232, 309] on div "Foto e Frase do Membro" at bounding box center [235, 306] width 130 height 11
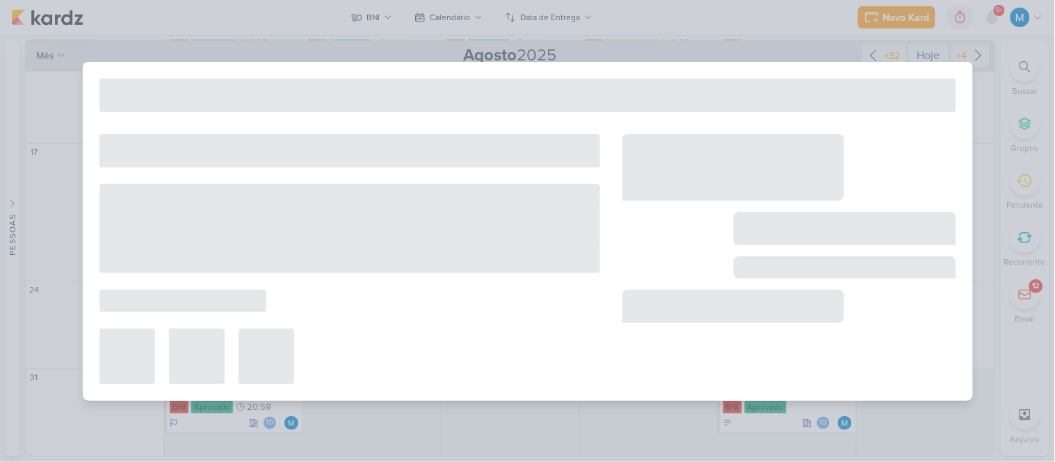
type input "[DATE] 23:59"
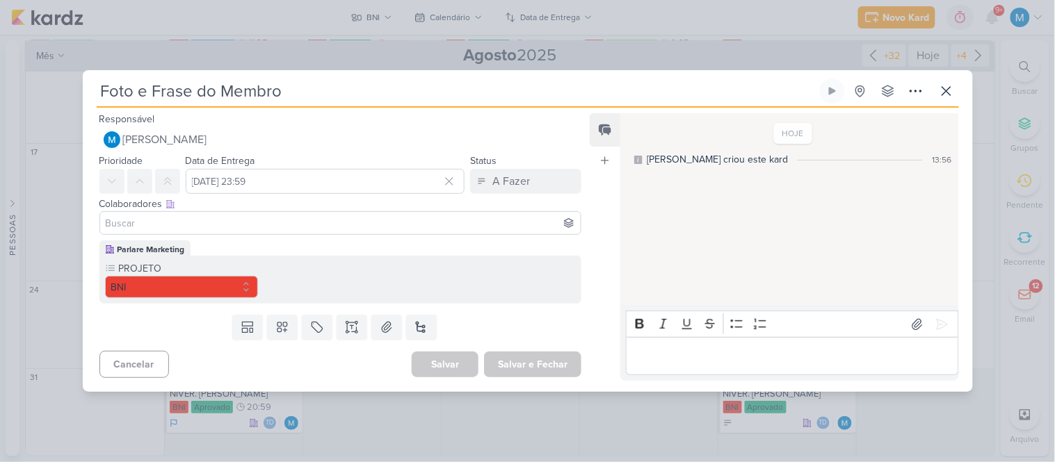
click at [264, 216] on input at bounding box center [341, 223] width 476 height 17
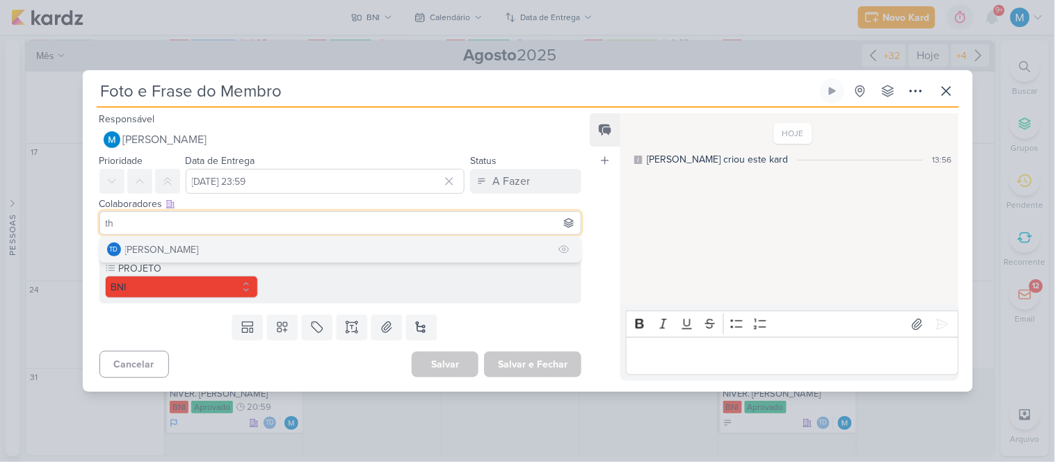
type input "th"
click at [219, 255] on button "Td Thais de carvalho" at bounding box center [340, 249] width 481 height 25
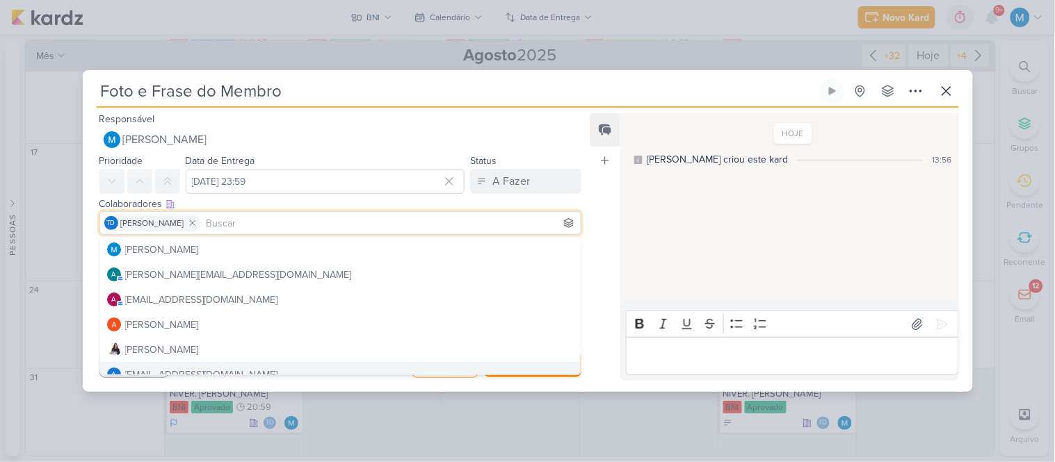
click at [610, 300] on div "Feed Atrelar email Solte o email para atrelar ao kard" at bounding box center [605, 247] width 31 height 268
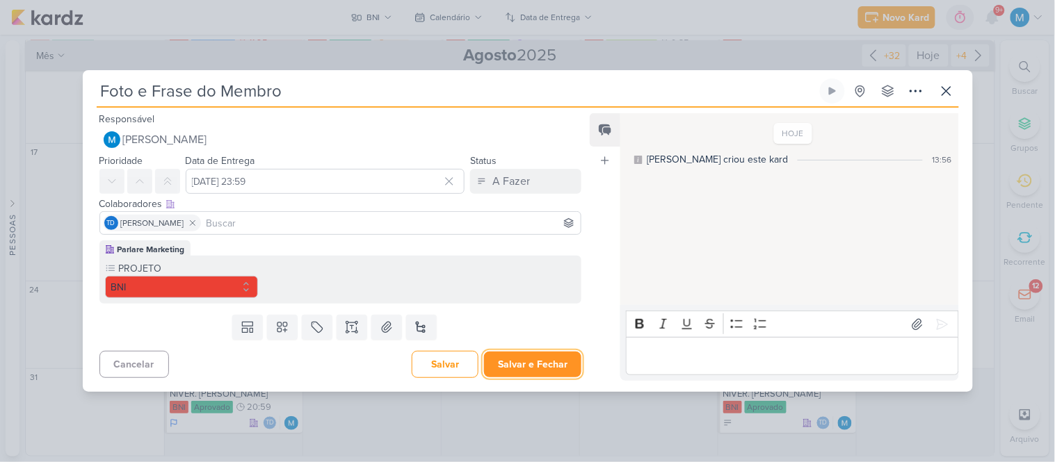
click at [534, 359] on button "Salvar e Fechar" at bounding box center [532, 365] width 97 height 26
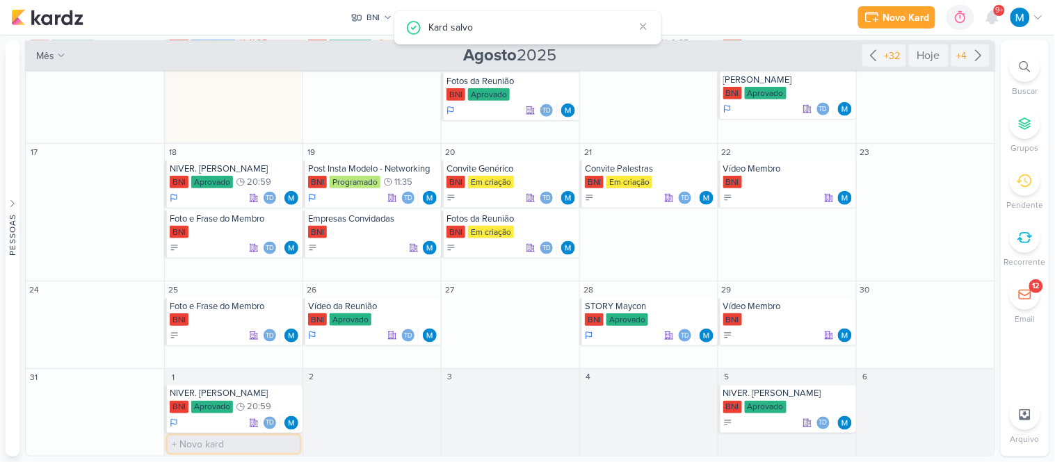
click at [223, 438] on input "text" at bounding box center [234, 444] width 132 height 17
click at [231, 444] on input "text" at bounding box center [234, 444] width 132 height 17
paste input "Foto e Frase do Membro"
type input "Foto e Frase do Membro"
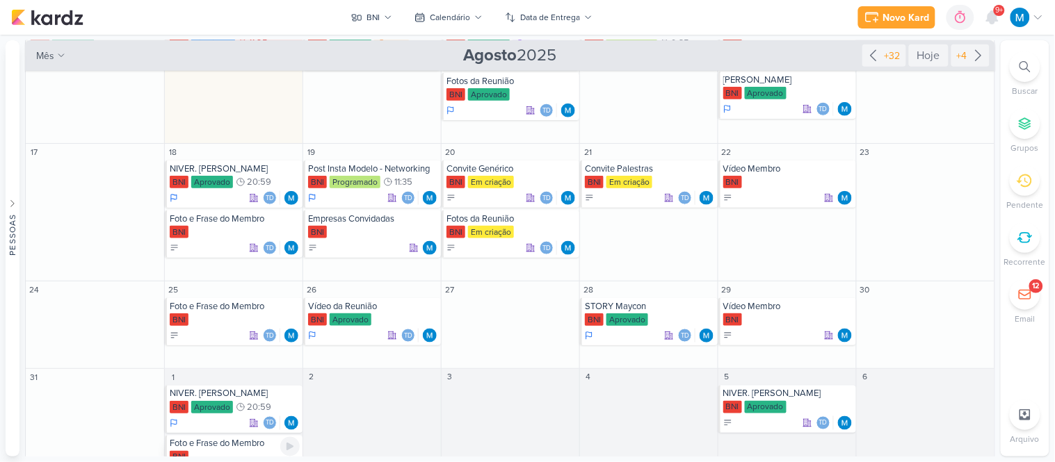
click at [257, 450] on div "Foto e Frase do Membro" at bounding box center [235, 444] width 130 height 11
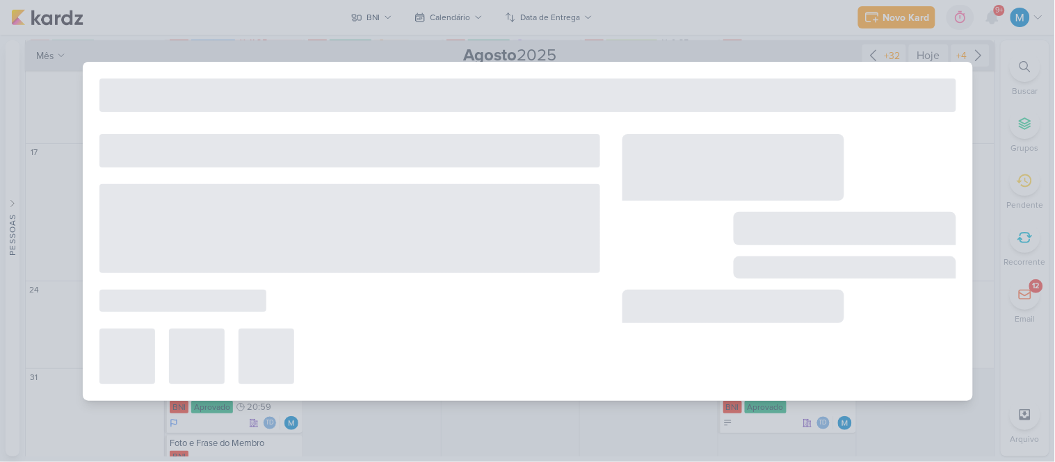
type input "[DATE] 23:59"
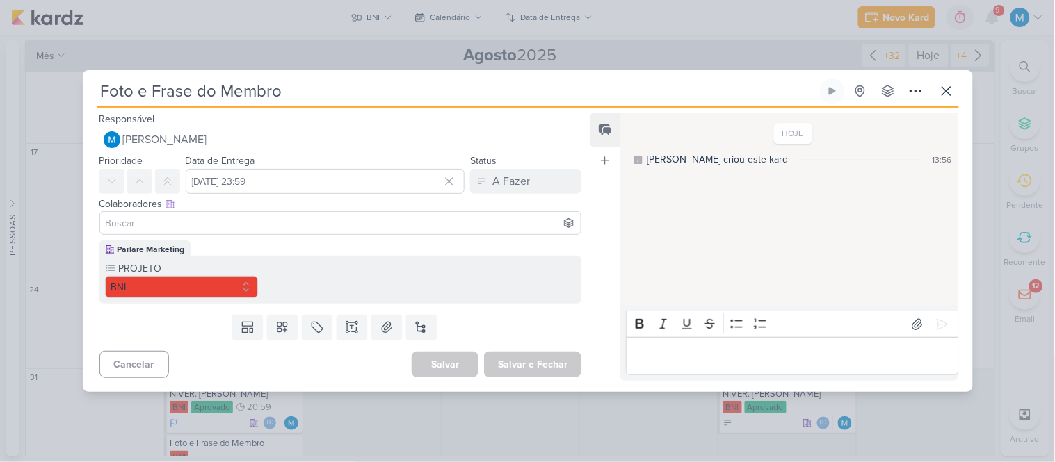
click at [277, 224] on input at bounding box center [341, 223] width 476 height 17
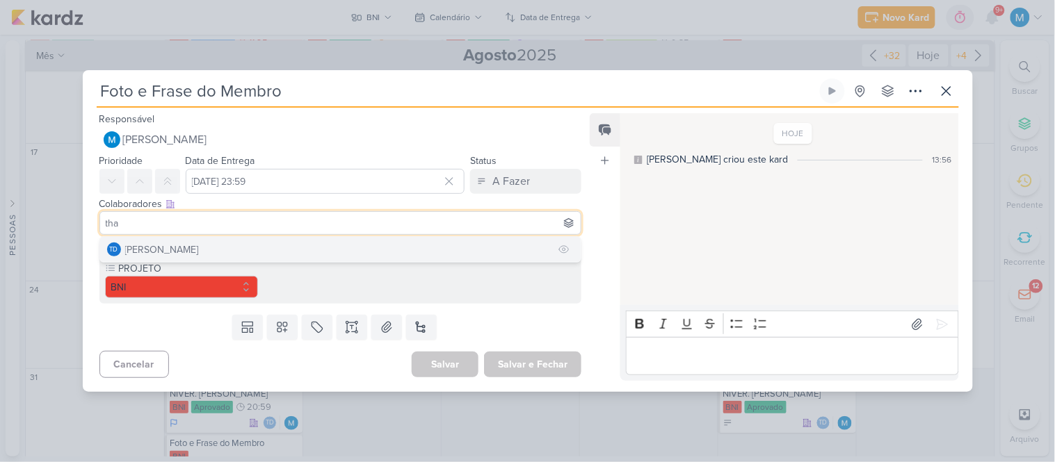
type input "tha"
click at [250, 241] on button "Td Thais de carvalho" at bounding box center [340, 249] width 481 height 25
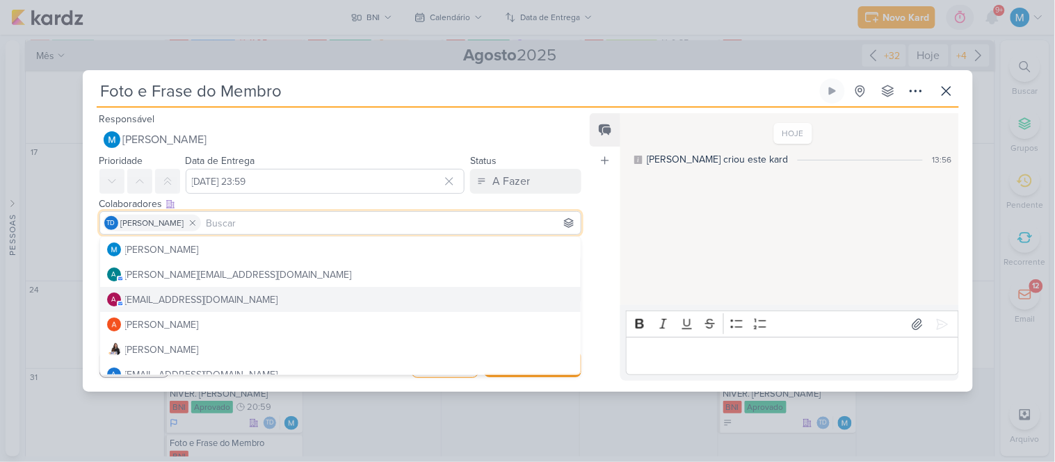
click at [606, 270] on div "Feed Atrelar email Solte o email para atrelar ao kard" at bounding box center [605, 247] width 31 height 268
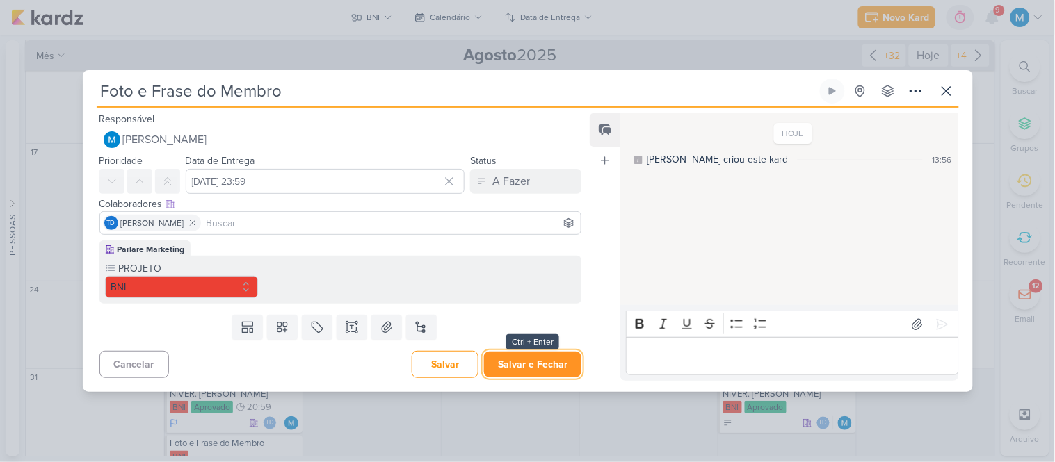
click at [553, 362] on button "Salvar e Fechar" at bounding box center [532, 365] width 97 height 26
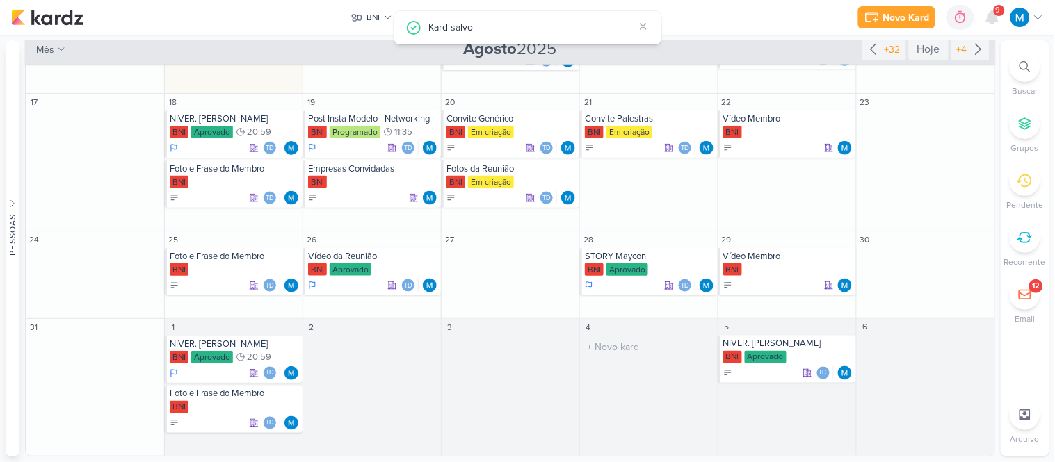
scroll to position [315, 0]
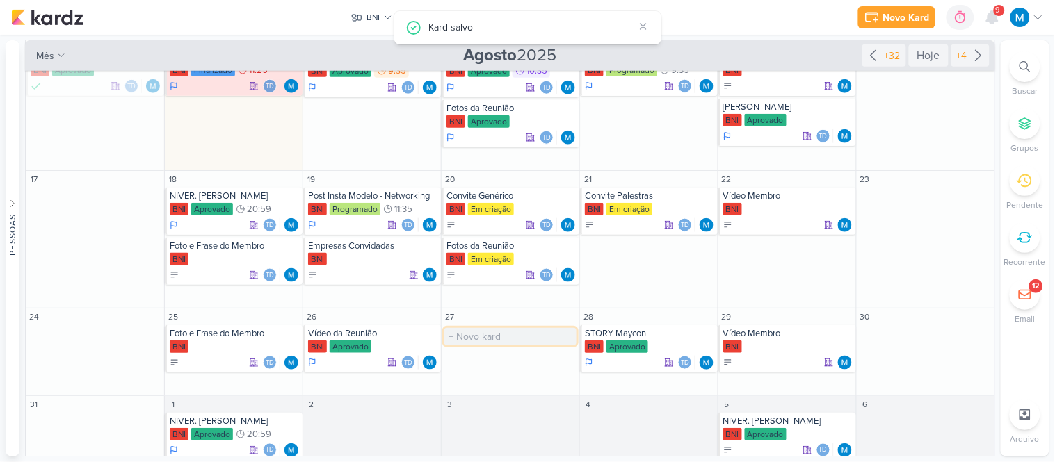
click at [492, 336] on input "text" at bounding box center [510, 336] width 132 height 17
type input "Convite Genérico"
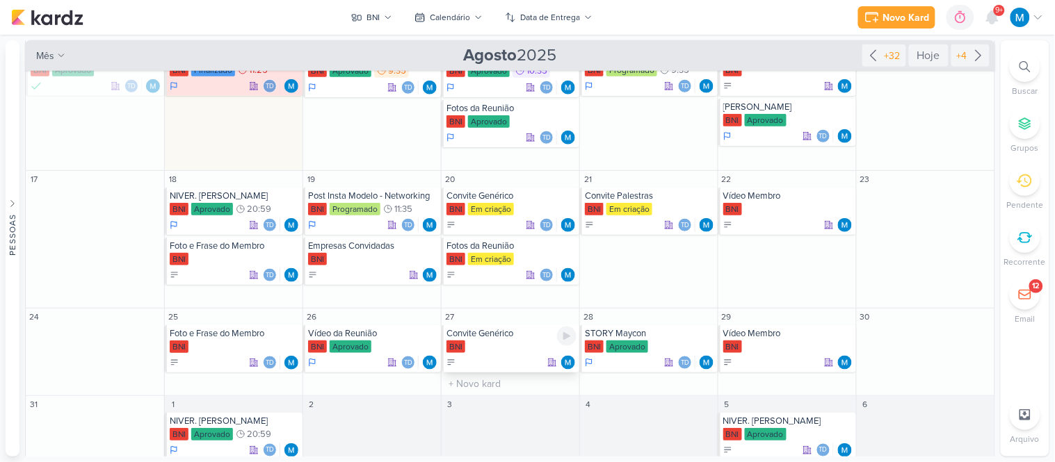
click at [504, 339] on div "Convite Genérico" at bounding box center [511, 333] width 130 height 11
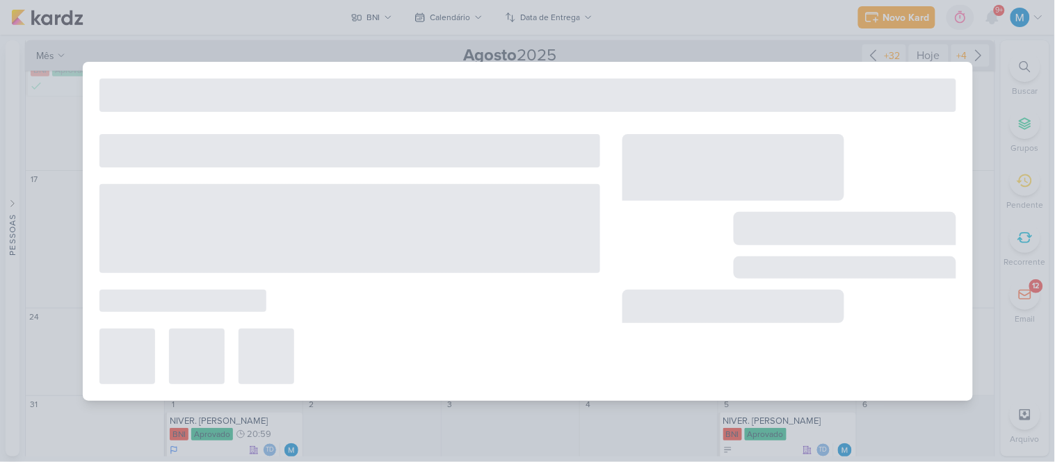
type input "Convite Genérico"
type input "[DATE] 23:59"
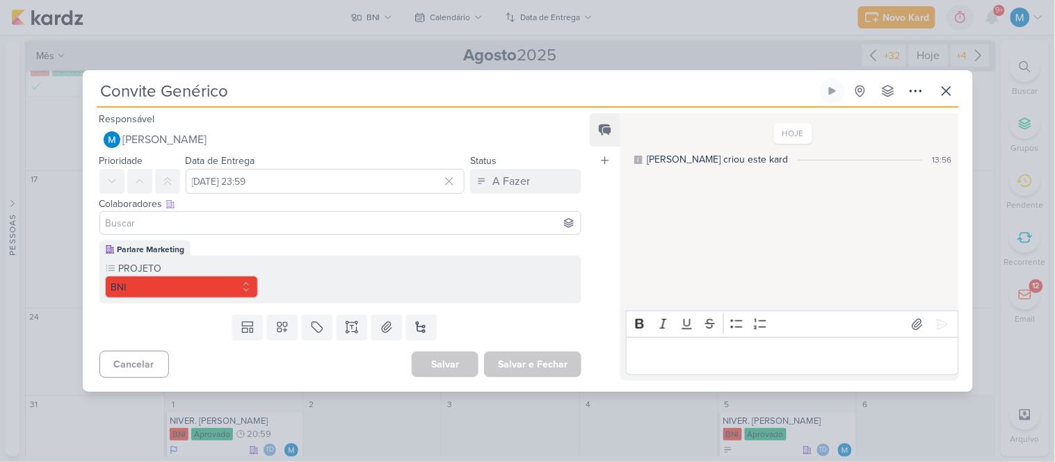
click at [330, 217] on input at bounding box center [341, 223] width 476 height 17
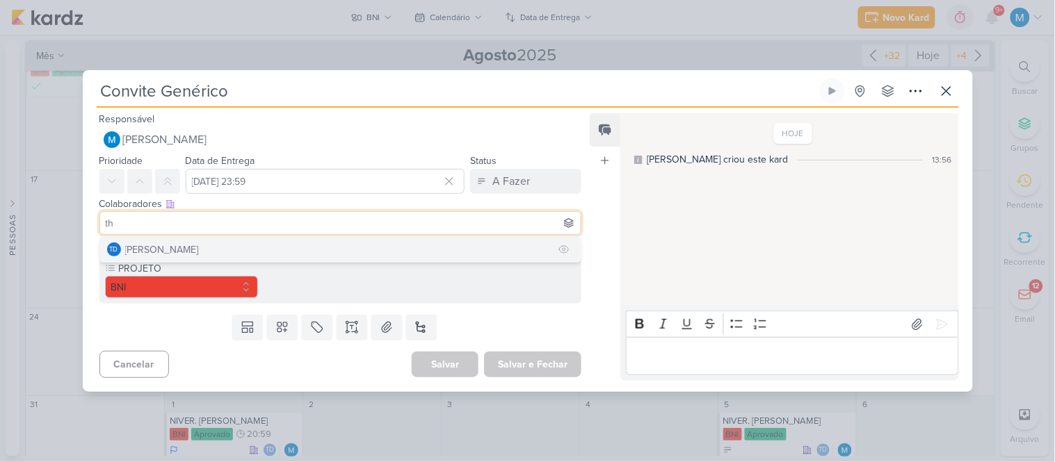
type input "th"
click at [234, 242] on button "Td Thais de carvalho" at bounding box center [340, 249] width 481 height 25
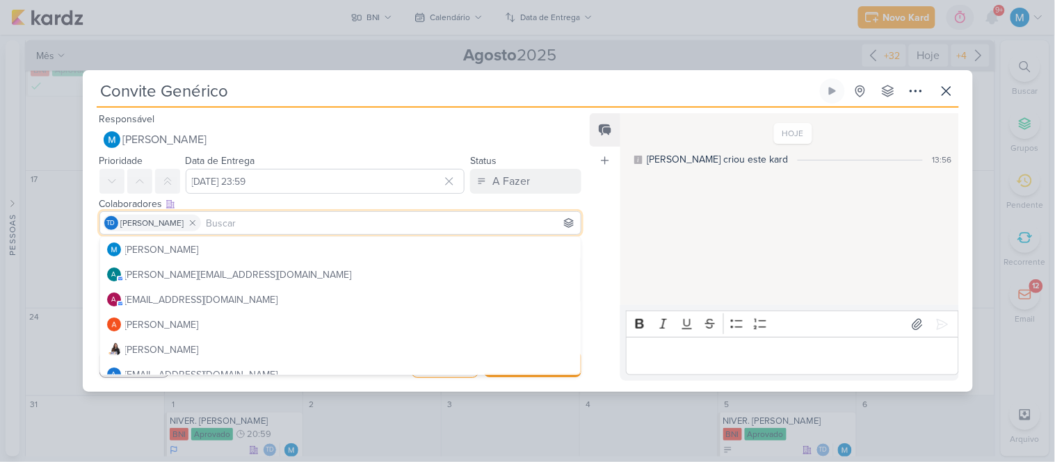
click at [600, 204] on div "Feed Atrelar email Solte o email para atrelar ao kard" at bounding box center [605, 247] width 31 height 268
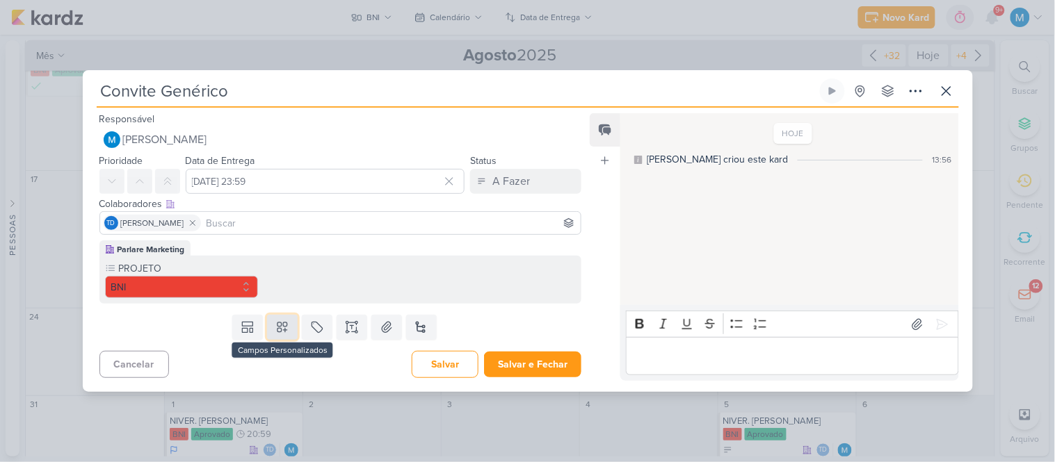
click at [292, 321] on button at bounding box center [282, 327] width 31 height 25
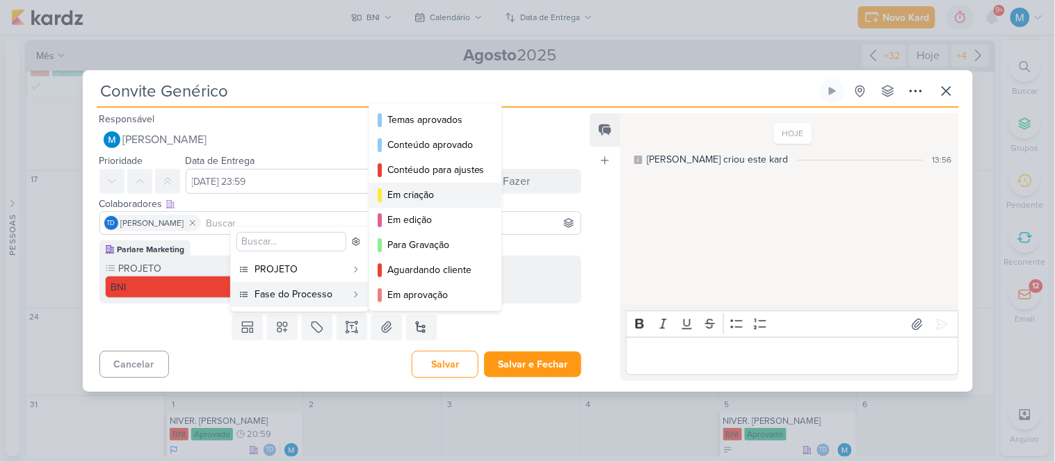
click at [432, 195] on div "Em criação" at bounding box center [435, 195] width 97 height 15
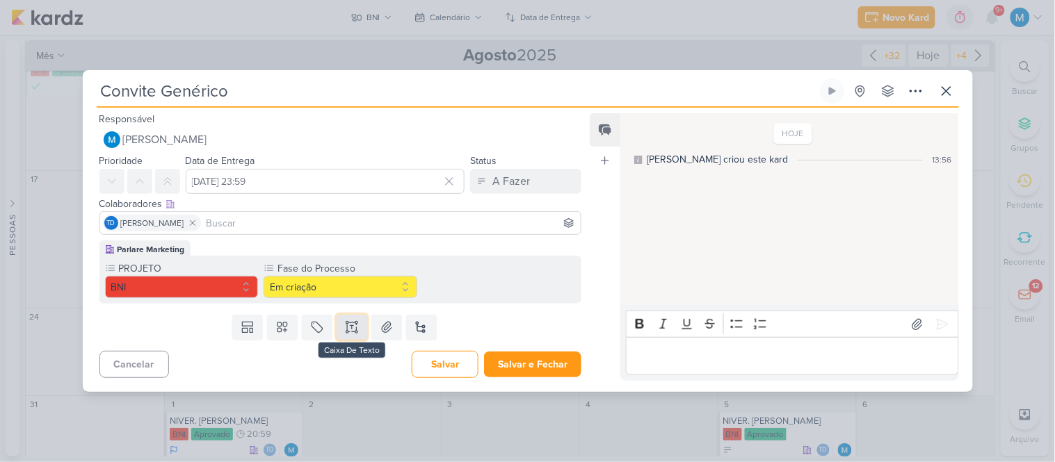
click at [355, 331] on icon at bounding box center [352, 328] width 14 height 14
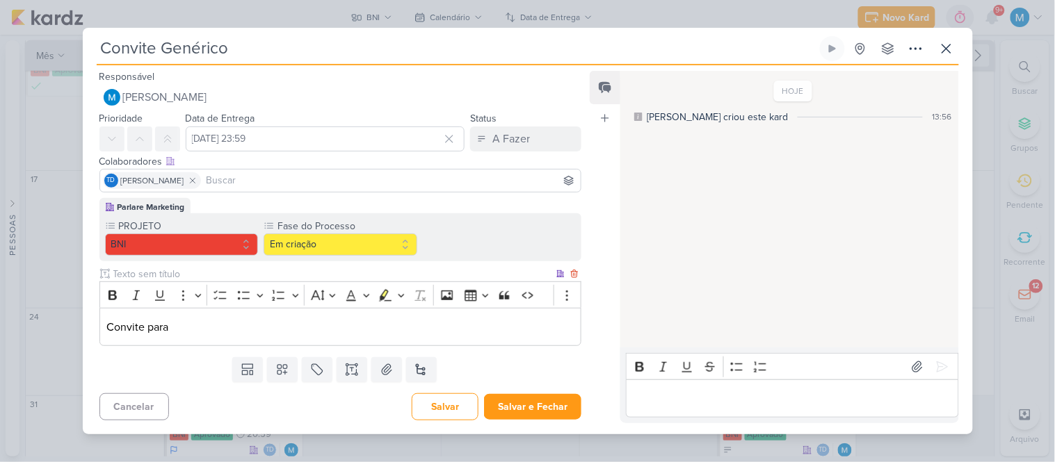
click at [270, 328] on p "Convite para" at bounding box center [339, 327] width 467 height 17
click at [249, 323] on p "Convite para" at bounding box center [339, 327] width 467 height 17
click at [195, 177] on icon at bounding box center [193, 181] width 10 height 10
click at [188, 323] on p "Convite para" at bounding box center [339, 327] width 467 height 17
click at [178, 329] on p "Convite para" at bounding box center [339, 327] width 467 height 17
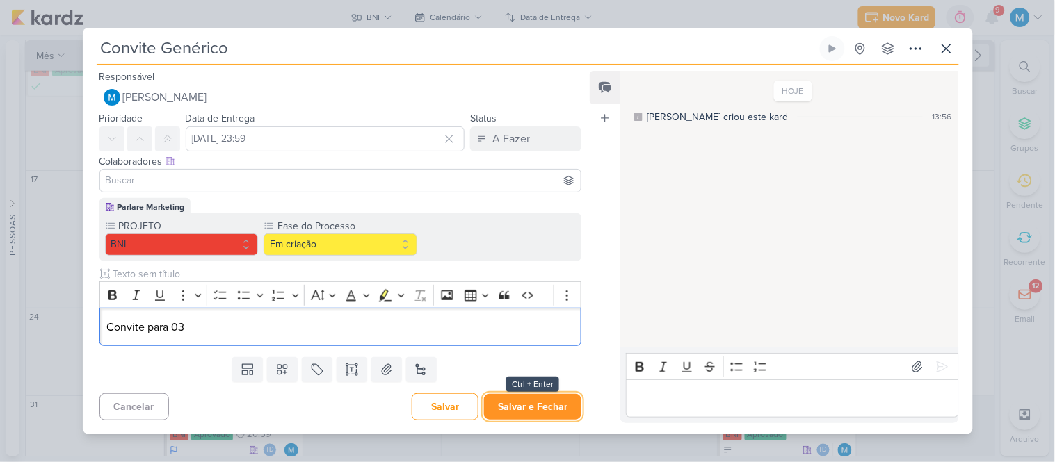
click at [546, 407] on button "Salvar e Fechar" at bounding box center [532, 407] width 97 height 26
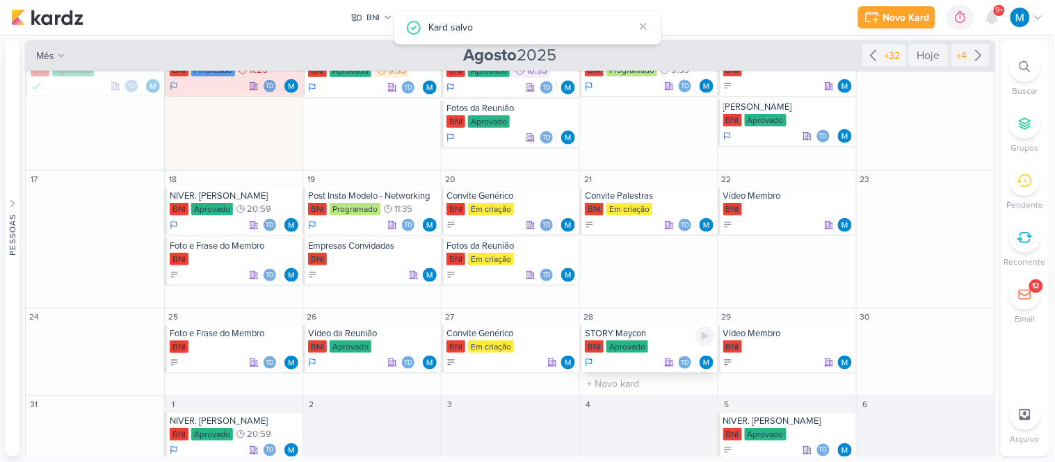
click at [654, 336] on div "STORY Maycon" at bounding box center [650, 333] width 130 height 11
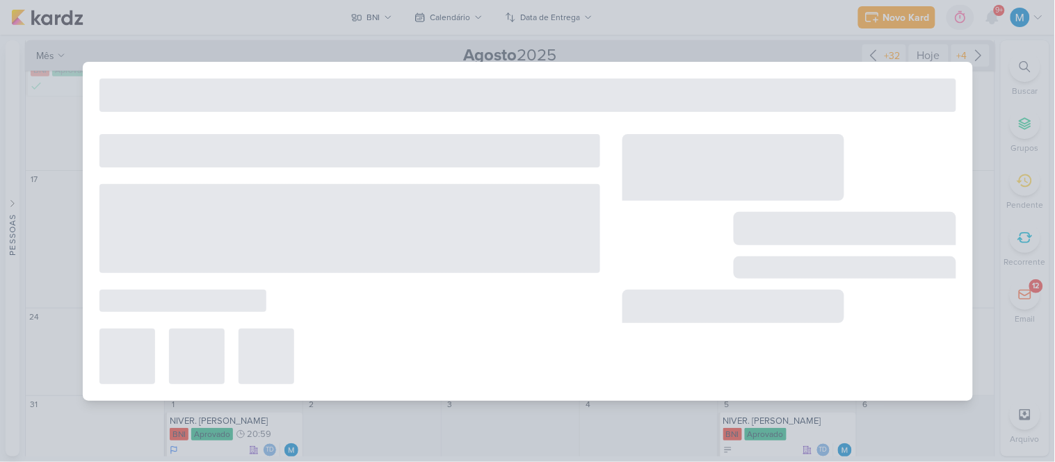
type input "STORY Maycon"
type input "[DATE] 23:59"
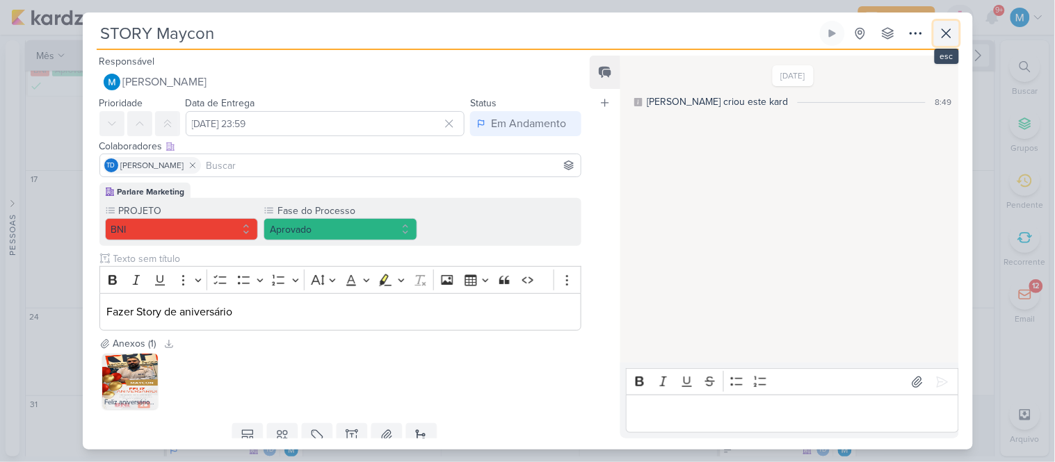
click at [939, 33] on icon at bounding box center [946, 33] width 17 height 17
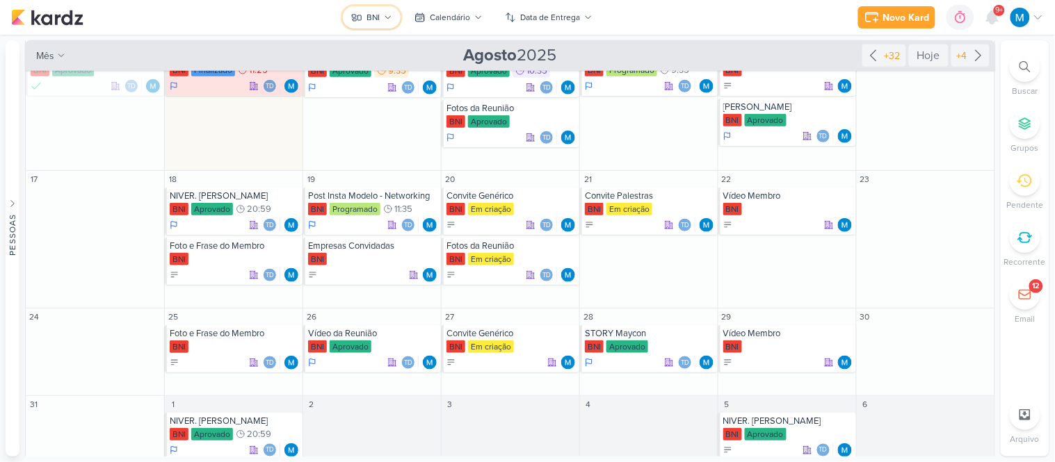
click at [381, 15] on button "BNI" at bounding box center [372, 17] width 58 height 22
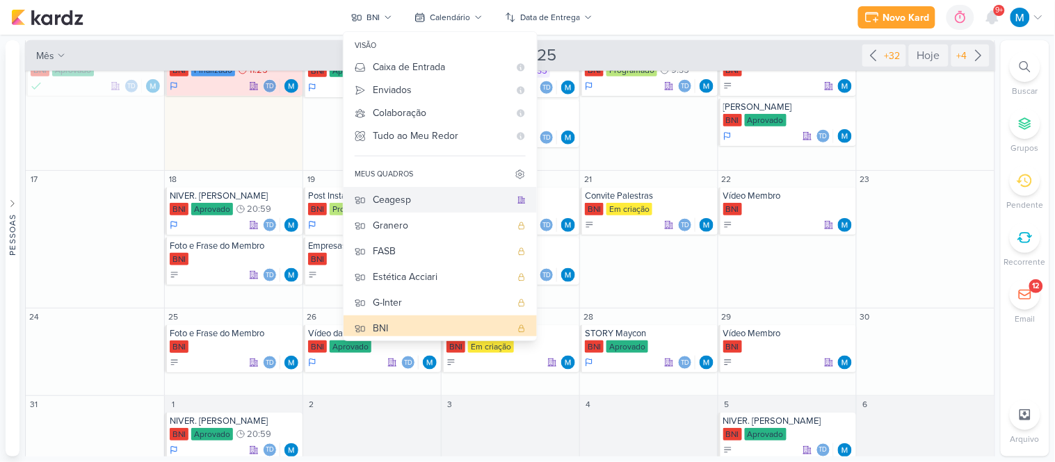
click at [443, 197] on div "Ceagesp" at bounding box center [442, 200] width 138 height 15
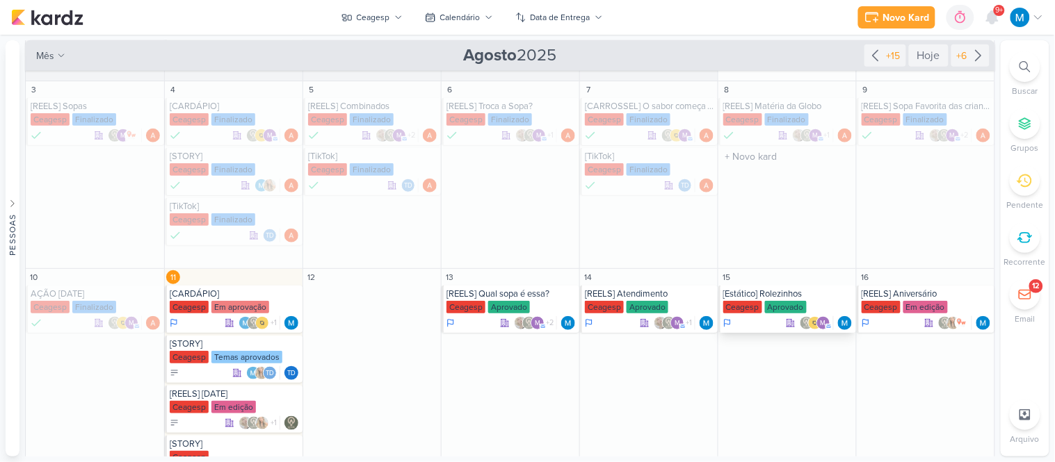
scroll to position [232, 0]
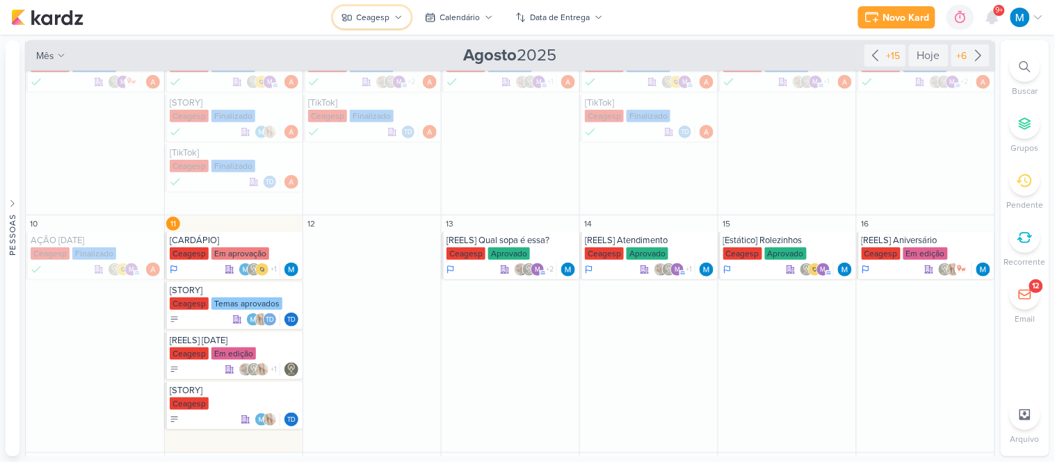
click at [396, 14] on icon at bounding box center [398, 17] width 8 height 8
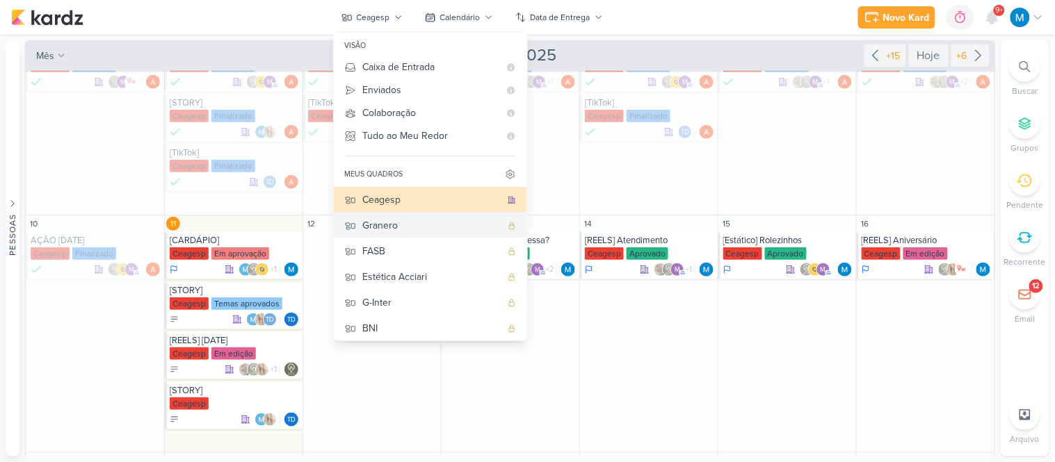
click at [433, 229] on div "Granero" at bounding box center [432, 225] width 138 height 15
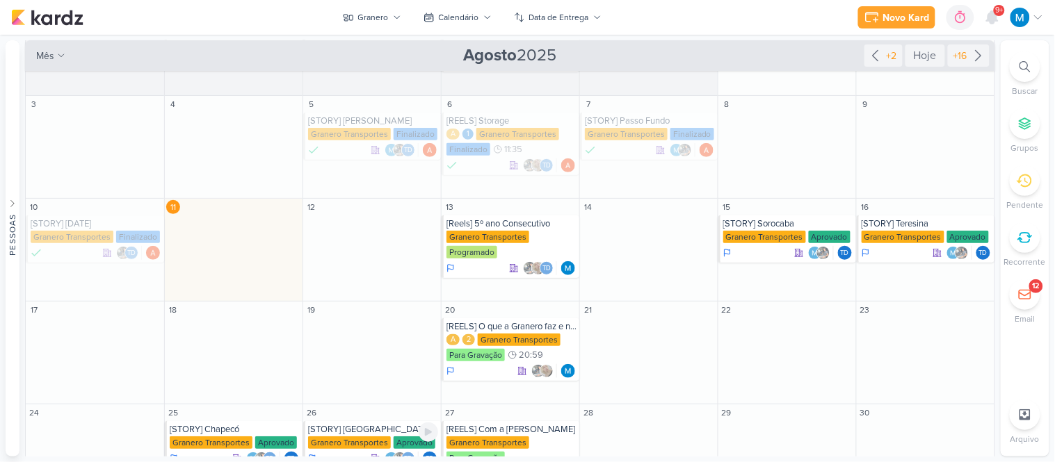
scroll to position [78, 0]
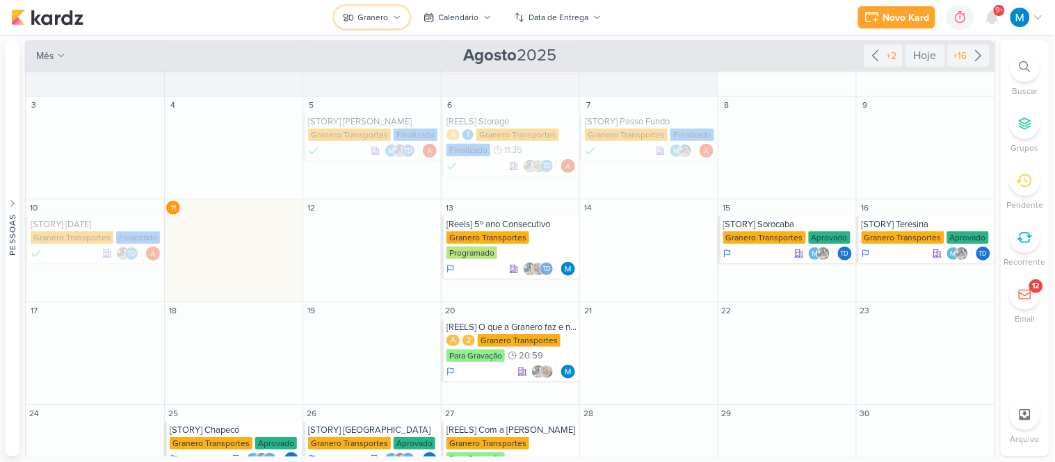
click at [396, 17] on icon at bounding box center [397, 17] width 6 height 3
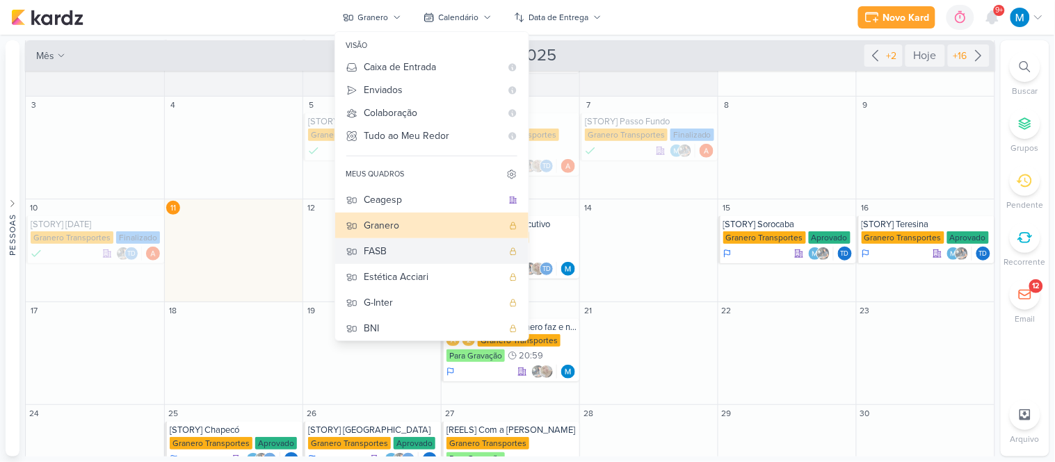
click at [403, 246] on div "FASB" at bounding box center [433, 251] width 138 height 15
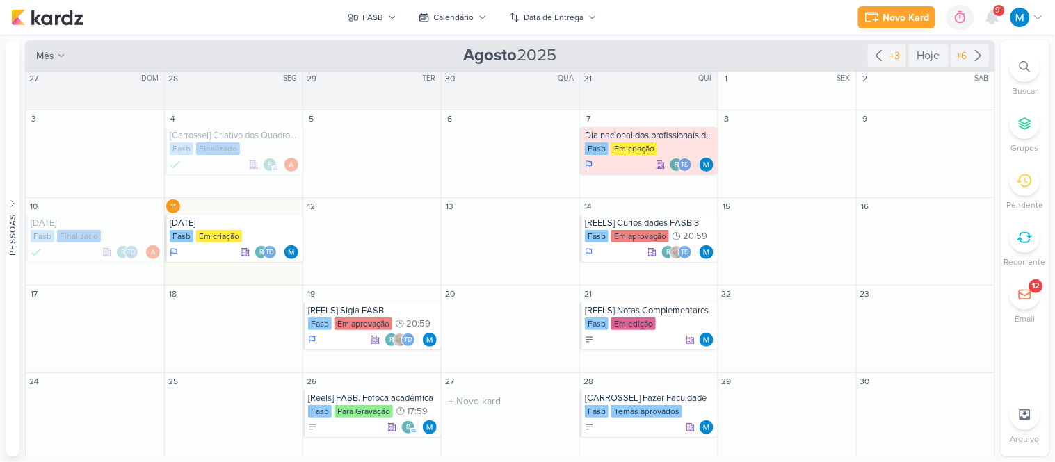
scroll to position [1, 0]
click at [238, 225] on div "[DATE]" at bounding box center [235, 223] width 130 height 11
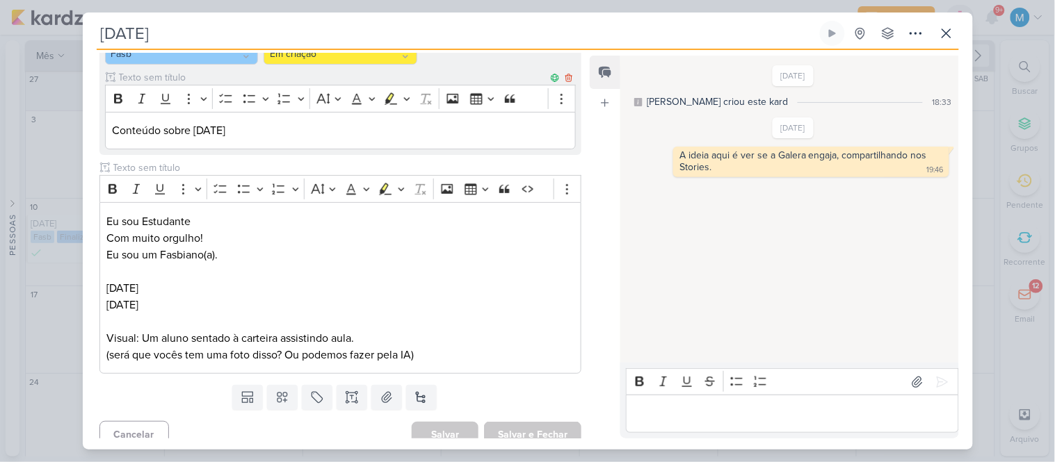
scroll to position [188, 0]
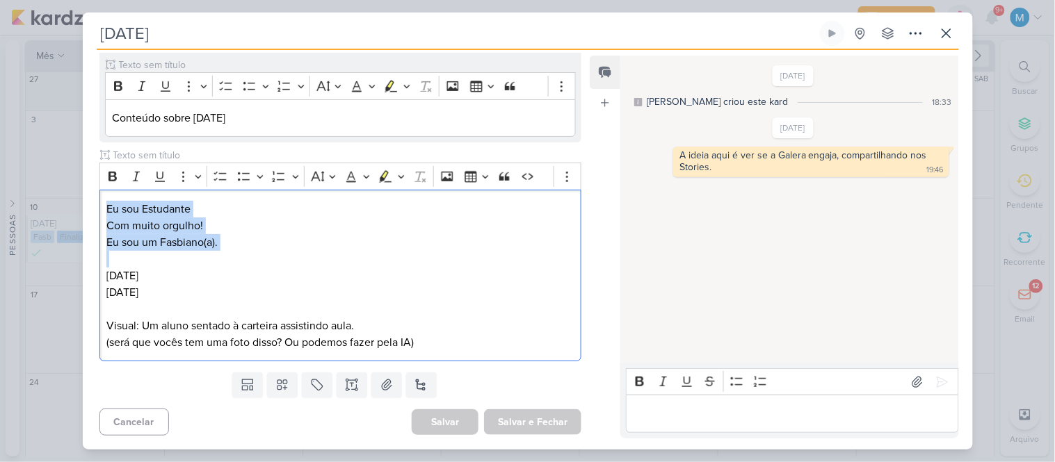
drag, startPoint x: 244, startPoint y: 257, endPoint x: 60, endPoint y: 184, distance: 197.6
click at [60, 184] on div "[DATE] Criado por mim" at bounding box center [527, 231] width 1055 height 462
copy div "Eu sou Estudante Com muito orgulho! Eu sou um Fasbiano(a)."
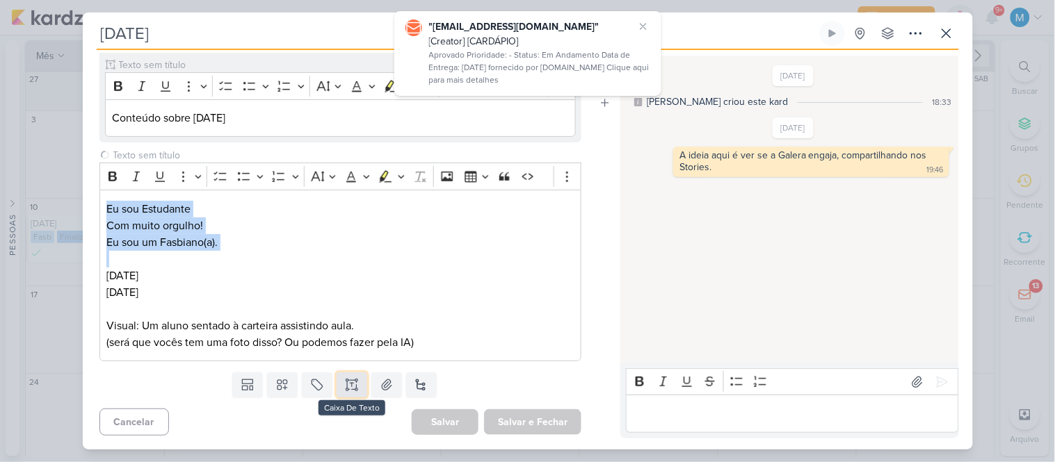
click at [341, 382] on button at bounding box center [352, 385] width 31 height 25
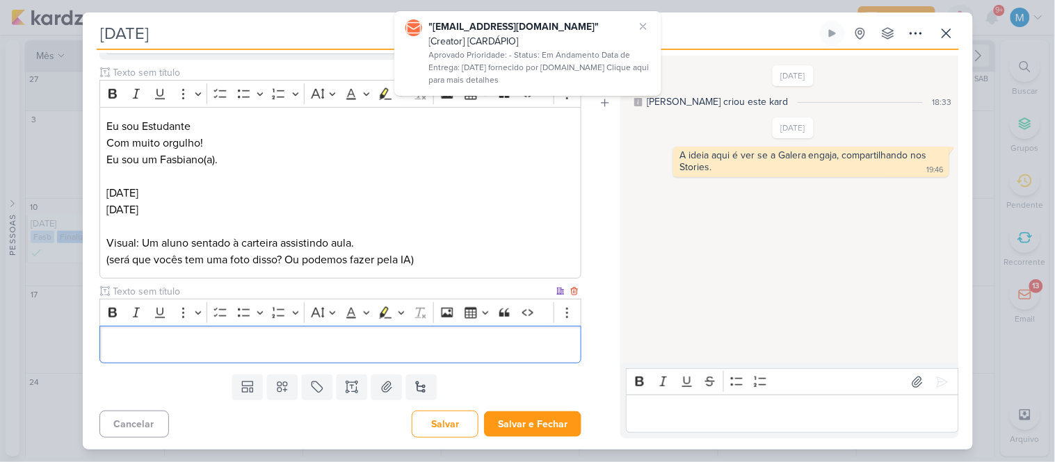
scroll to position [274, 0]
click at [175, 282] on input "text" at bounding box center [333, 289] width 444 height 15
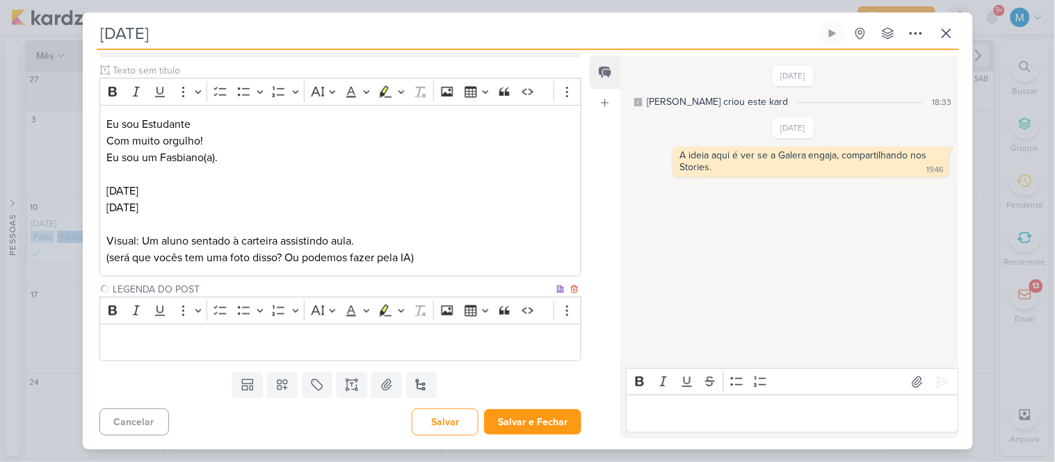
type input "LEGENDA DO POST"
click at [175, 332] on div "Editor editing area: main" at bounding box center [340, 343] width 483 height 38
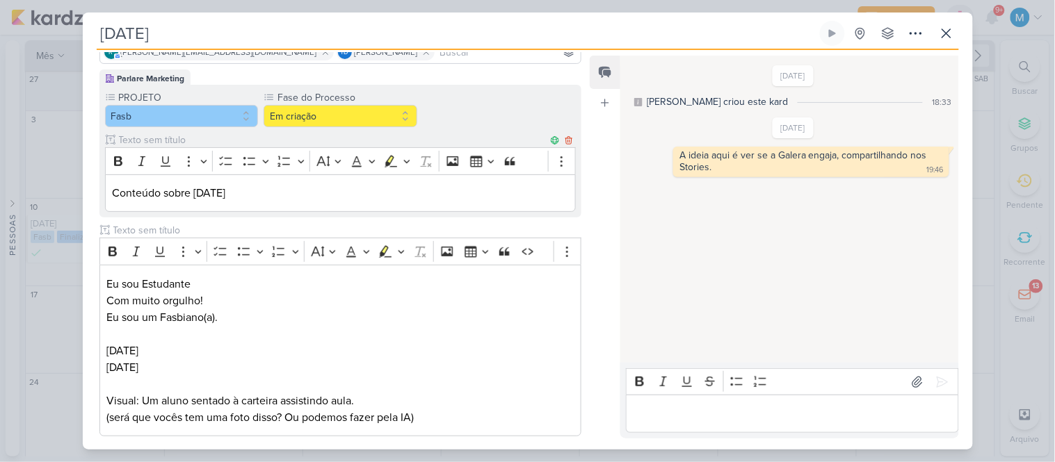
scroll to position [86, 0]
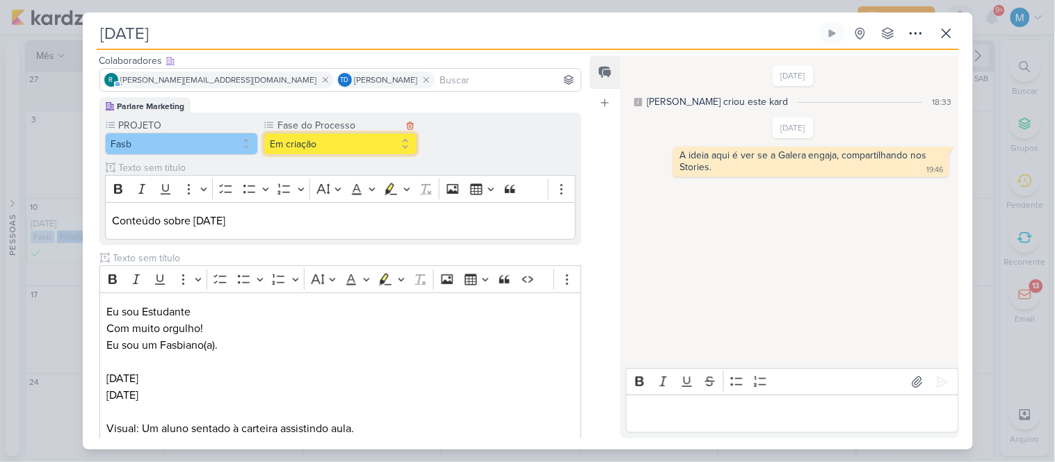
click at [342, 134] on button "Em criação" at bounding box center [341, 144] width 154 height 22
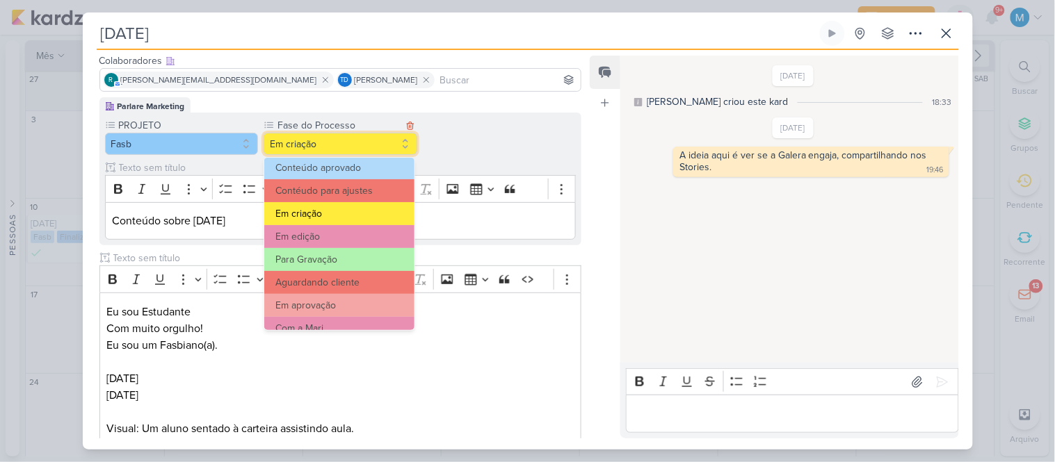
scroll to position [77, 0]
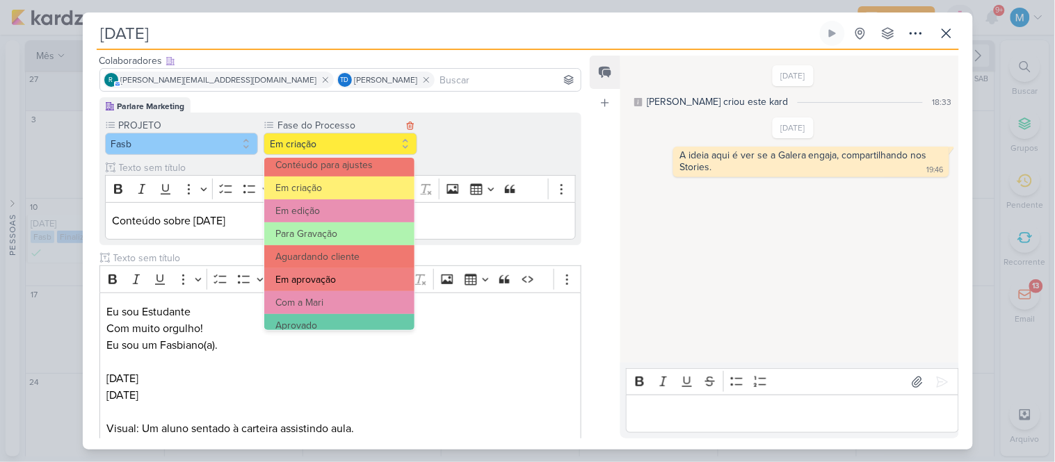
click at [343, 276] on button "Em aprovação" at bounding box center [339, 279] width 150 height 23
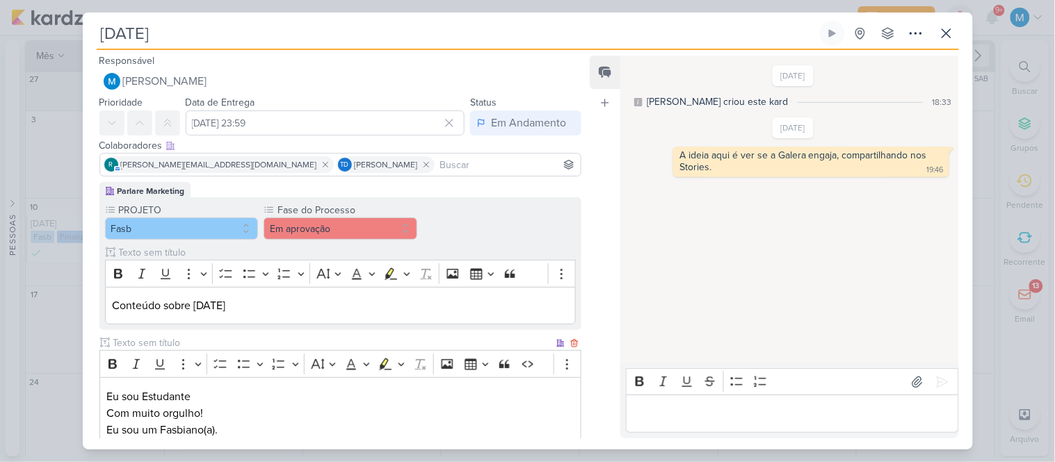
scroll to position [0, 0]
click at [300, 123] on input "[DATE] 23:59" at bounding box center [326, 123] width 280 height 25
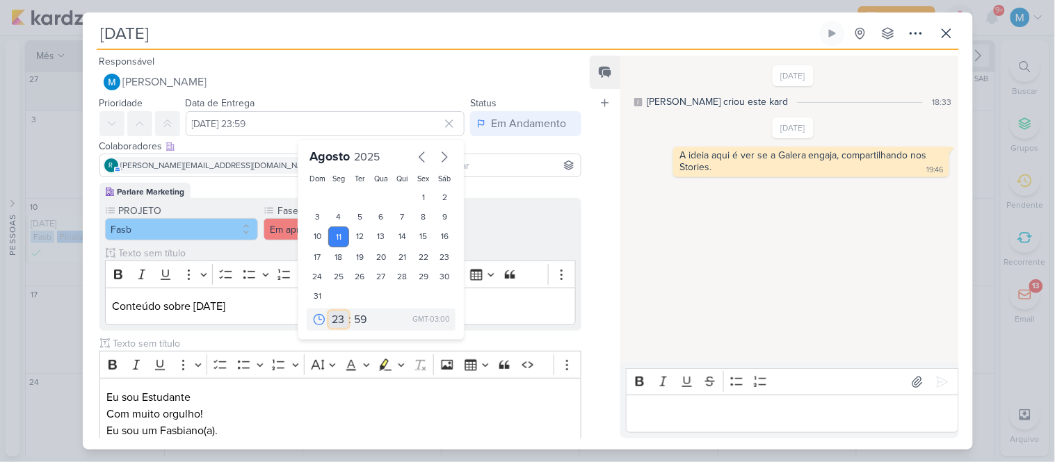
click at [330, 320] on select "00 01 02 03 04 05 06 07 08 09 10 11 12 13 14 15 16 17 18 19 20 21 22 23" at bounding box center [338, 320] width 19 height 17
select select "20"
click at [329, 312] on select "00 01 02 03 04 05 06 07 08 09 10 11 12 13 14 15 16 17 18 19 20 21 22 23" at bounding box center [338, 320] width 19 height 17
type input "[DATE] 20:59"
click at [337, 310] on div "00 01 02 03 04 05 06 07 08 09 10 11 12 13 14 15 16 17 18 19 20 21 22 23 : 00 05…" at bounding box center [381, 320] width 149 height 22
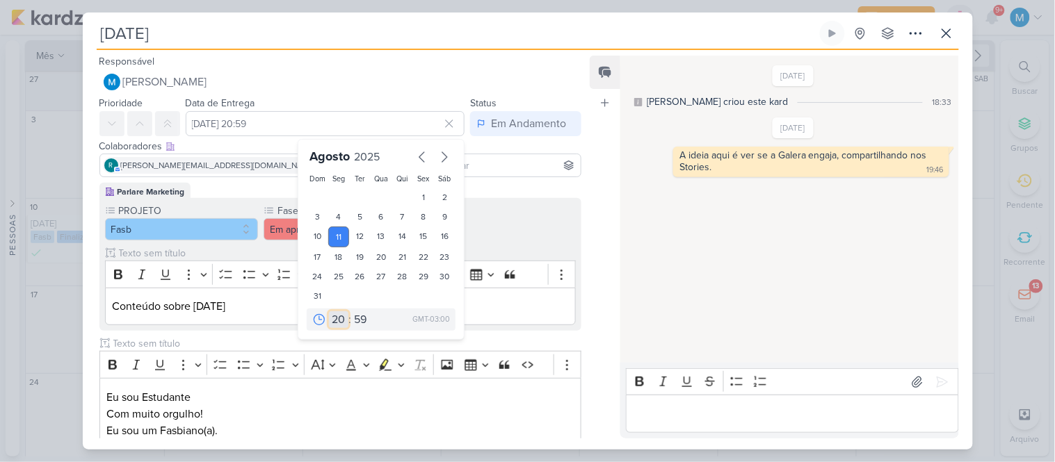
click at [331, 323] on select "00 01 02 03 04 05 06 07 08 09 10 11 12 13 14 15 16 17 18 19 20 21 22 23" at bounding box center [338, 320] width 19 height 17
select select "17"
click at [329, 312] on select "00 01 02 03 04 05 06 07 08 09 10 11 12 13 14 15 16 17 18 19 20 21 22 23" at bounding box center [338, 320] width 19 height 17
type input "[DATE] 17:59"
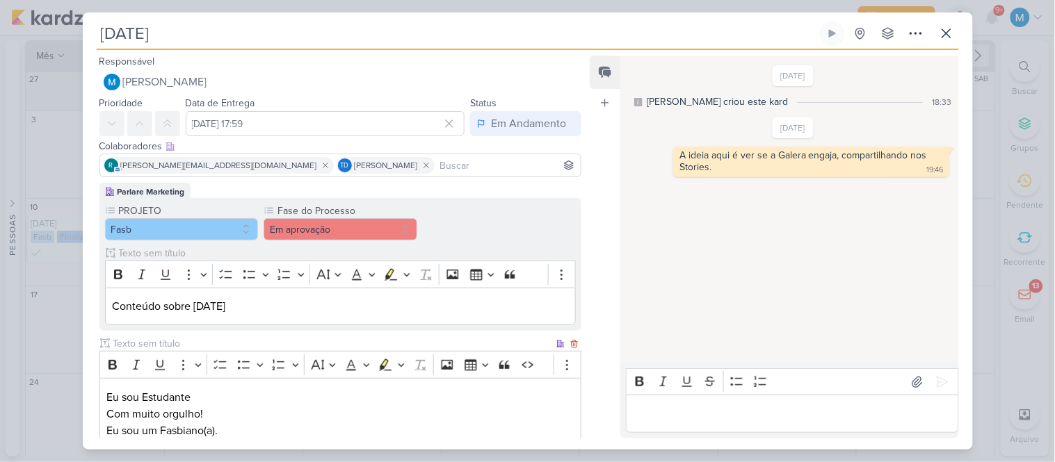
scroll to position [407, 0]
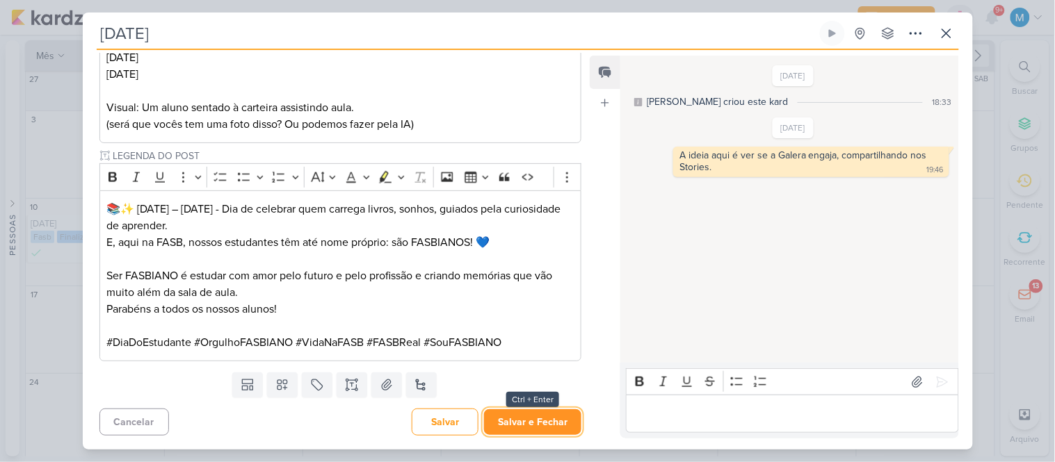
click at [544, 426] on button "Salvar e Fechar" at bounding box center [532, 423] width 97 height 26
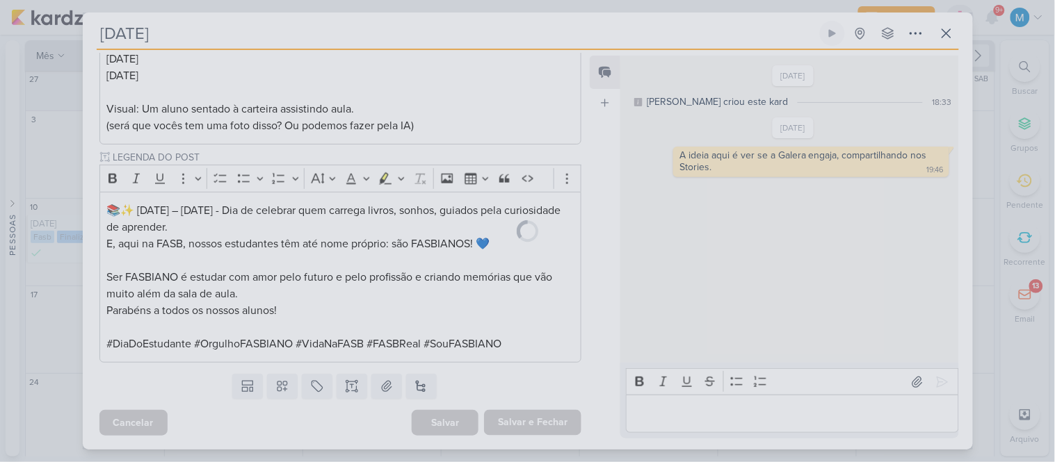
scroll to position [406, 0]
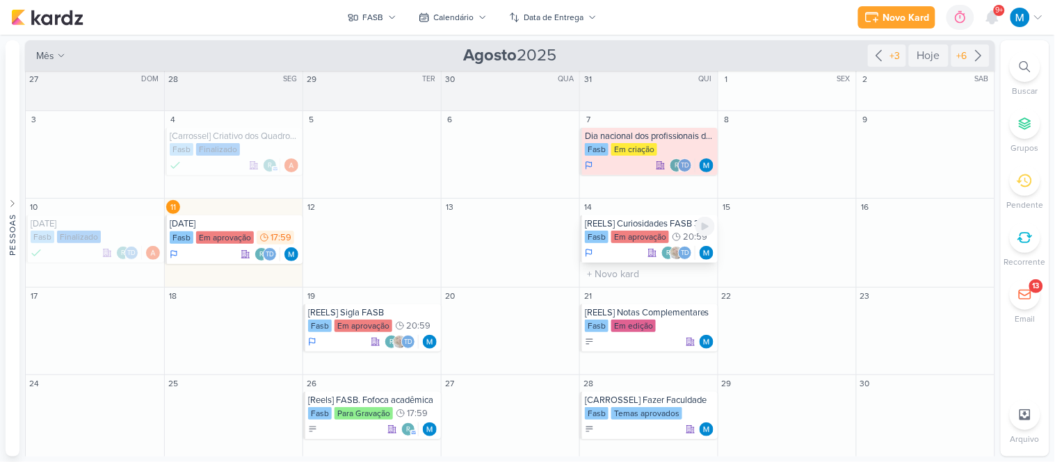
click at [645, 225] on div "[REELS] Curiosidades FASB 3" at bounding box center [650, 223] width 130 height 11
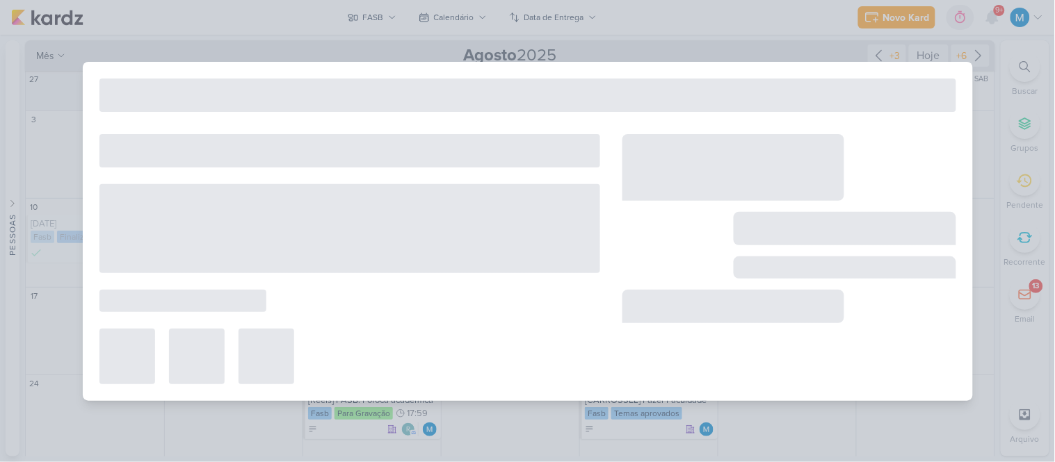
type input "[REELS] Curiosidades FASB 3"
type input "[DATE] 20:59"
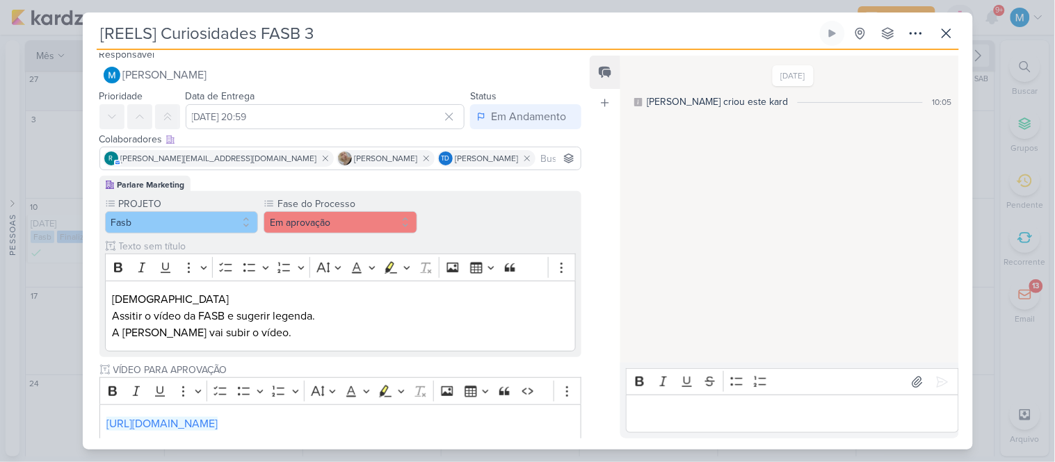
scroll to position [0, 0]
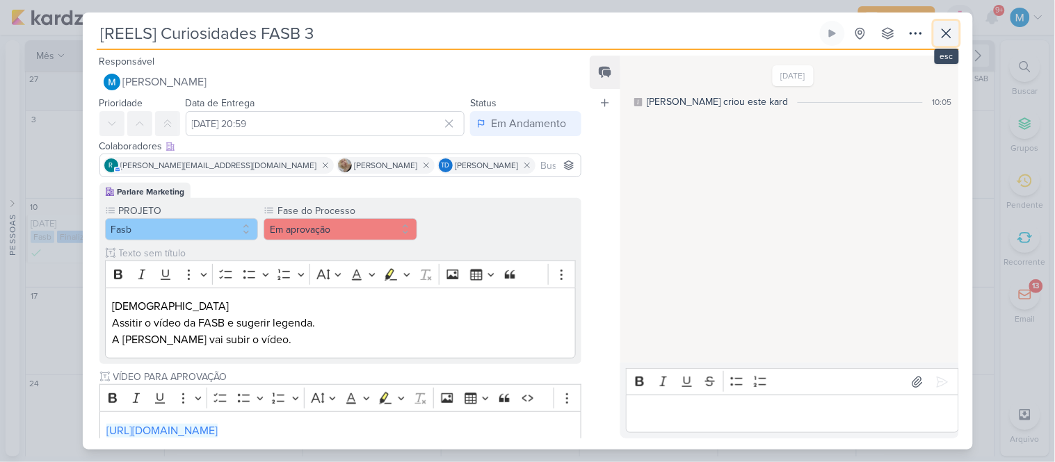
click at [940, 36] on icon at bounding box center [946, 33] width 17 height 17
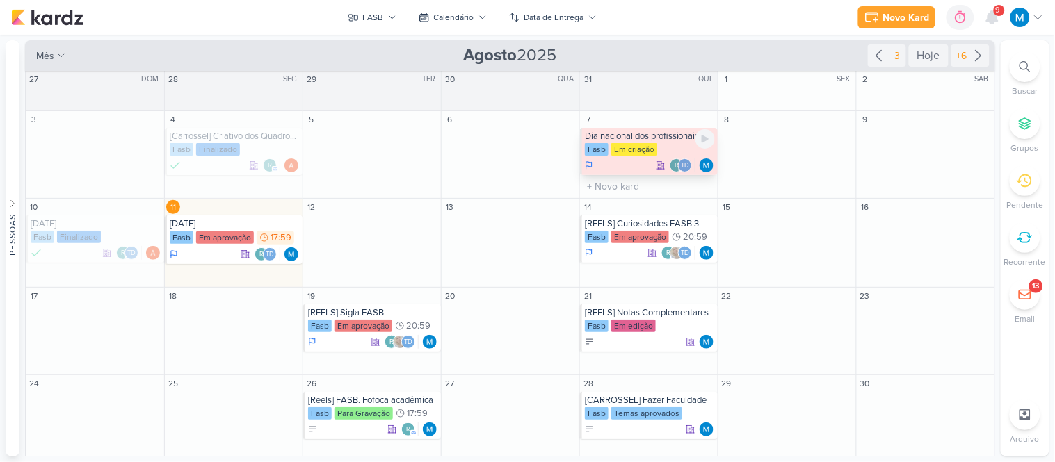
click at [678, 138] on div "Dia nacional dos profissionais da educação" at bounding box center [650, 136] width 130 height 11
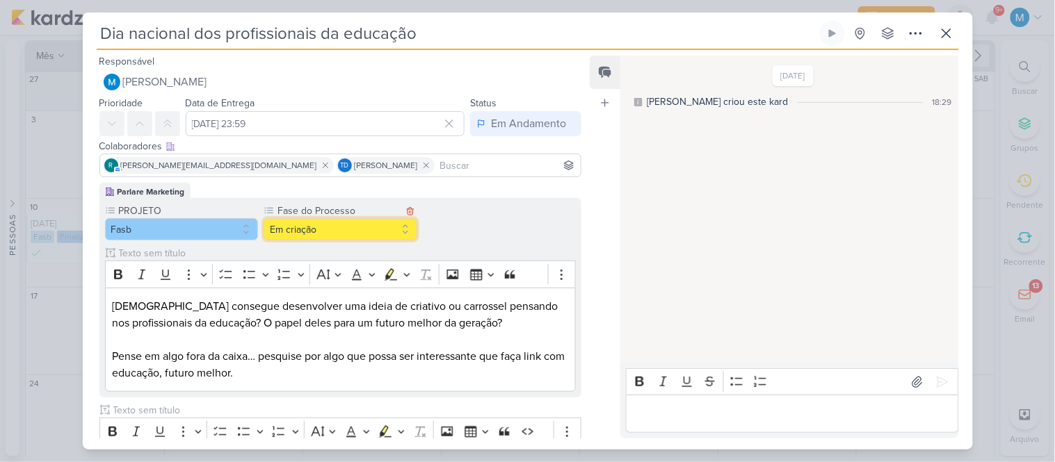
click at [315, 228] on button "Em criação" at bounding box center [341, 229] width 154 height 22
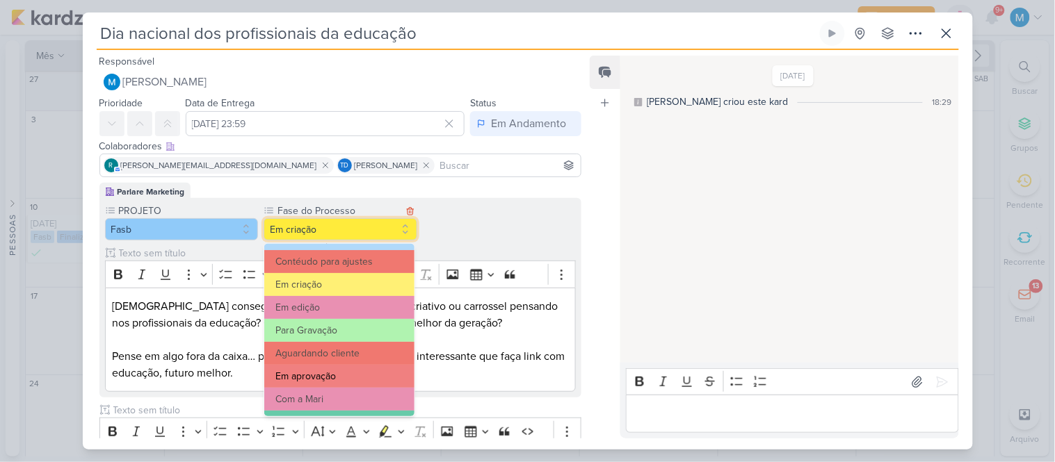
scroll to position [134, 0]
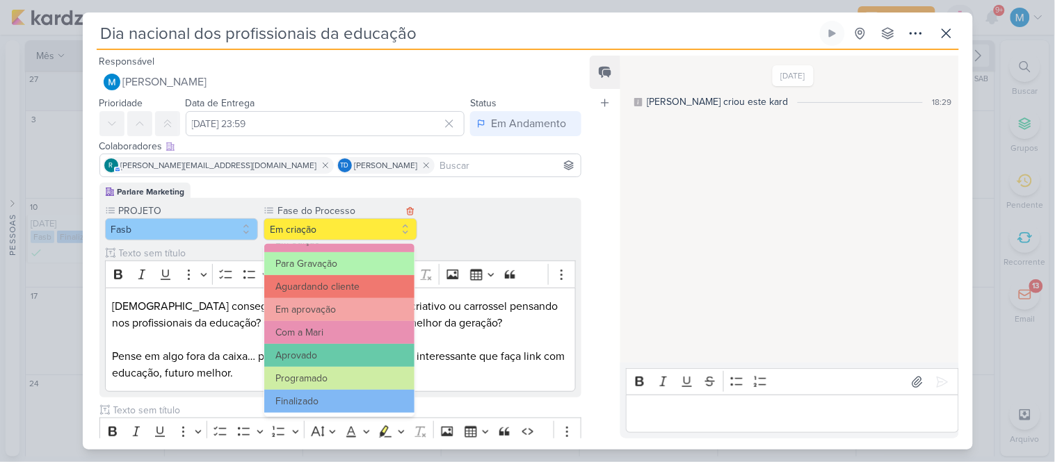
drag, startPoint x: 334, startPoint y: 394, endPoint x: 392, endPoint y: 348, distance: 72.8
click at [335, 394] on button "Finalizado" at bounding box center [339, 401] width 150 height 23
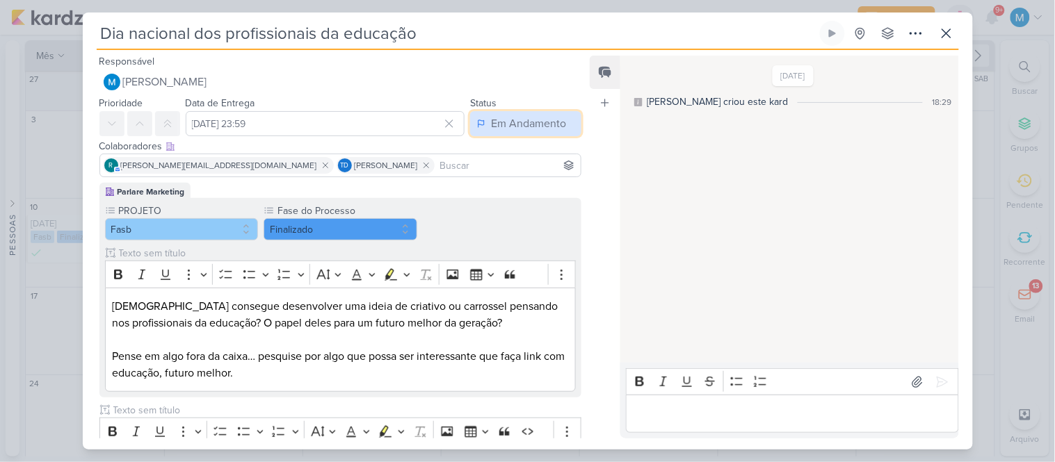
click at [505, 122] on div "Em Andamento" at bounding box center [528, 123] width 75 height 17
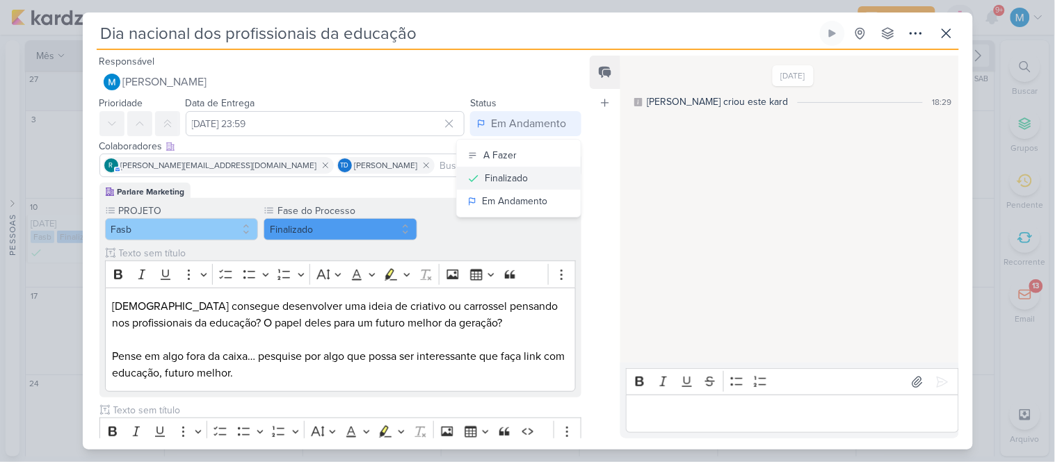
click at [508, 171] on div "Finalizado" at bounding box center [506, 178] width 43 height 15
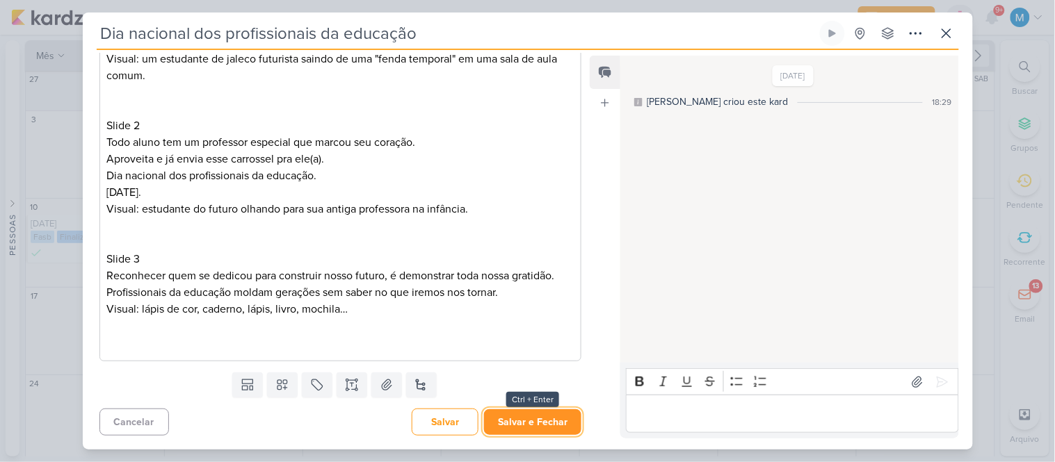
click at [550, 419] on button "Salvar e Fechar" at bounding box center [532, 423] width 97 height 26
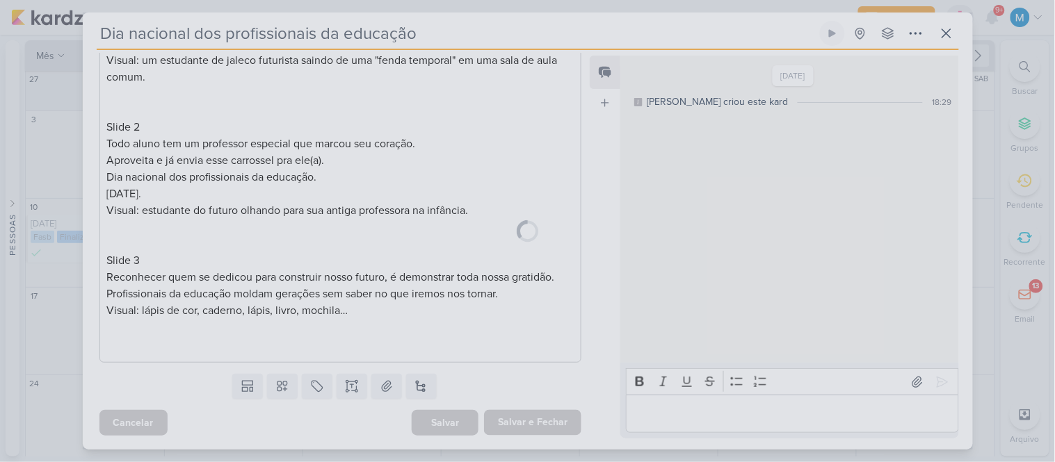
scroll to position [454, 0]
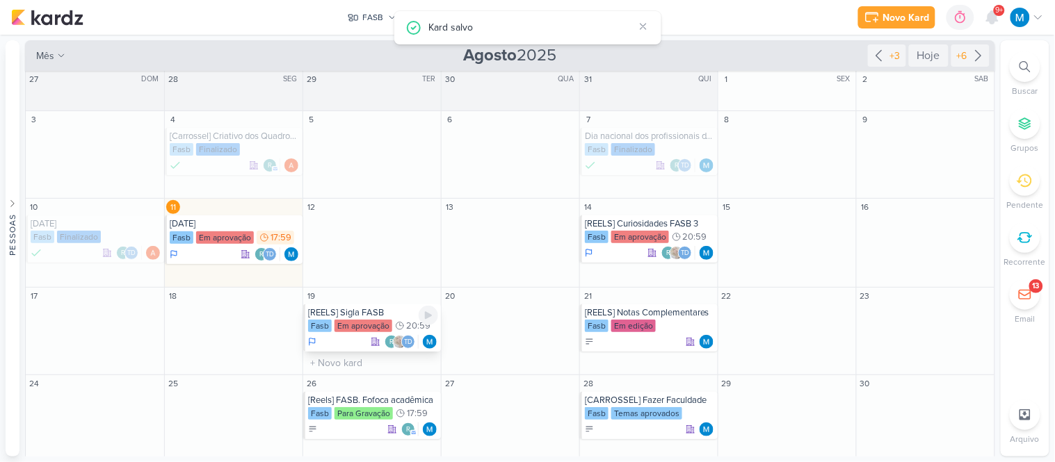
click at [348, 317] on div "[REELS] Sigla FASB" at bounding box center [373, 312] width 130 height 11
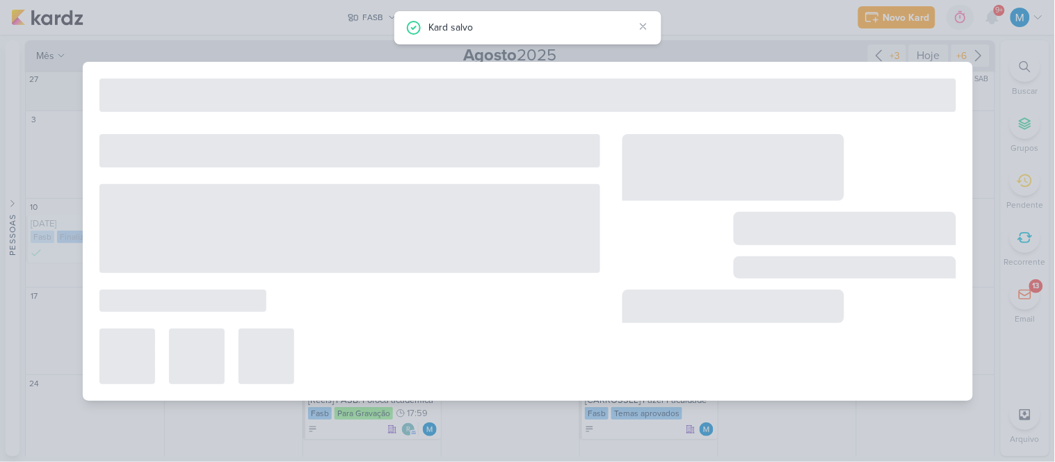
type input "[REELS] Sigla FASB"
type input "[DATE] 20:59"
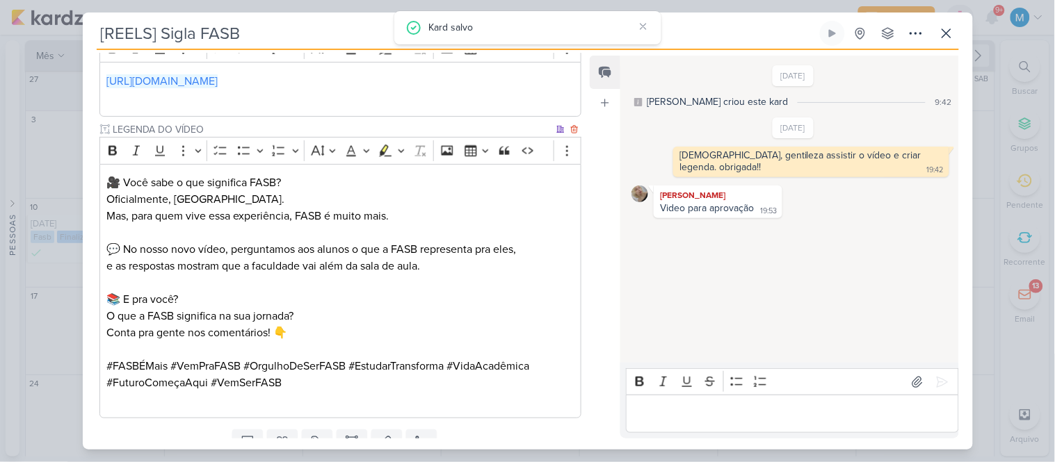
scroll to position [574, 0]
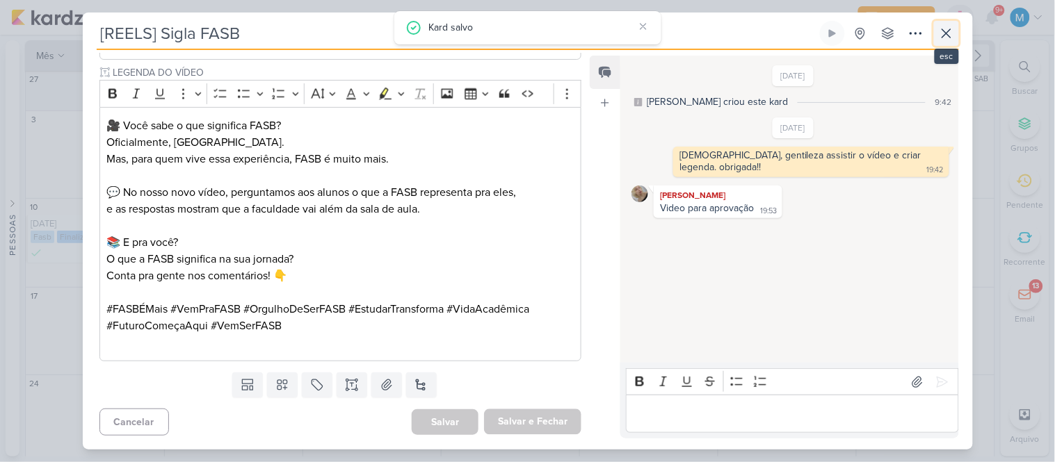
click at [949, 36] on icon at bounding box center [946, 33] width 8 height 8
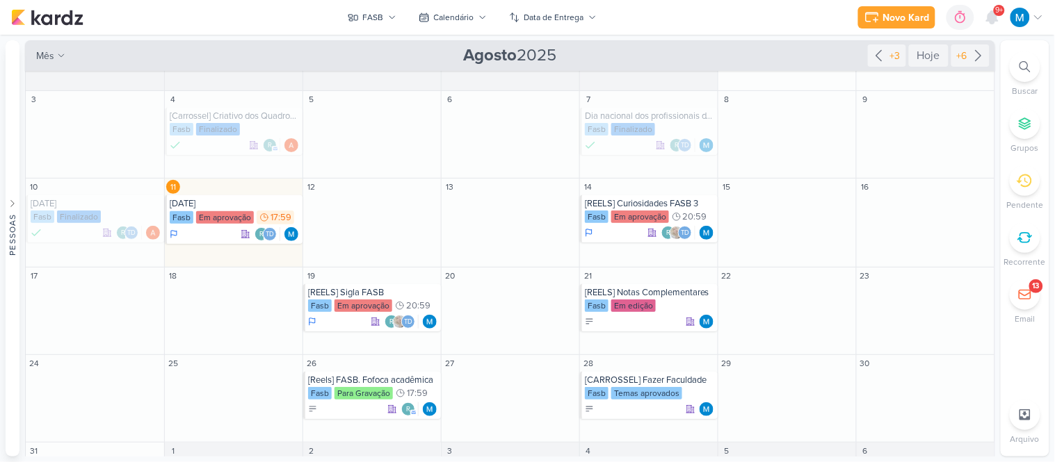
scroll to position [1, 0]
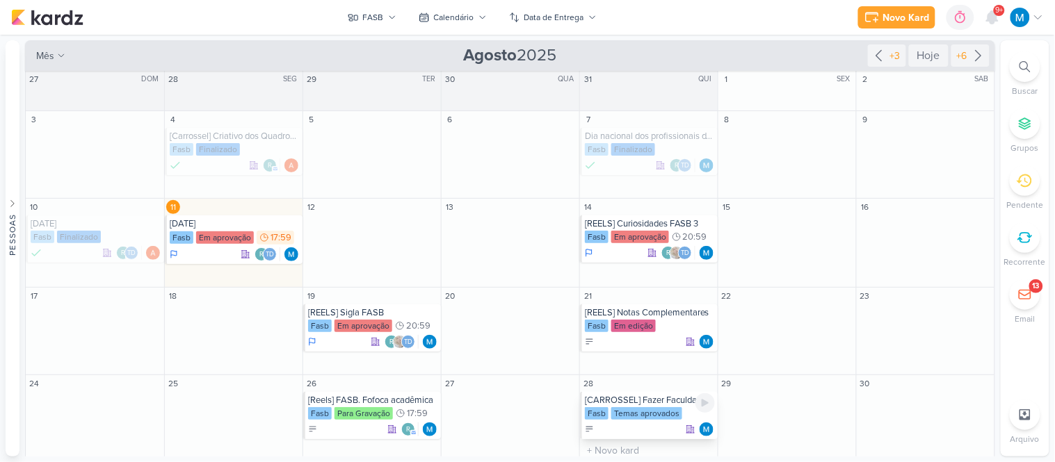
click at [661, 405] on div "[CARROSSEL] Fazer Faculdade" at bounding box center [650, 400] width 130 height 11
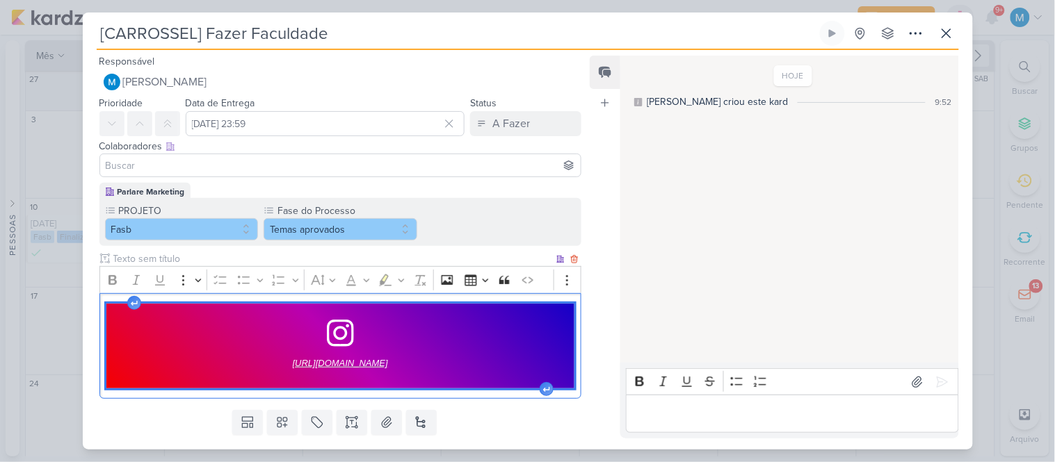
click at [388, 364] on span "[URL][DOMAIN_NAME]" at bounding box center [340, 363] width 95 height 17
click at [938, 32] on icon at bounding box center [946, 33] width 17 height 17
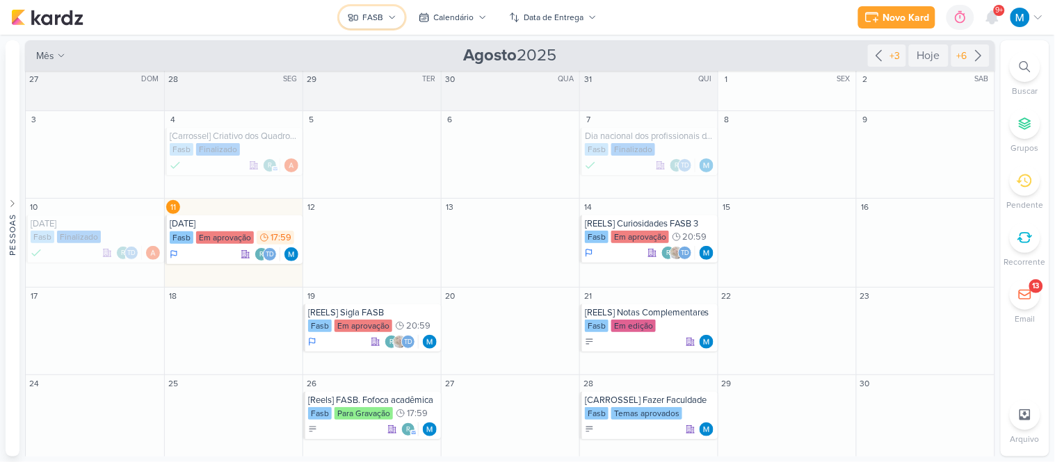
click at [394, 17] on icon at bounding box center [392, 17] width 8 height 8
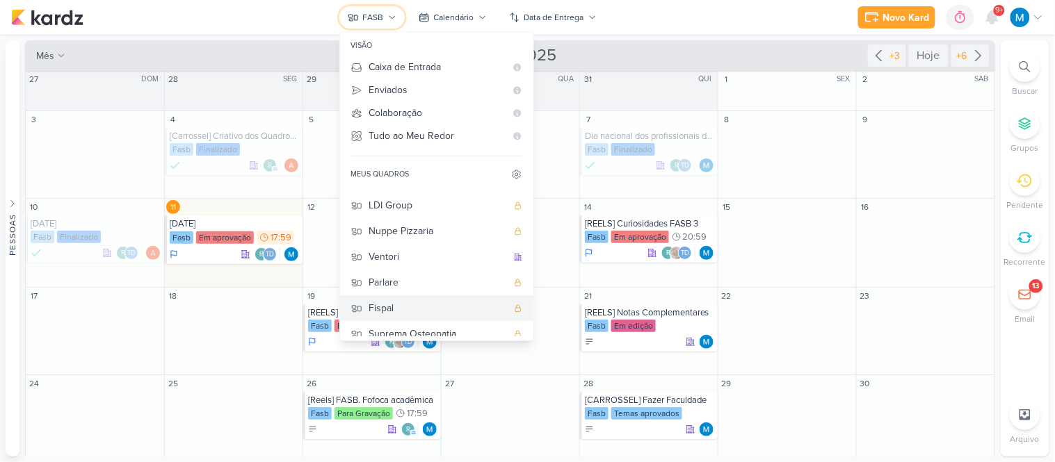
scroll to position [158, 0]
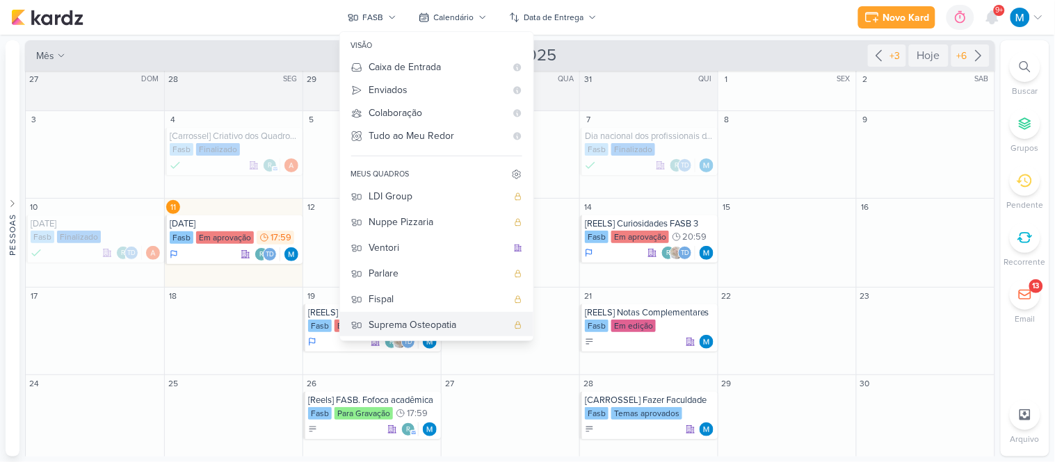
click at [434, 318] on div "Suprema Osteopatia" at bounding box center [438, 325] width 138 height 15
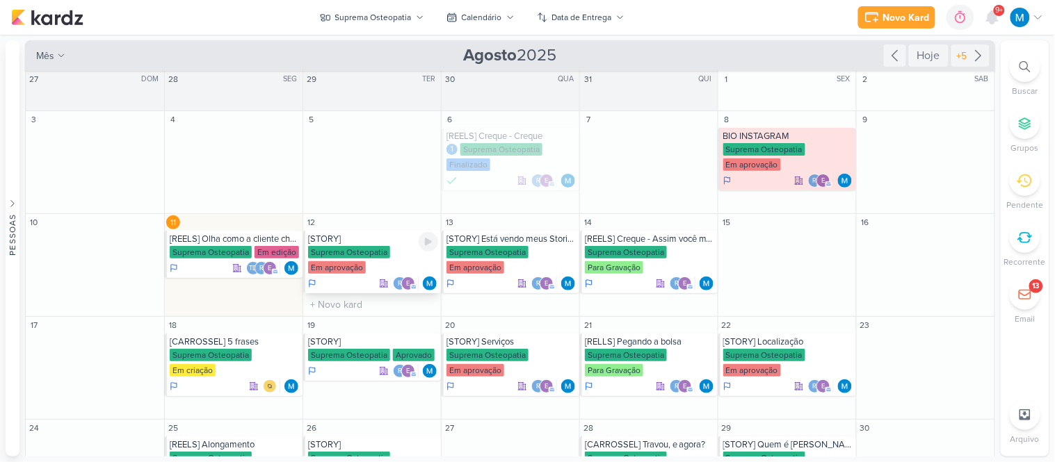
click at [364, 243] on div "[STORY]" at bounding box center [373, 239] width 130 height 11
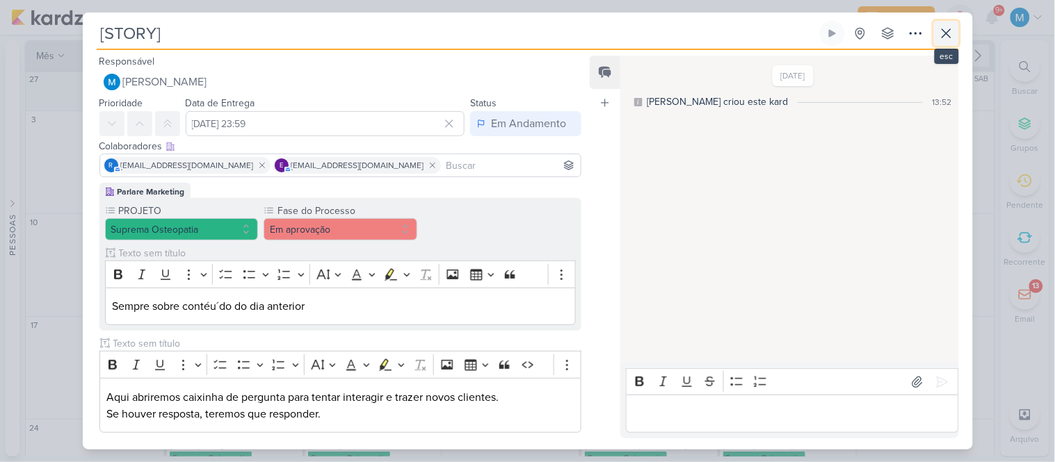
click at [951, 37] on icon at bounding box center [946, 33] width 17 height 17
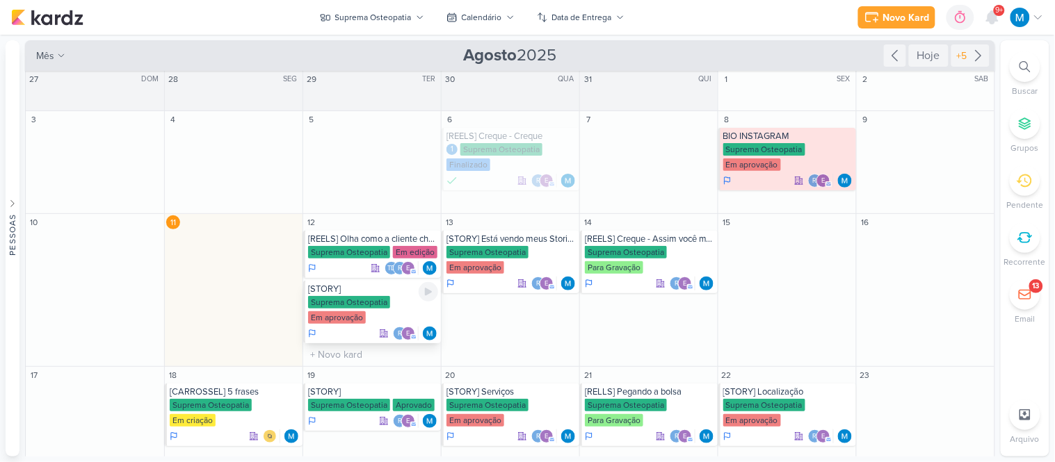
scroll to position [78, 0]
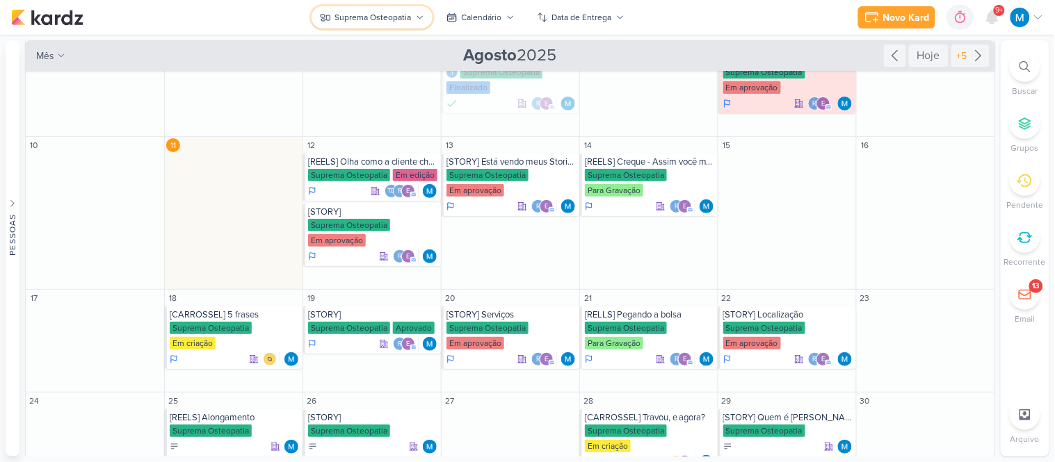
click at [398, 21] on div "Suprema Osteopatia" at bounding box center [373, 17] width 76 height 13
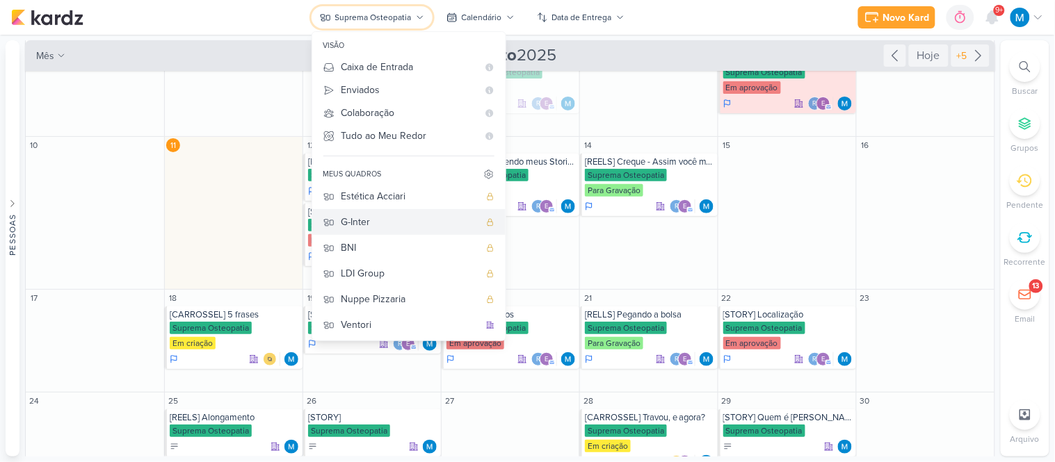
scroll to position [3, 0]
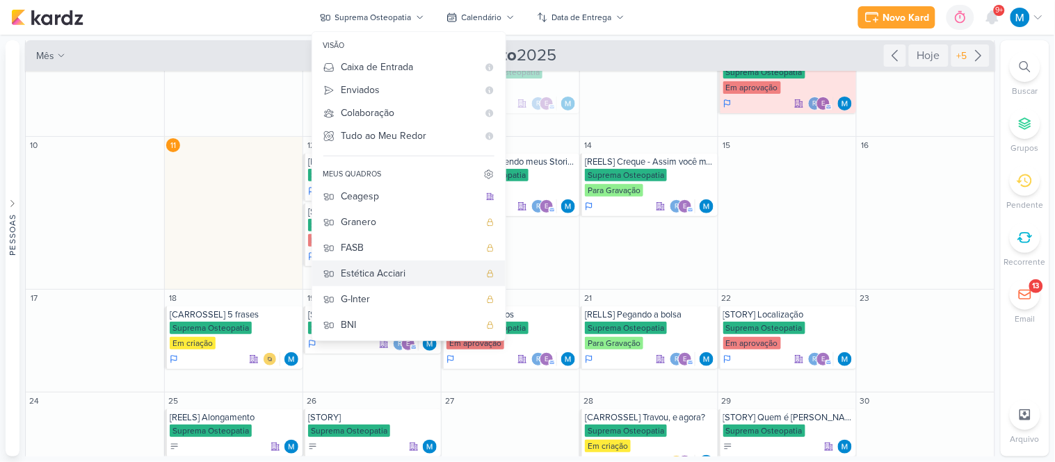
click at [405, 264] on button "Estética Acciari" at bounding box center [408, 274] width 193 height 26
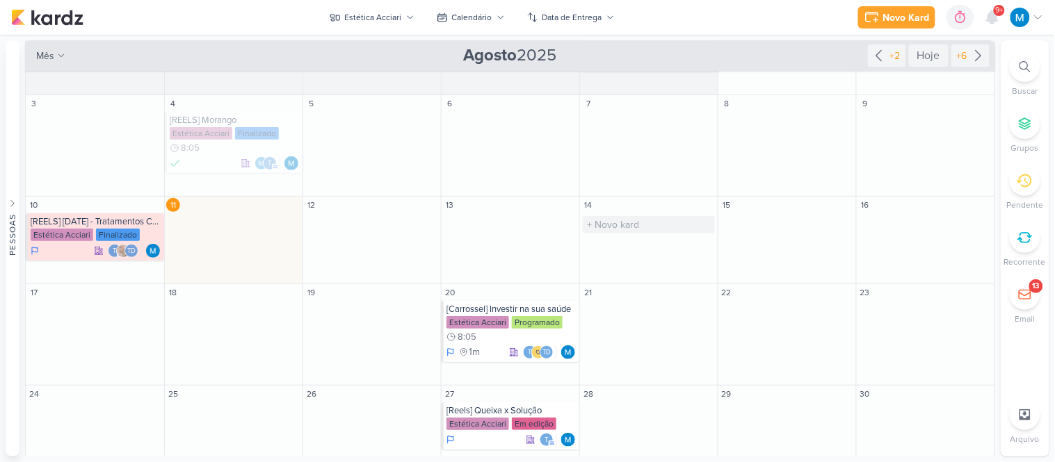
scroll to position [139, 0]
